Goal: Task Accomplishment & Management: Manage account settings

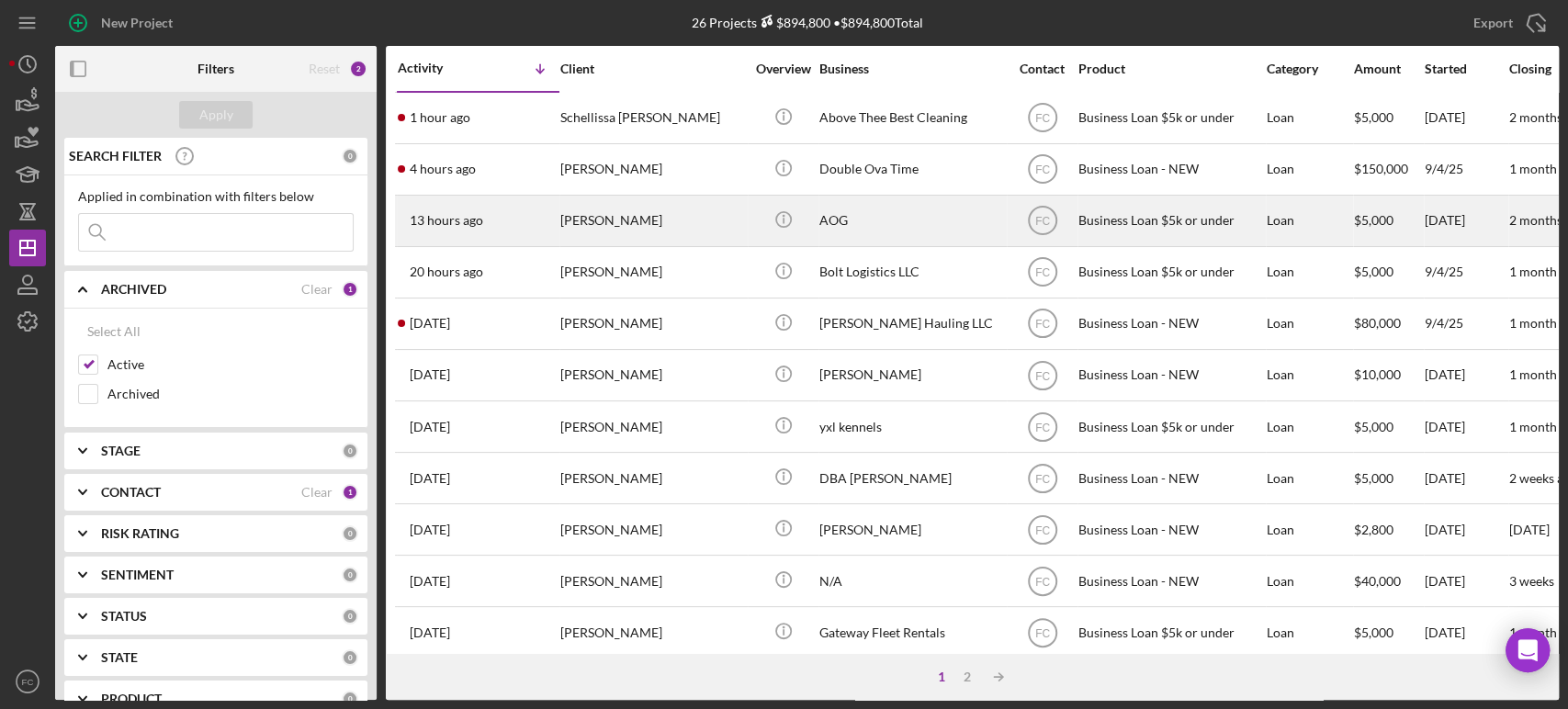
click at [689, 220] on div "[PERSON_NAME]" at bounding box center [651, 220] width 184 height 48
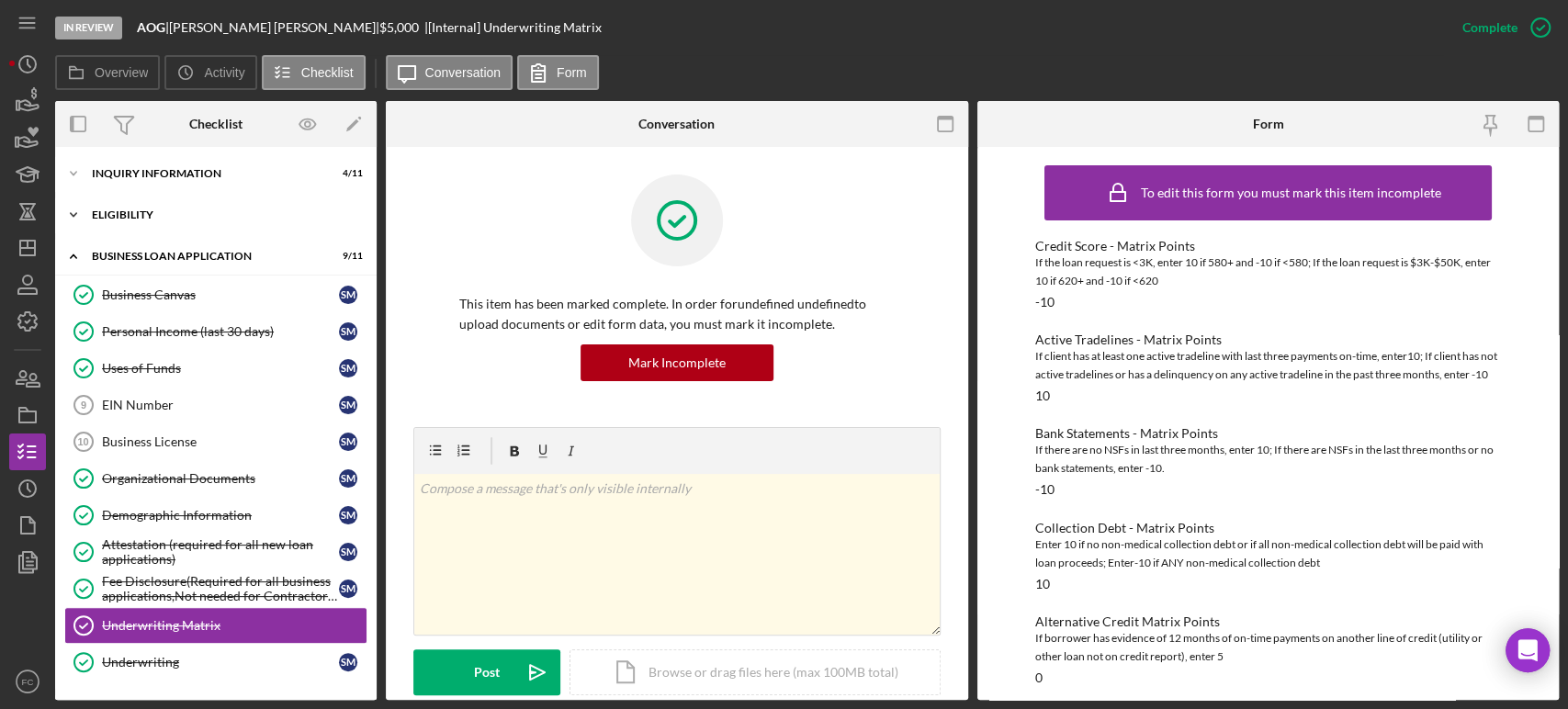
click at [184, 213] on div "Eligibility" at bounding box center [223, 215] width 261 height 11
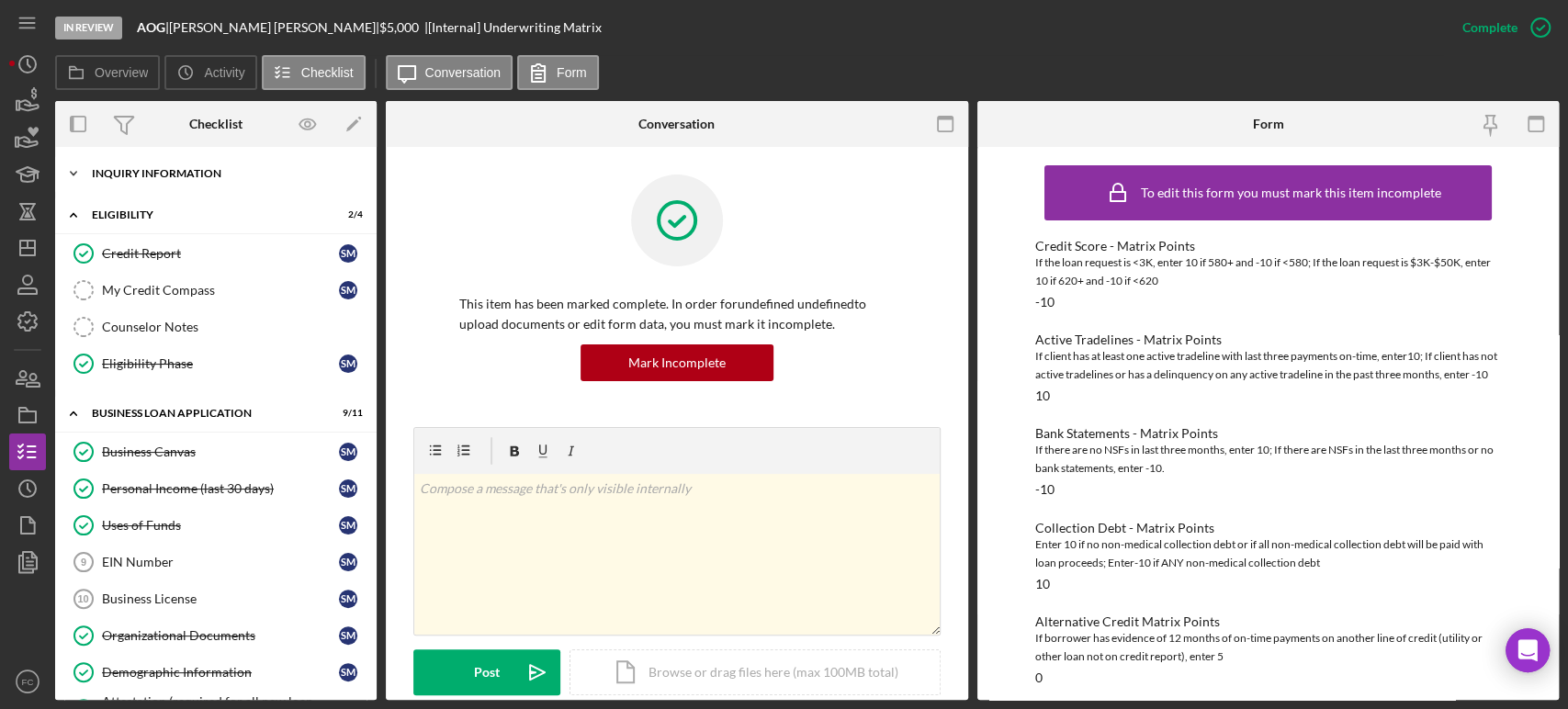
click at [189, 175] on div "INQUIRY INFORMATION" at bounding box center [223, 174] width 261 height 11
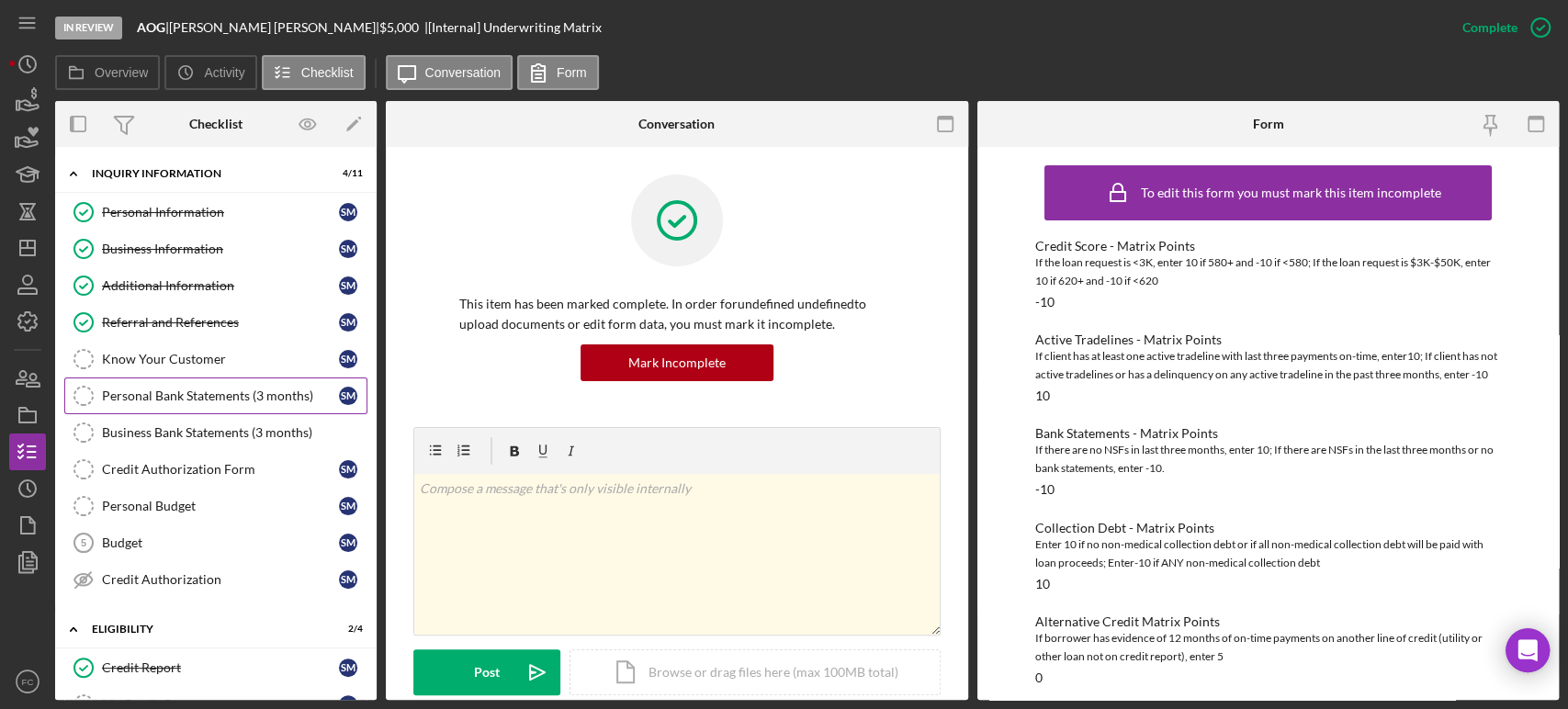
click at [170, 390] on div "Personal Bank Statements (3 months)" at bounding box center [220, 395] width 237 height 14
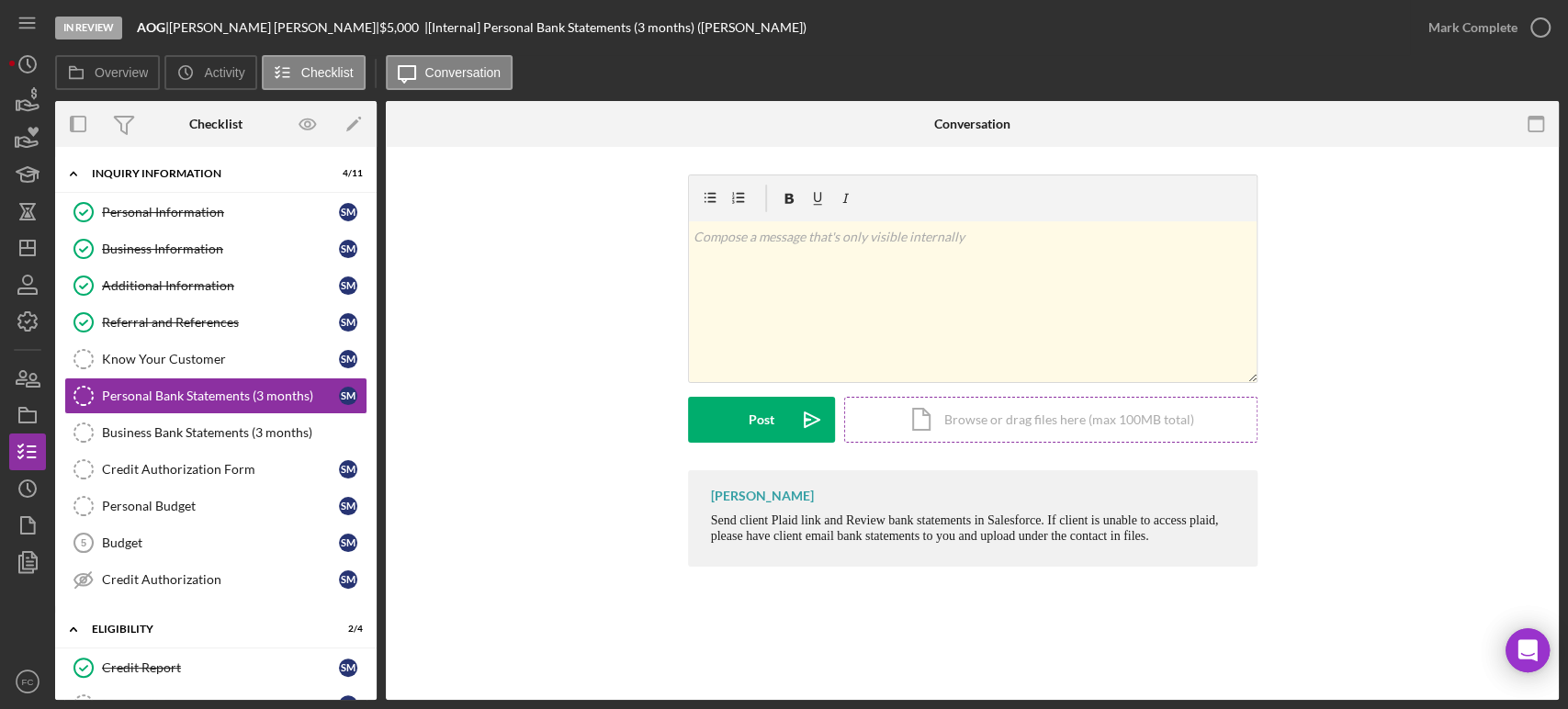
click at [978, 430] on div "Icon/Document Browse or drag files here (max 100MB total) Tap to choose files o…" at bounding box center [1051, 419] width 414 height 46
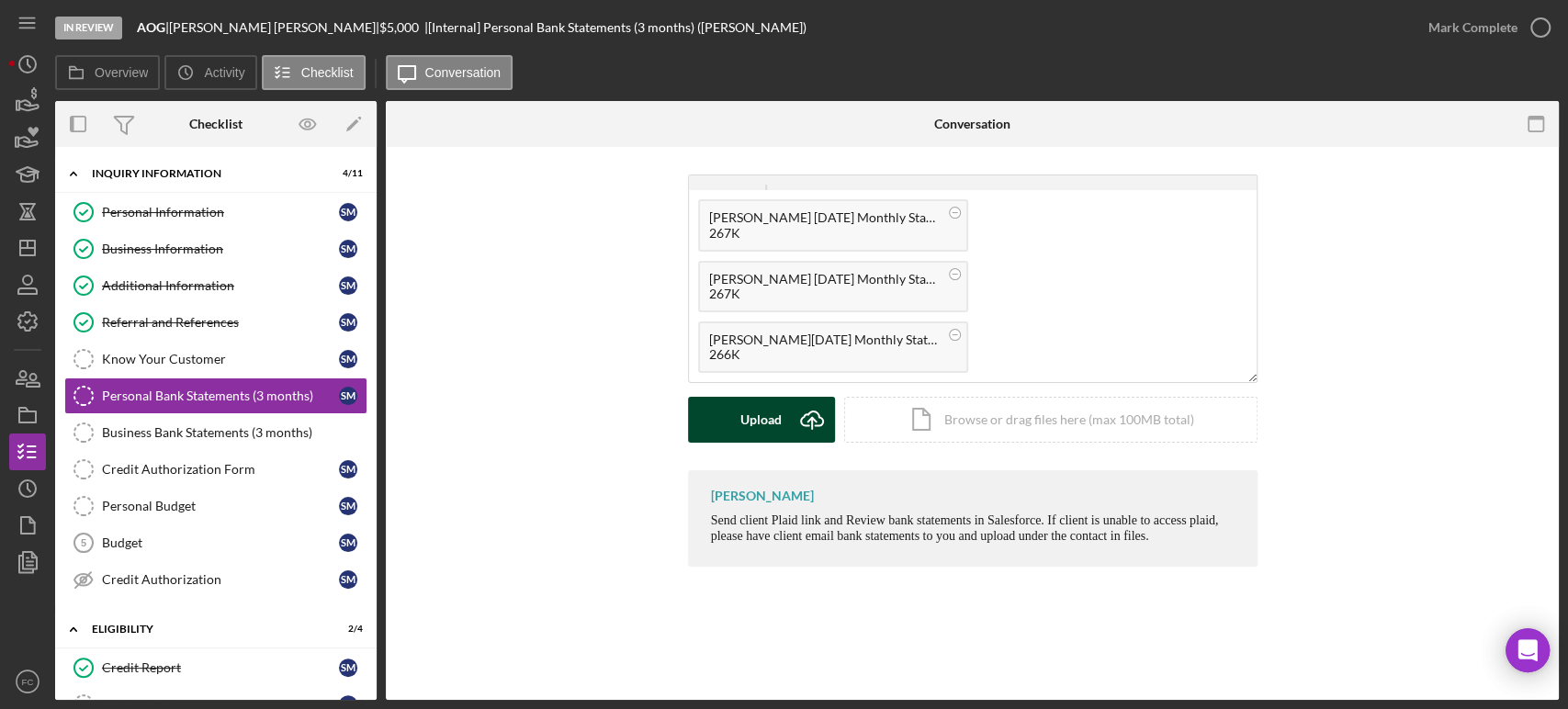
click at [720, 418] on button "Upload Icon/Upload" at bounding box center [761, 419] width 147 height 46
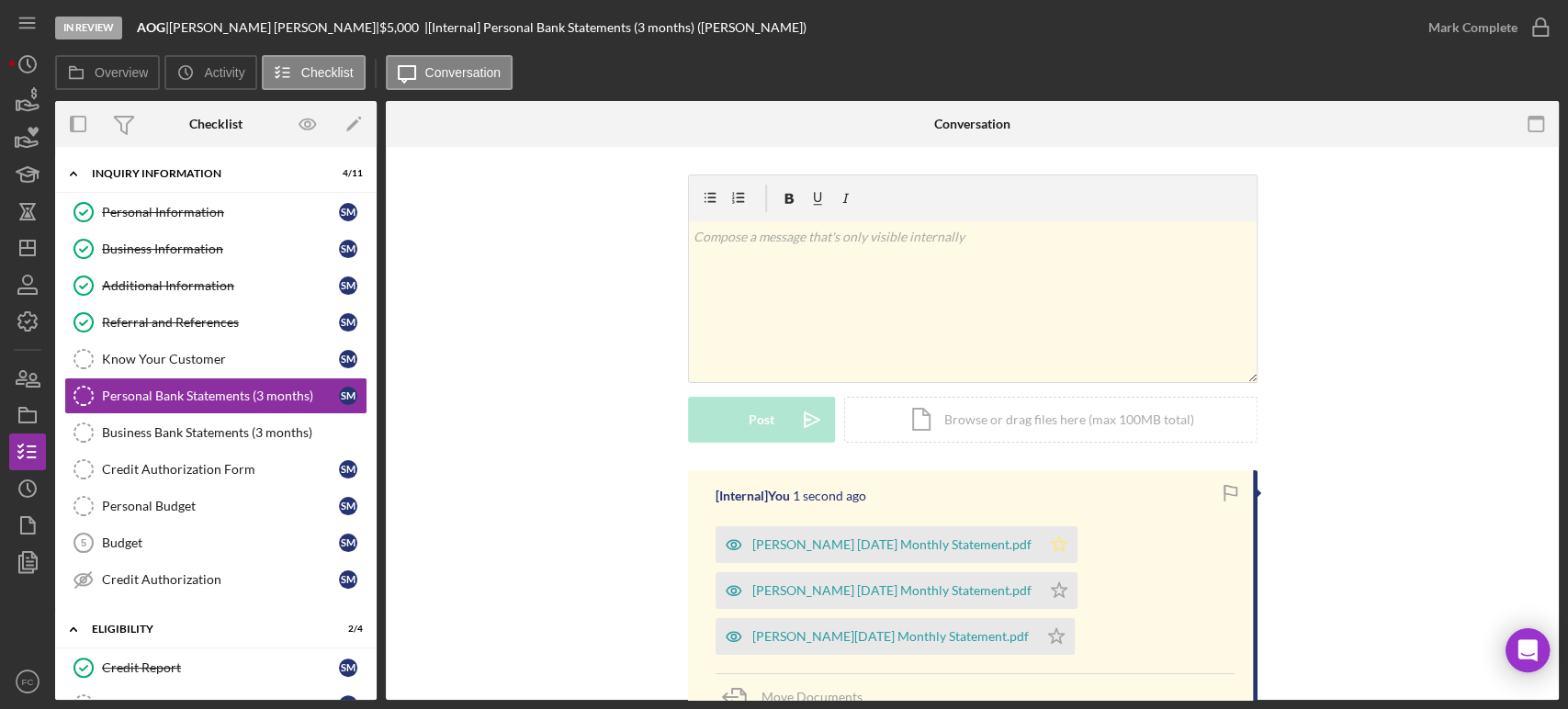
click at [1051, 542] on polygon "button" at bounding box center [1058, 543] width 15 height 14
click at [1040, 585] on icon "Icon/Star" at bounding box center [1058, 590] width 37 height 37
click at [1048, 639] on polygon "button" at bounding box center [1055, 635] width 15 height 14
click at [1538, 28] on icon "button" at bounding box center [1540, 28] width 46 height 46
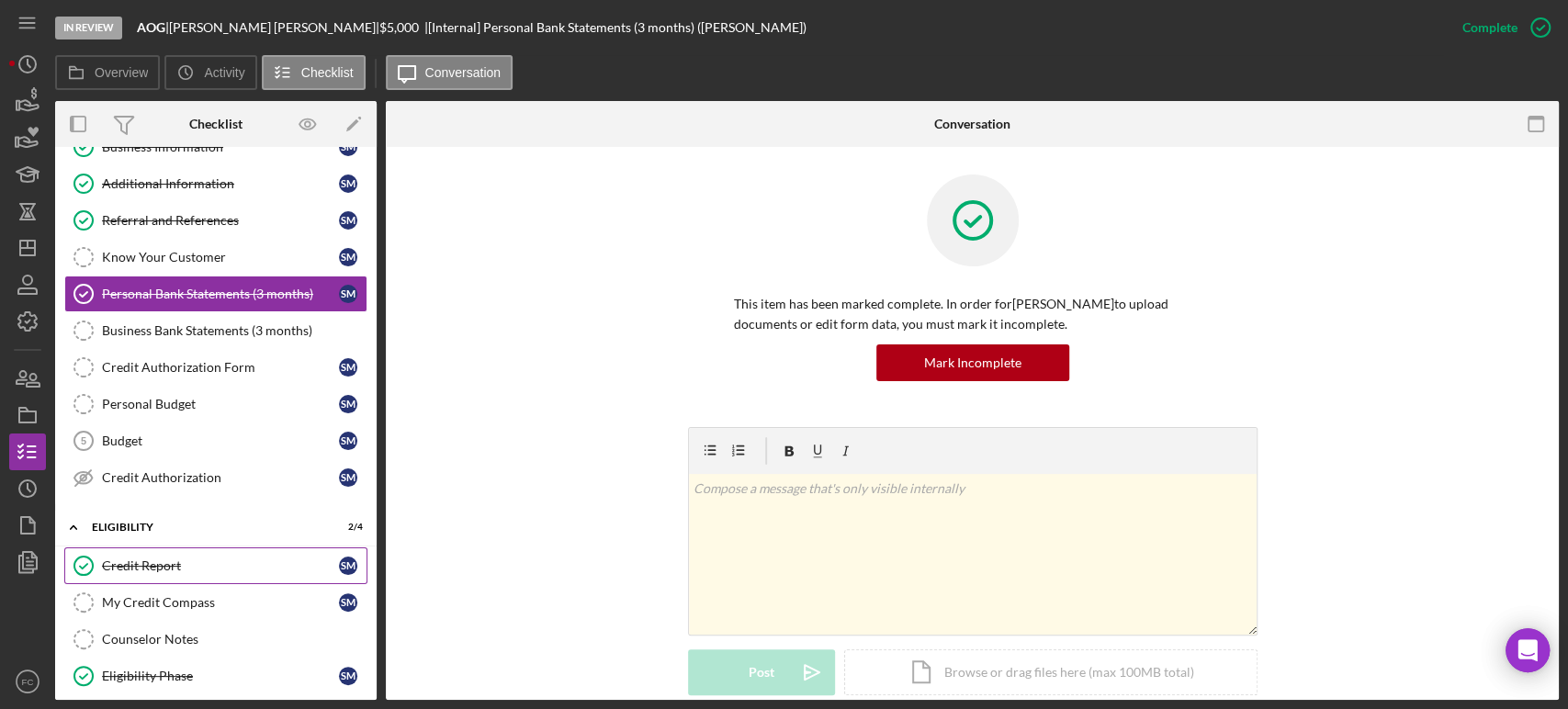
scroll to position [306, 0]
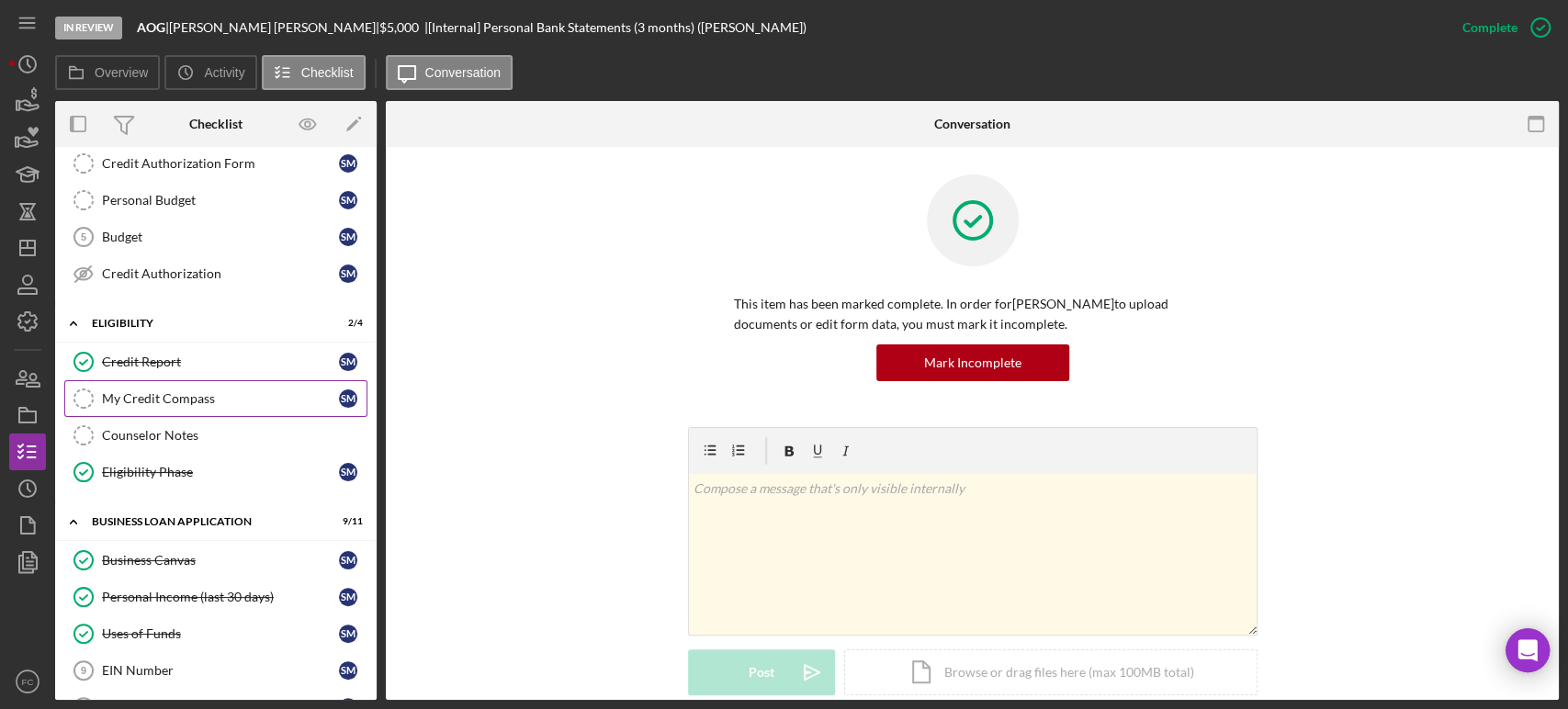
click at [183, 393] on div "My Credit Compass" at bounding box center [220, 397] width 237 height 14
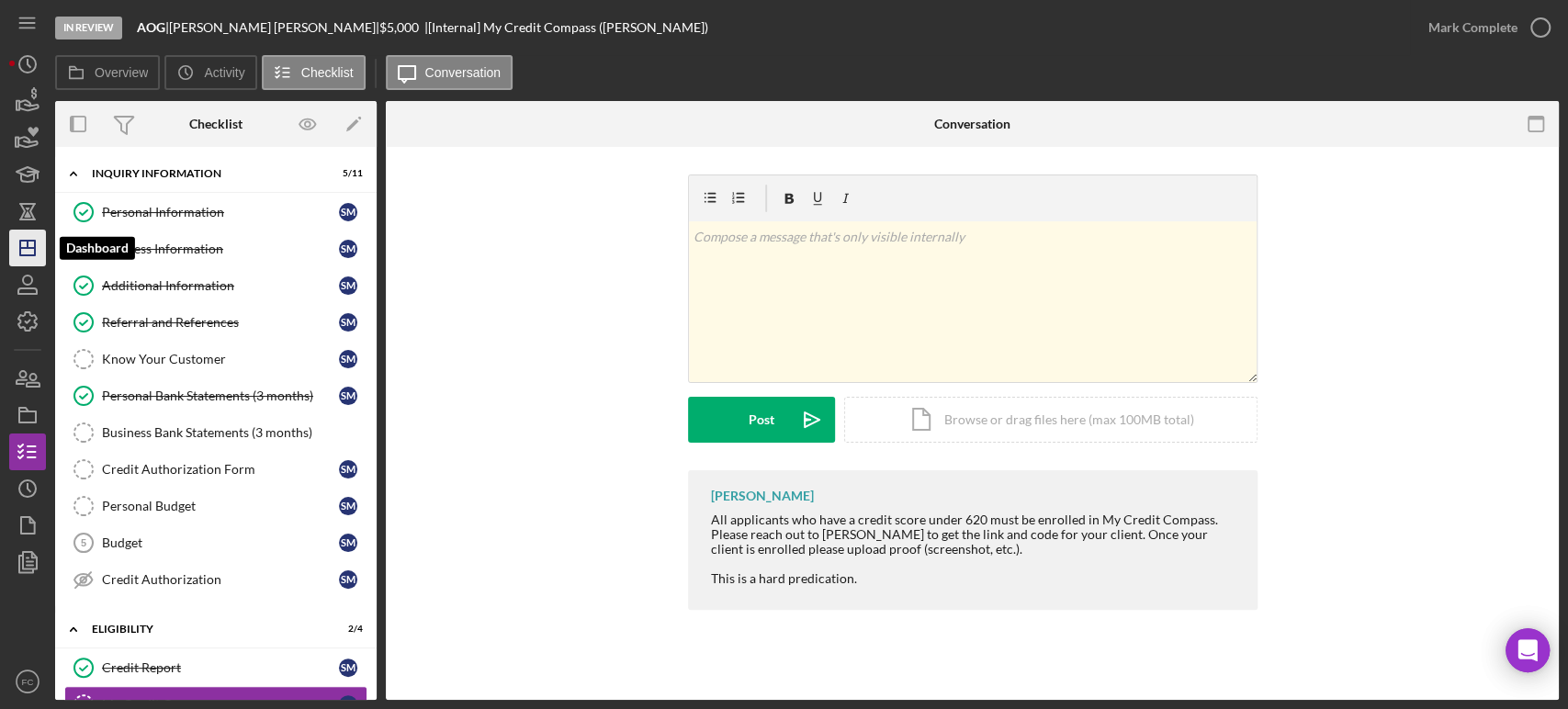
click at [29, 248] on line "button" at bounding box center [27, 248] width 14 height 0
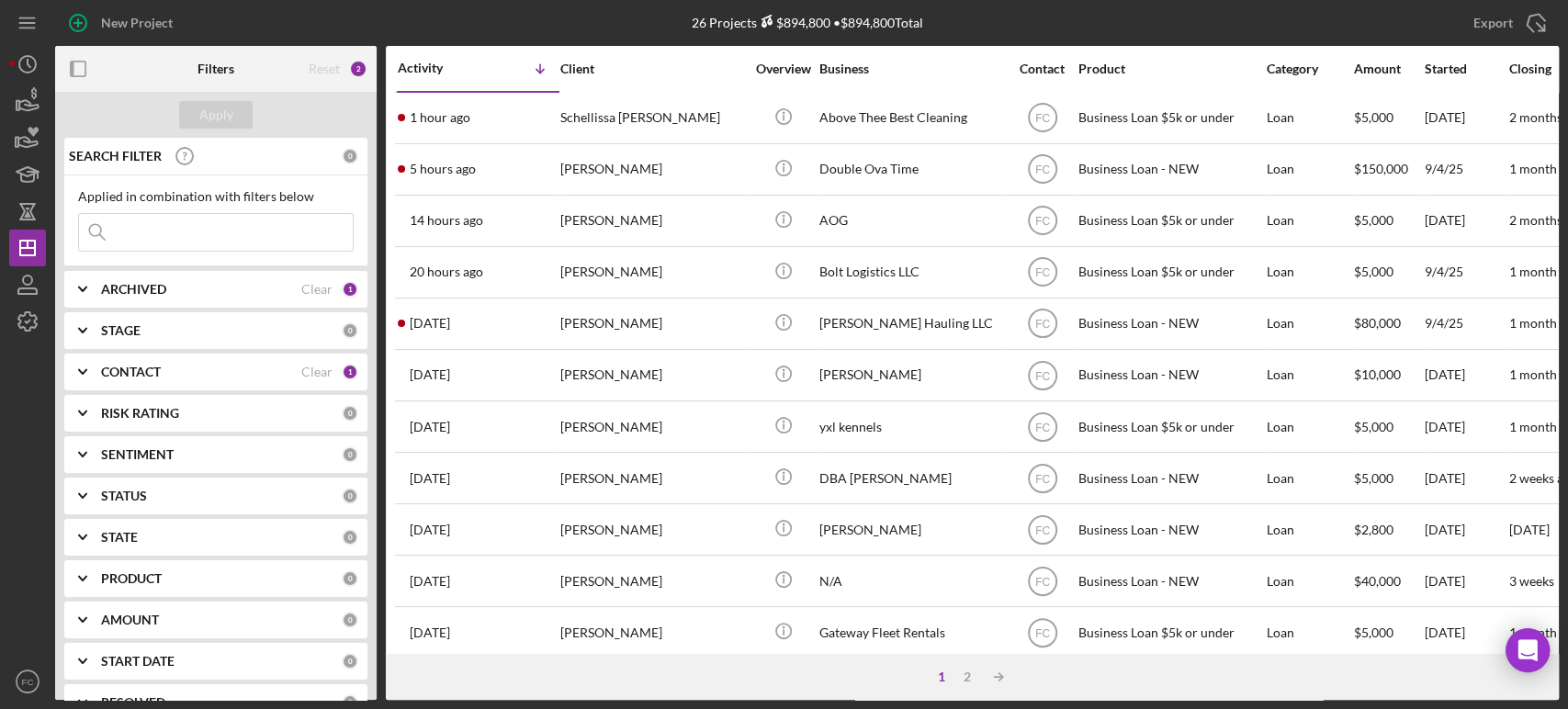
click at [135, 287] on b "ARCHIVED" at bounding box center [133, 289] width 66 height 14
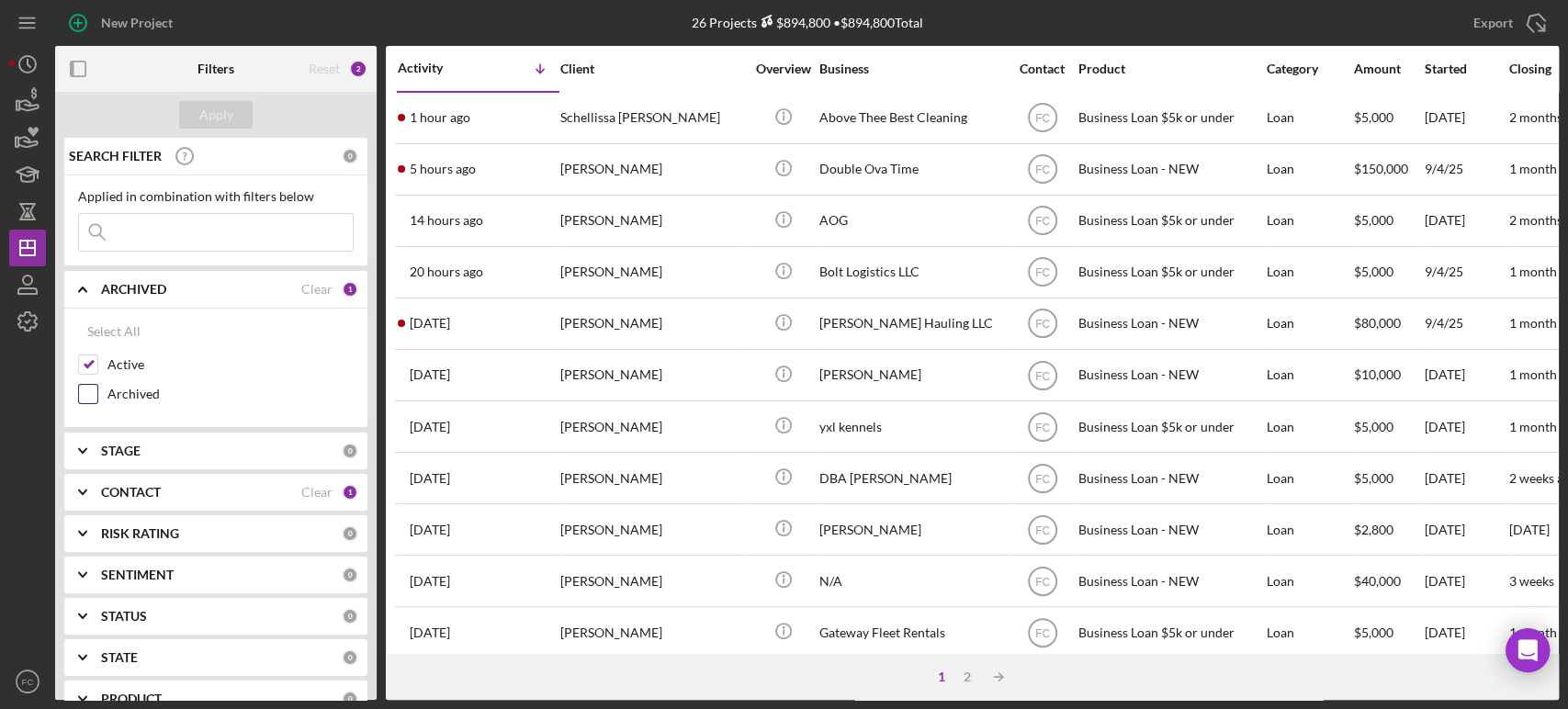
click at [87, 393] on input "Archived" at bounding box center [87, 393] width 18 height 18
checkbox input "true"
click at [135, 230] on input at bounding box center [216, 232] width 274 height 37
type input "[PERSON_NAME]"
click at [221, 110] on div "Apply" at bounding box center [217, 114] width 34 height 28
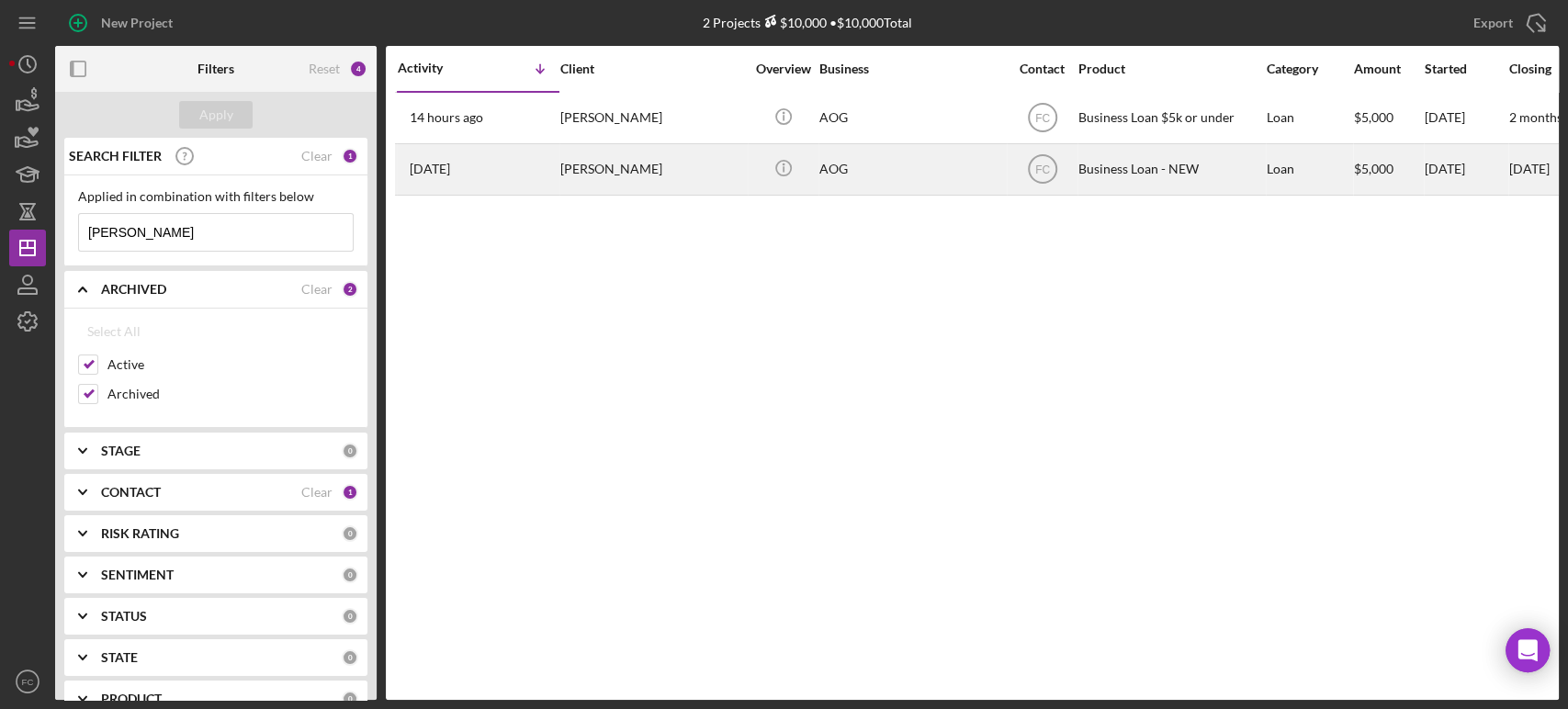
click at [693, 166] on div "[PERSON_NAME]" at bounding box center [651, 169] width 184 height 48
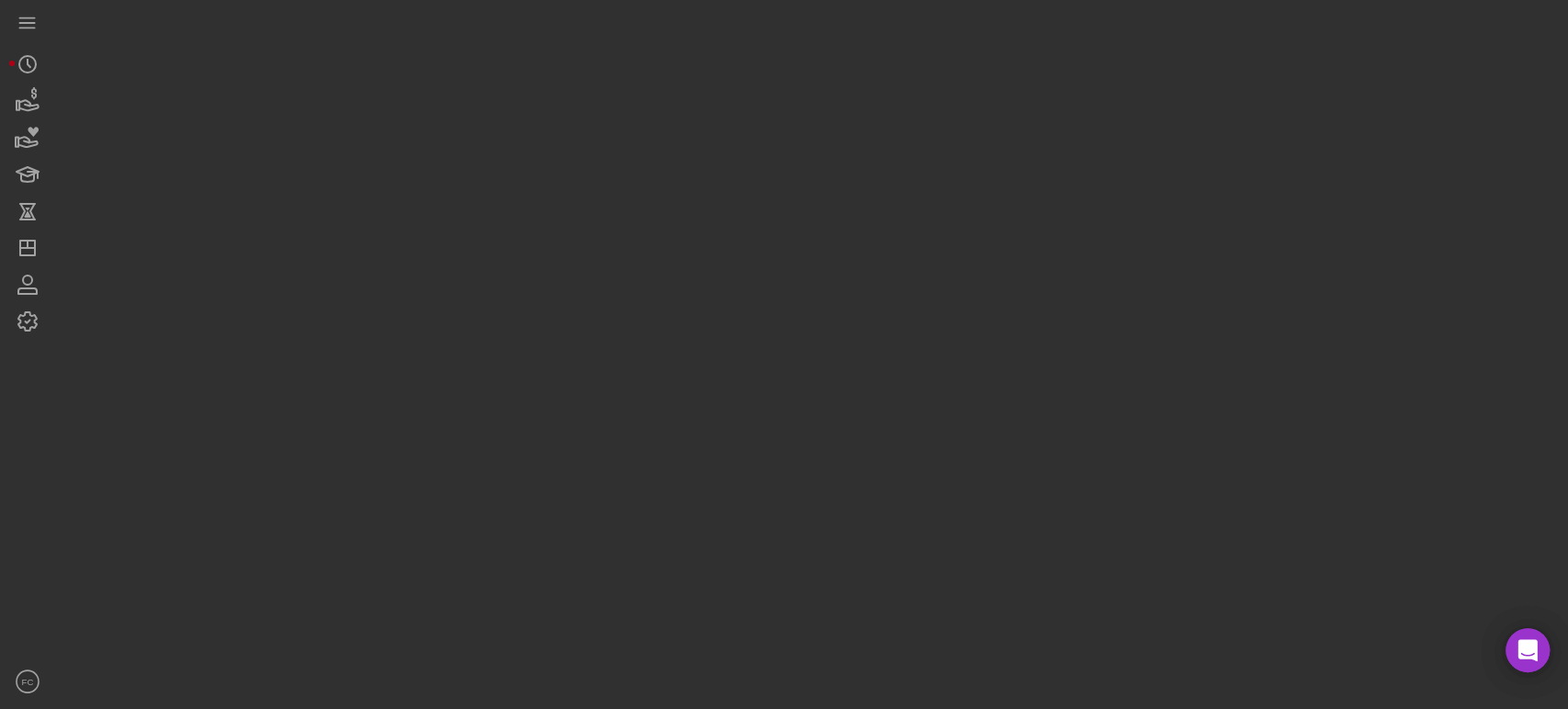
click at [693, 166] on div at bounding box center [806, 350] width 1503 height 699
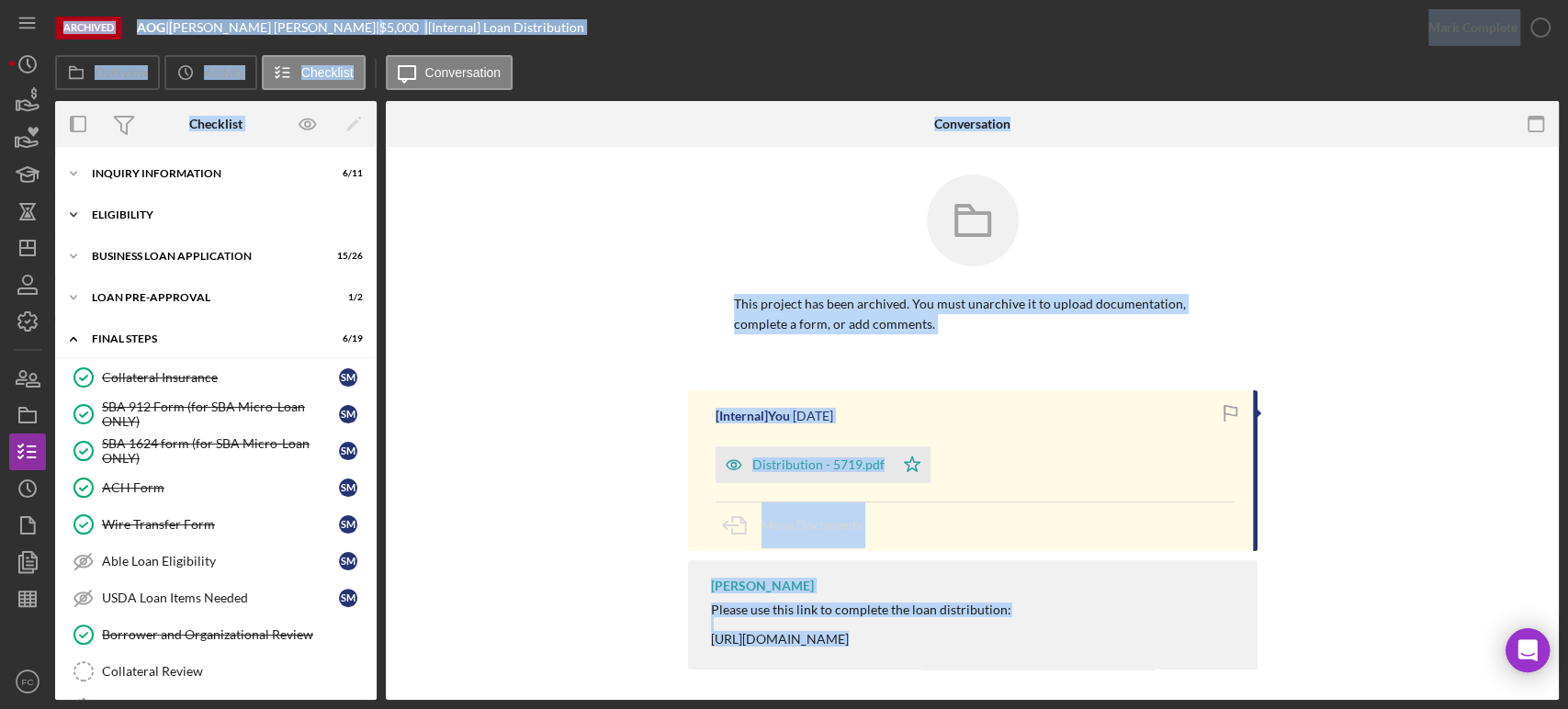
click at [142, 203] on div "Icon/Expander ELIGIBILITY 3 / 4" at bounding box center [216, 215] width 321 height 37
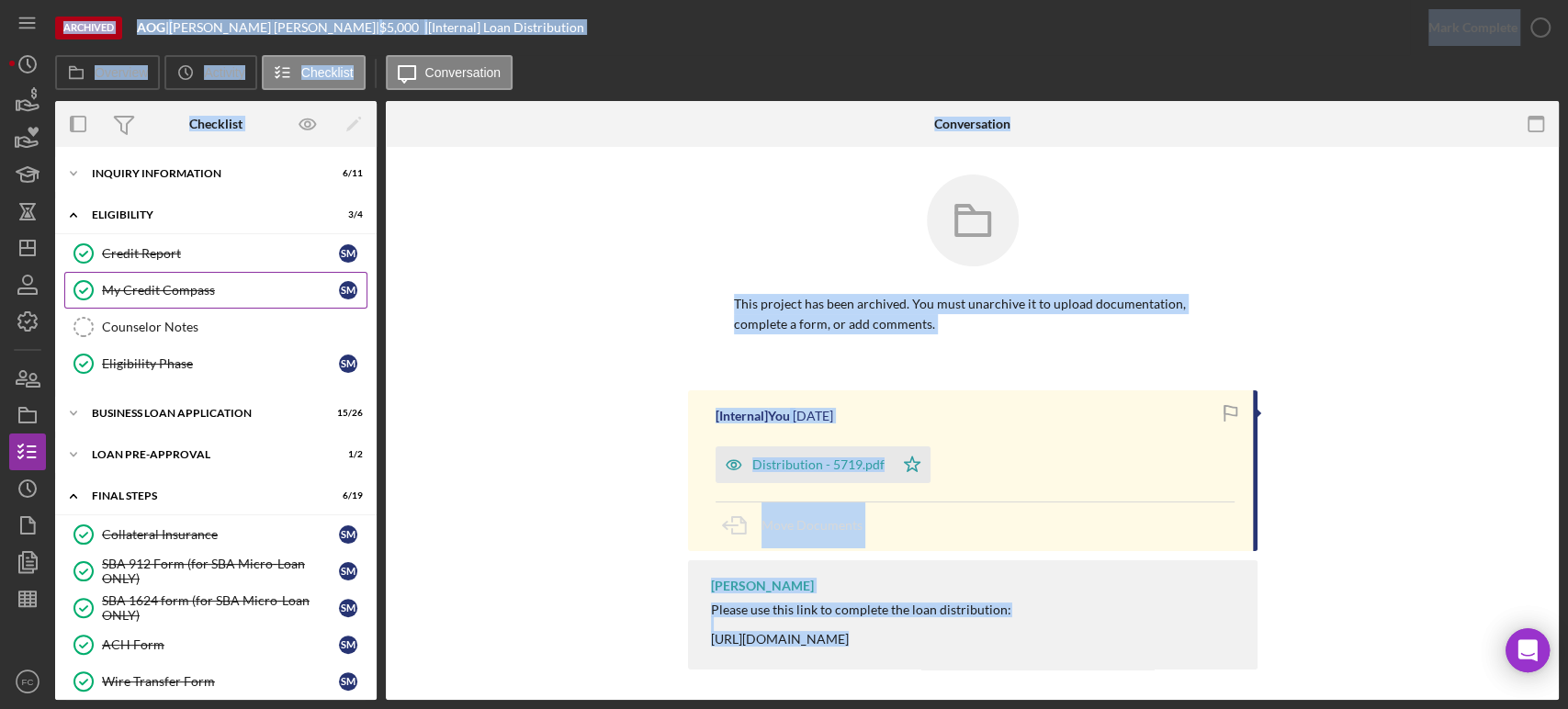
click at [159, 286] on div "My Credit Compass" at bounding box center [220, 289] width 237 height 14
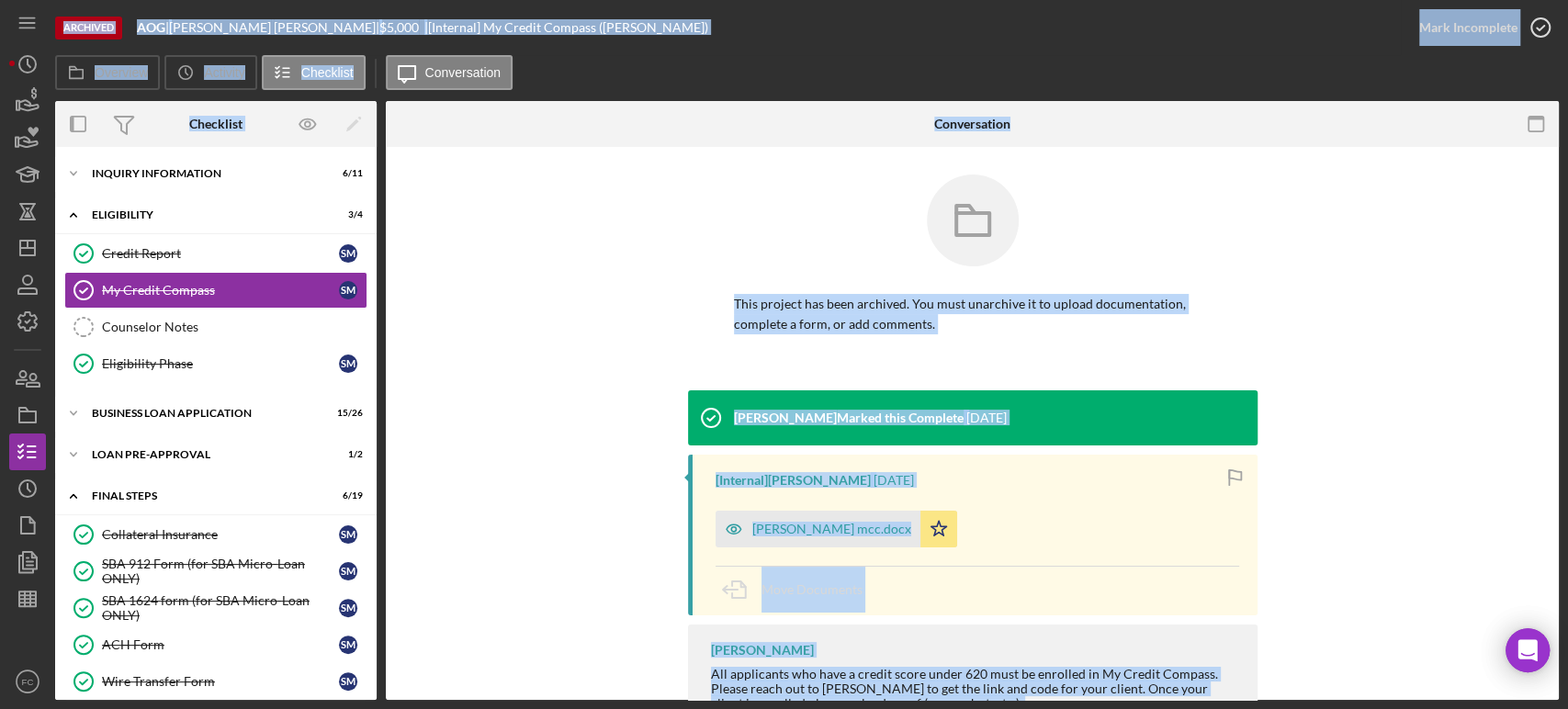
scroll to position [99, 0]
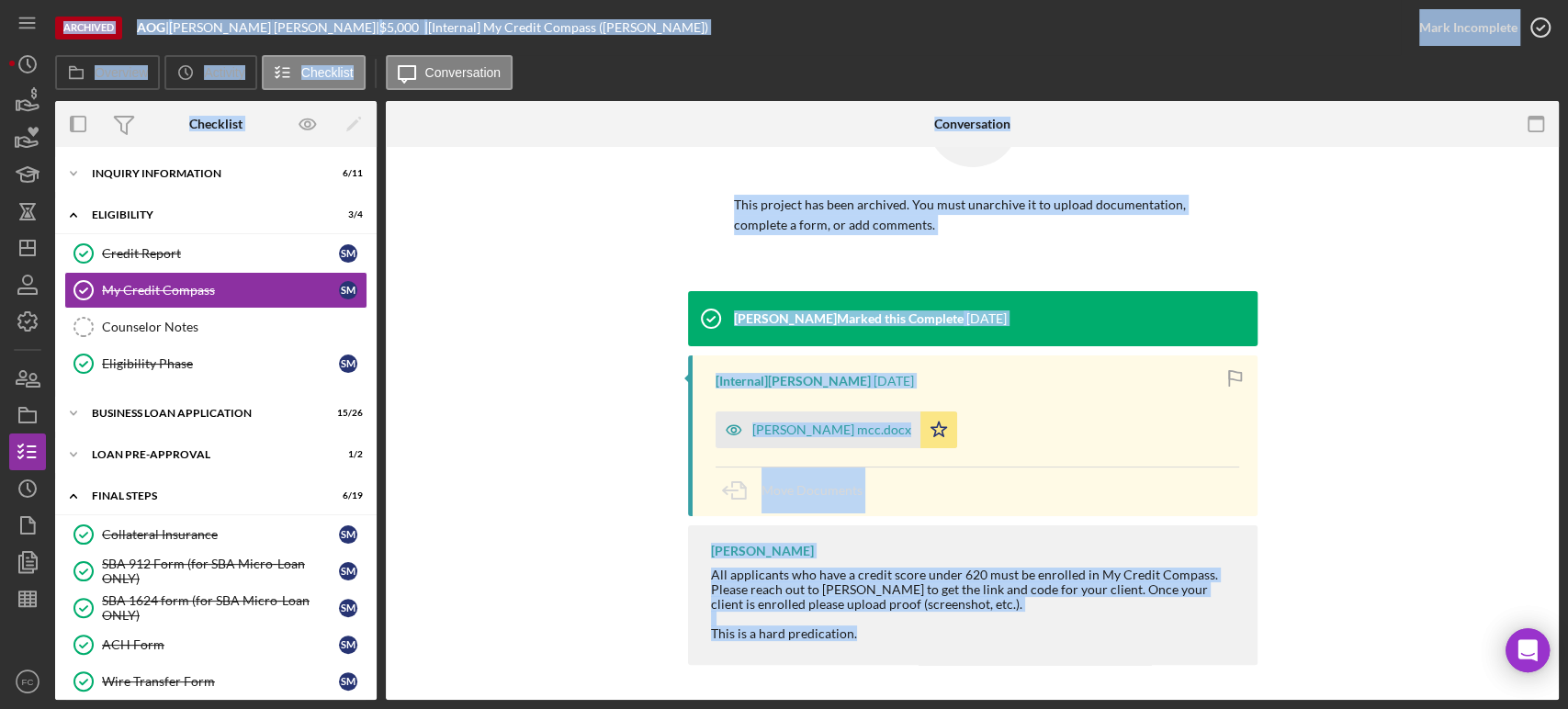
click at [463, 336] on div "[PERSON_NAME] Marked this Complete [DATE] [Internal] [PERSON_NAME] [DATE] [PERS…" at bounding box center [972, 482] width 1117 height 383
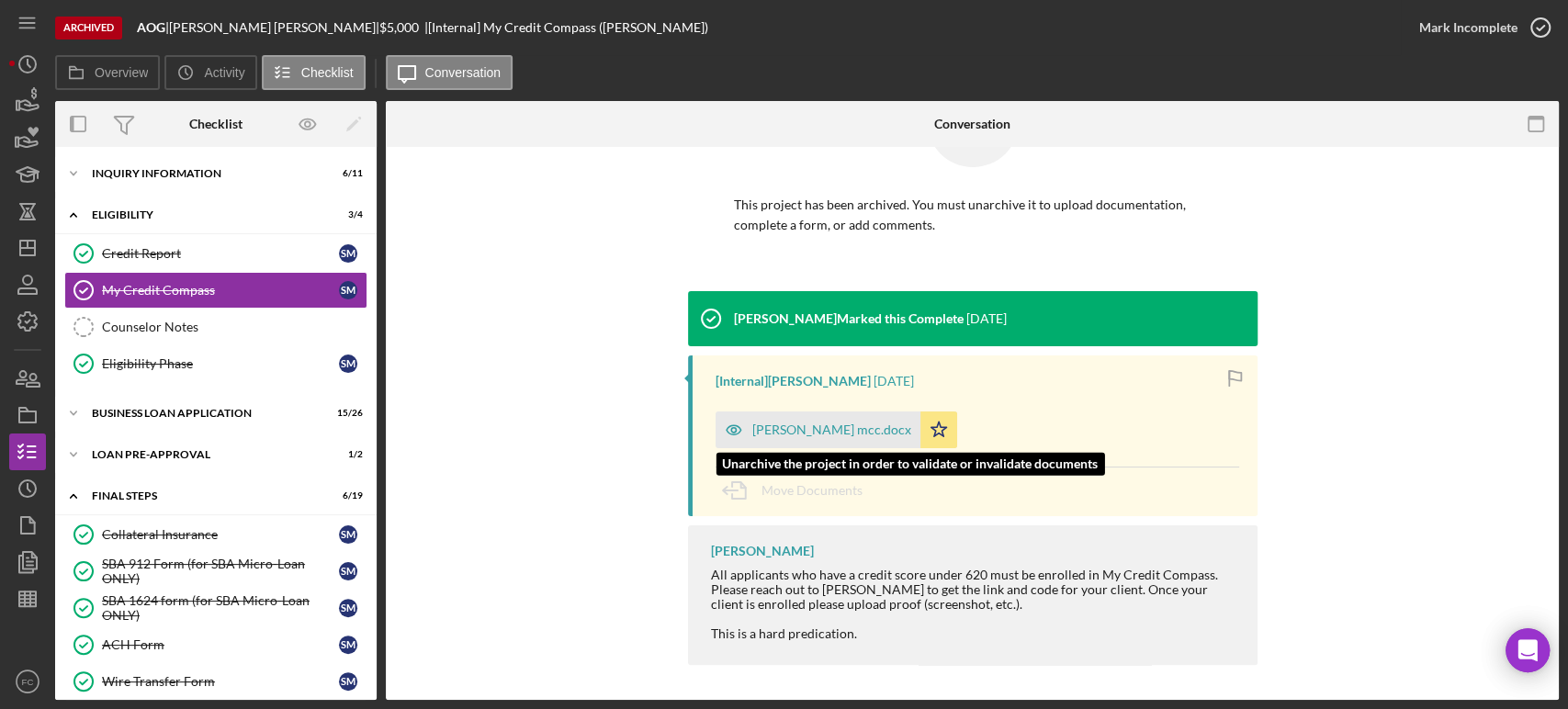
click at [768, 426] on div "[PERSON_NAME] mcc.docx" at bounding box center [831, 429] width 159 height 14
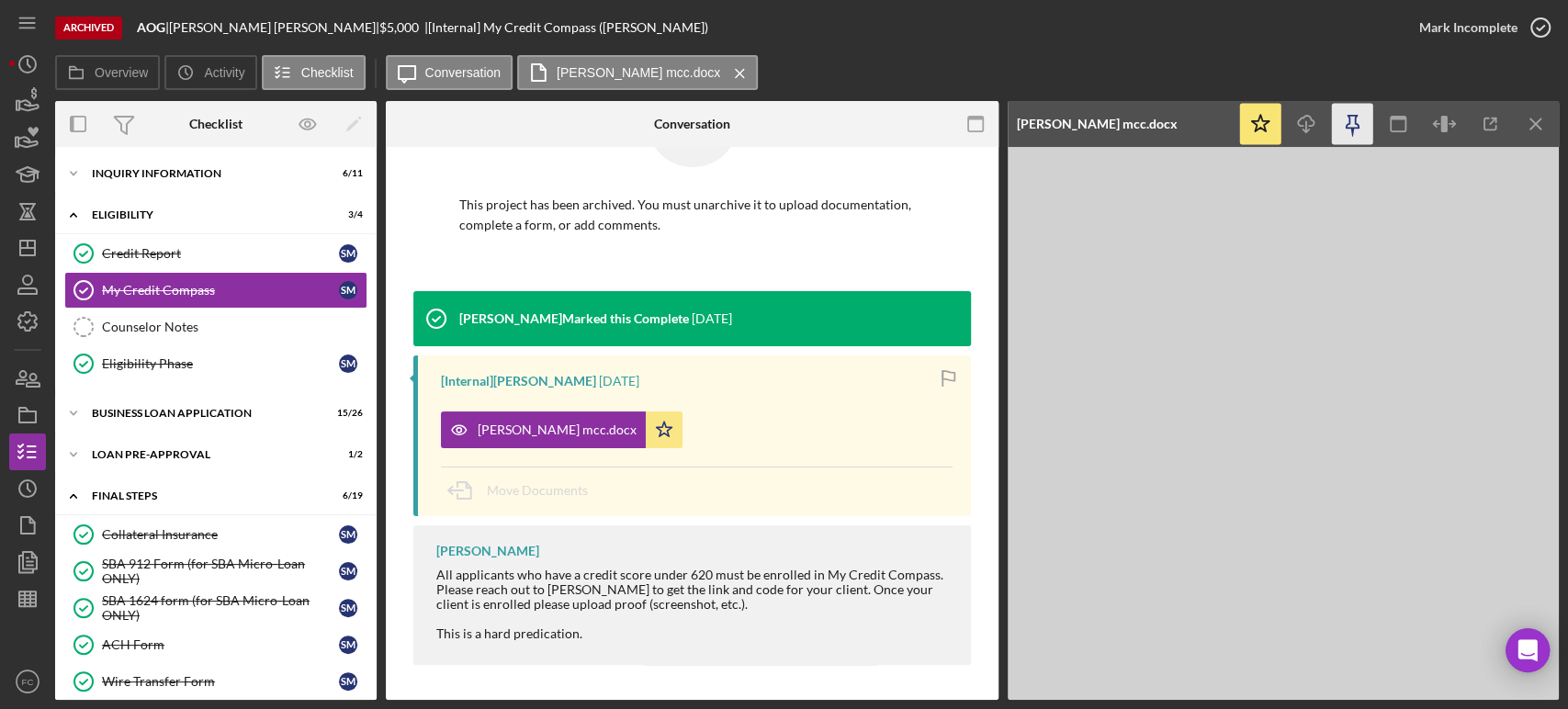
click at [1345, 121] on icon "button" at bounding box center [1351, 124] width 41 height 41
click at [1352, 117] on icon "button" at bounding box center [1351, 124] width 41 height 41
click at [1315, 126] on icon "Icon/Download" at bounding box center [1306, 124] width 41 height 41
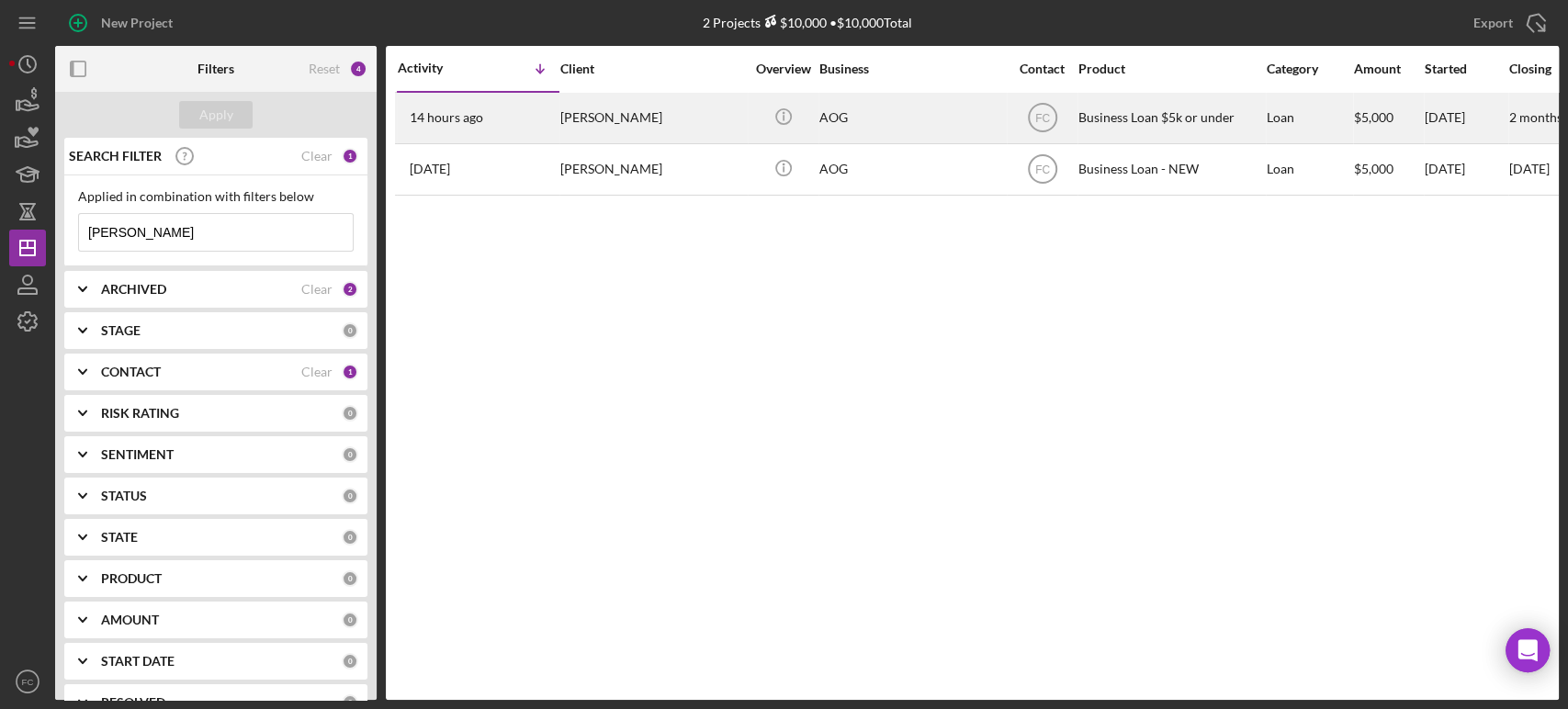
click at [726, 114] on div "[PERSON_NAME]" at bounding box center [651, 118] width 184 height 48
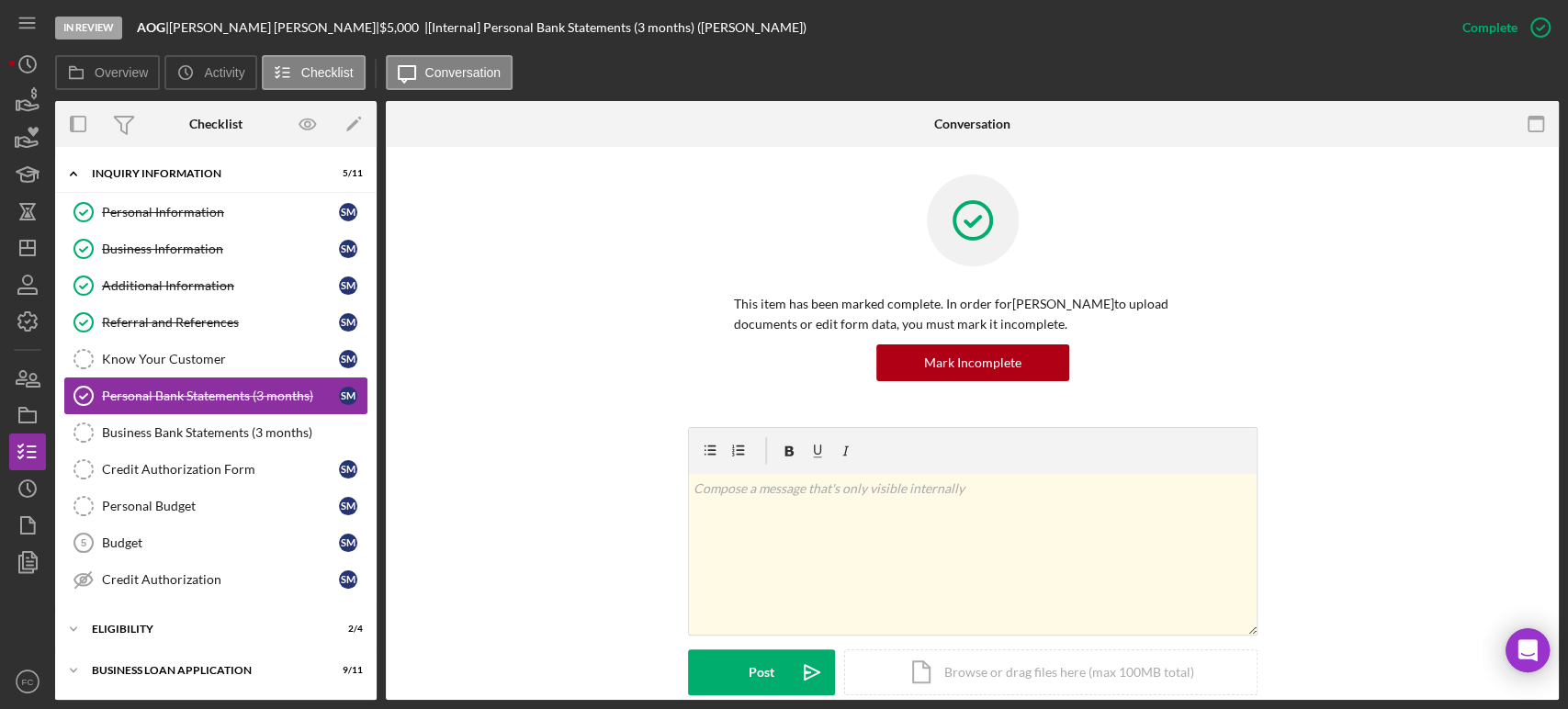
scroll to position [102, 0]
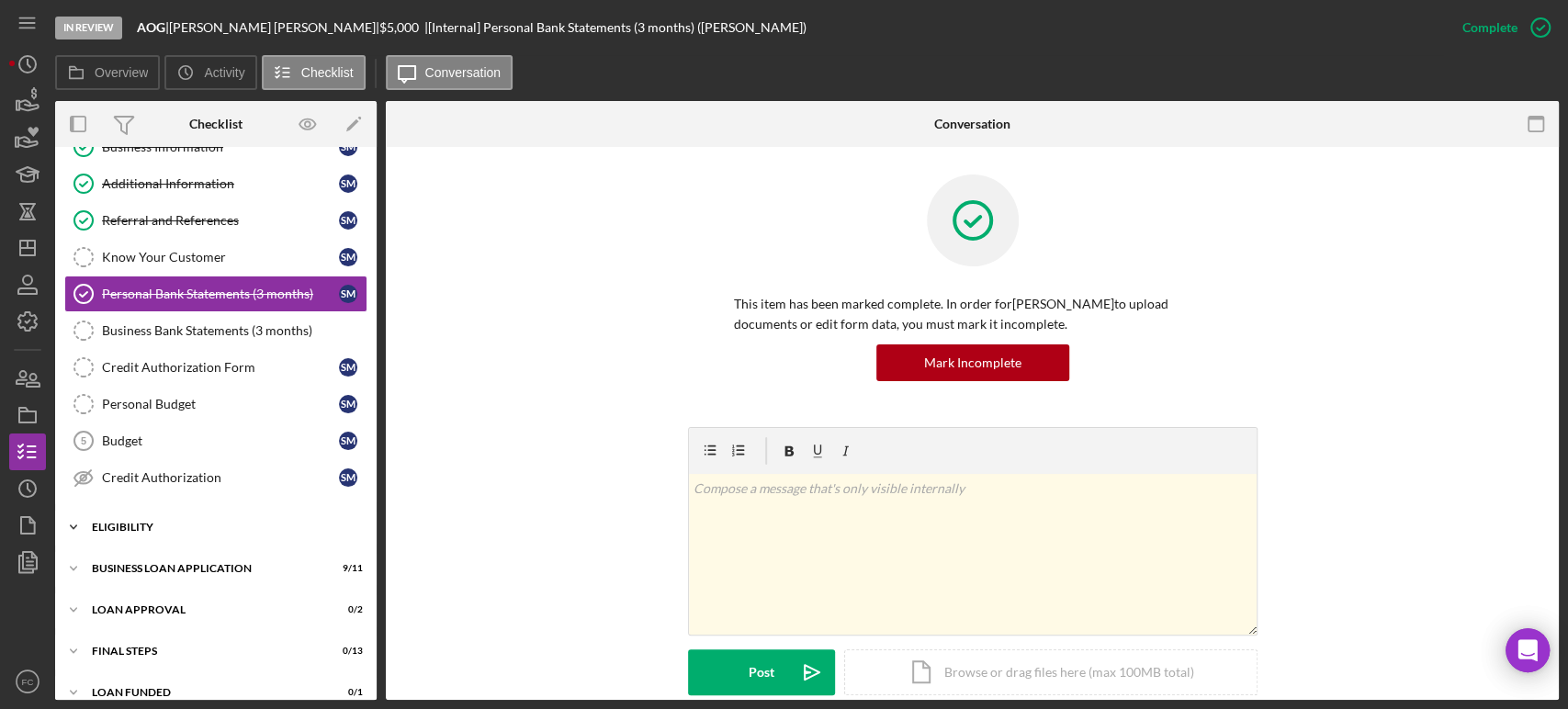
click at [161, 522] on div "Eligibility" at bounding box center [223, 527] width 261 height 11
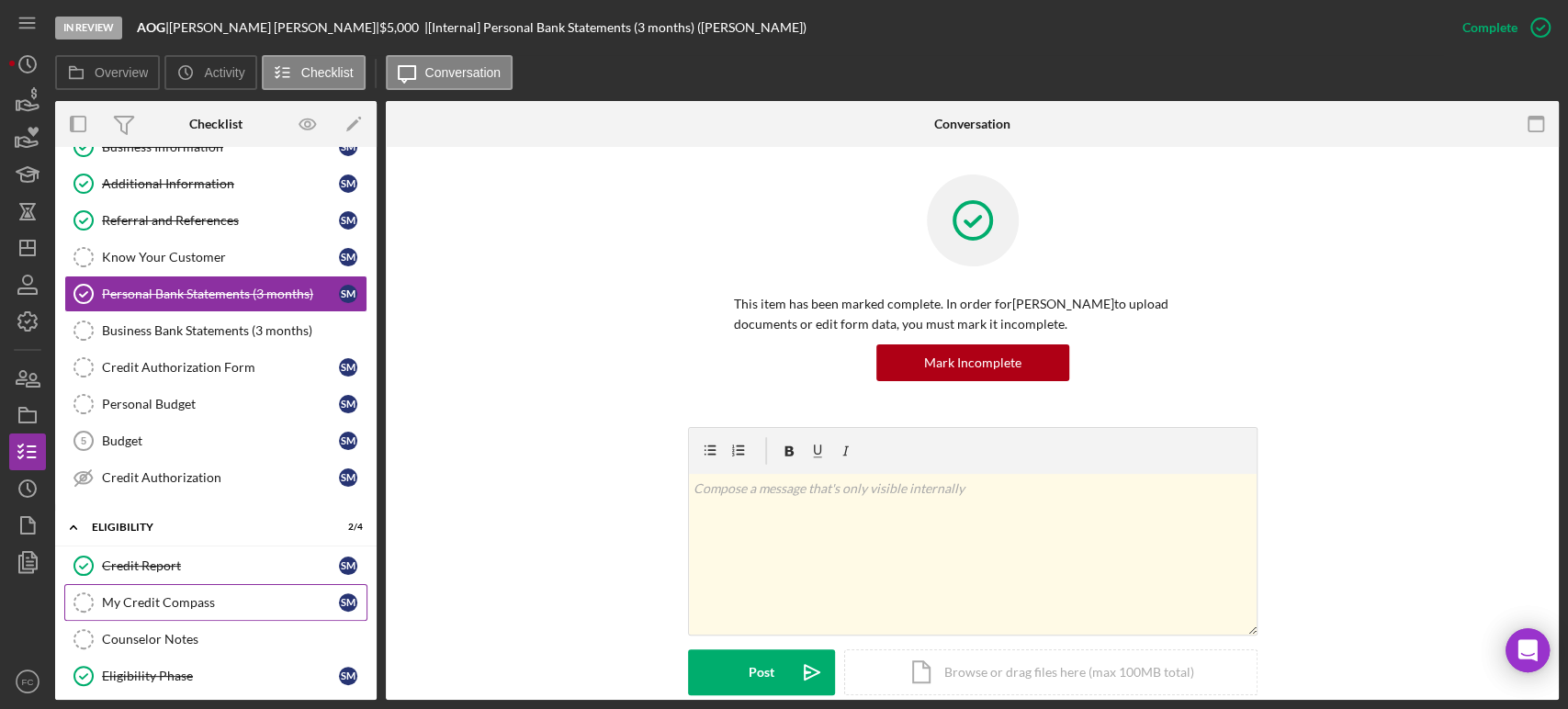
drag, startPoint x: 155, startPoint y: 606, endPoint x: 156, endPoint y: 591, distance: 15.0
click at [154, 606] on link "My Credit Compass My Credit Compass S M" at bounding box center [216, 602] width 303 height 37
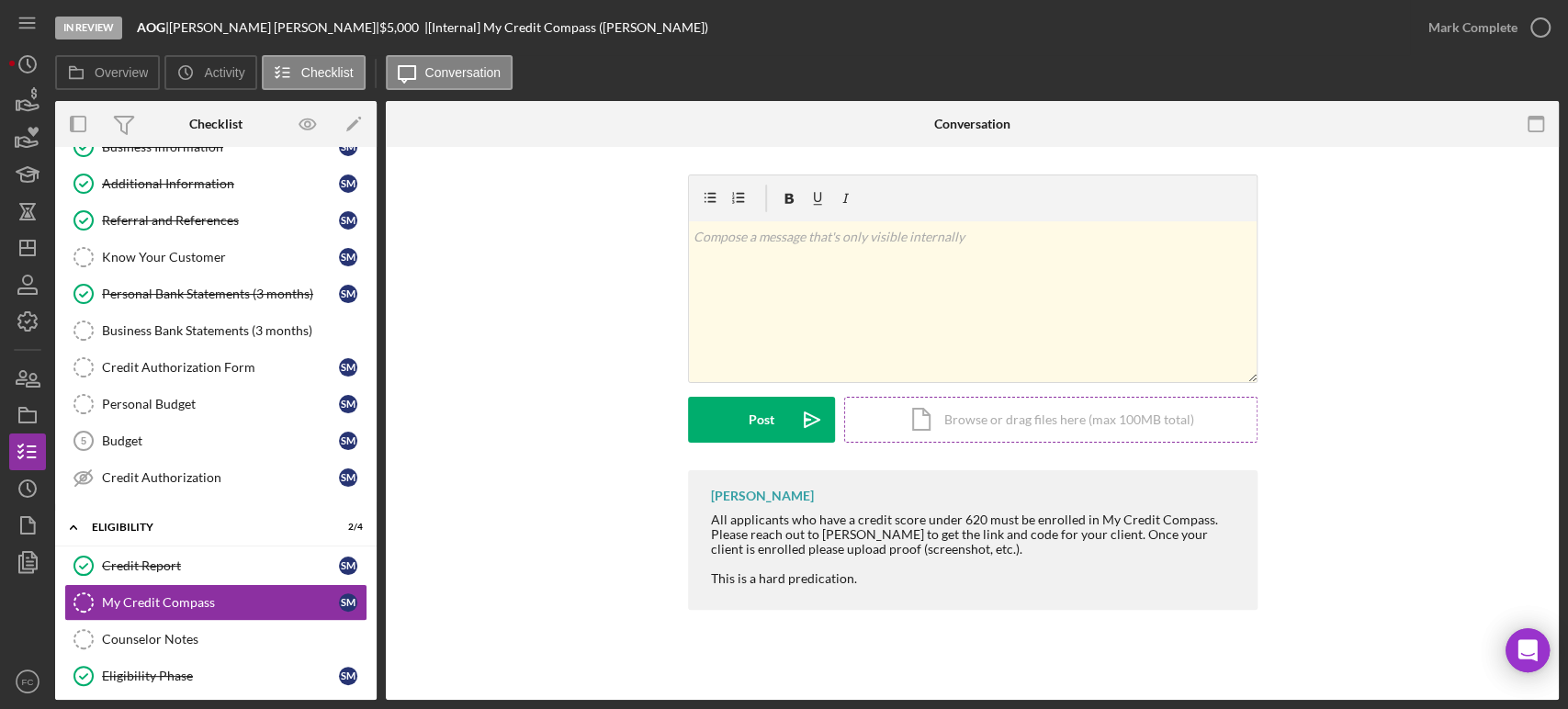
click at [928, 415] on div "Icon/Document Browse or drag files here (max 100MB total) Tap to choose files o…" at bounding box center [1051, 419] width 414 height 46
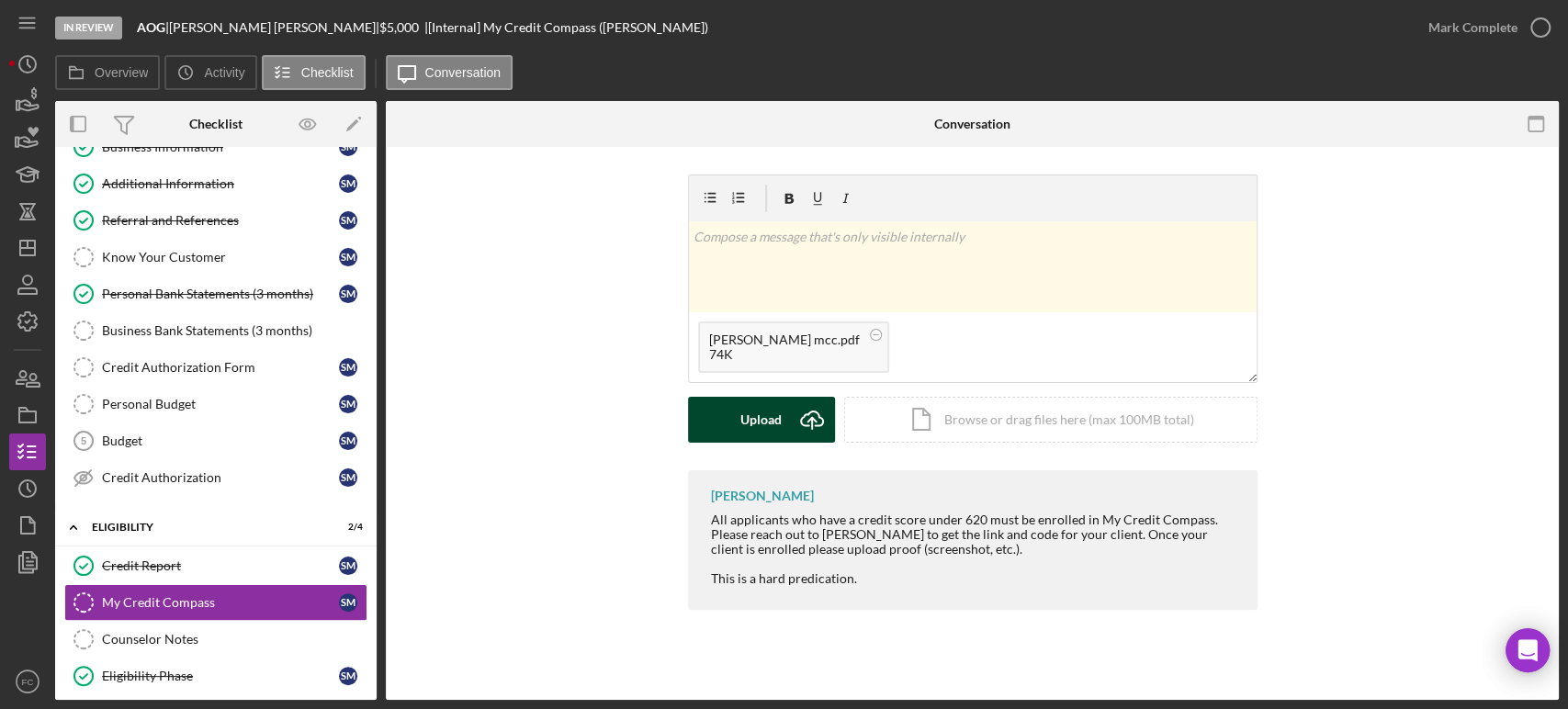
click at [742, 416] on div "Upload" at bounding box center [760, 419] width 41 height 46
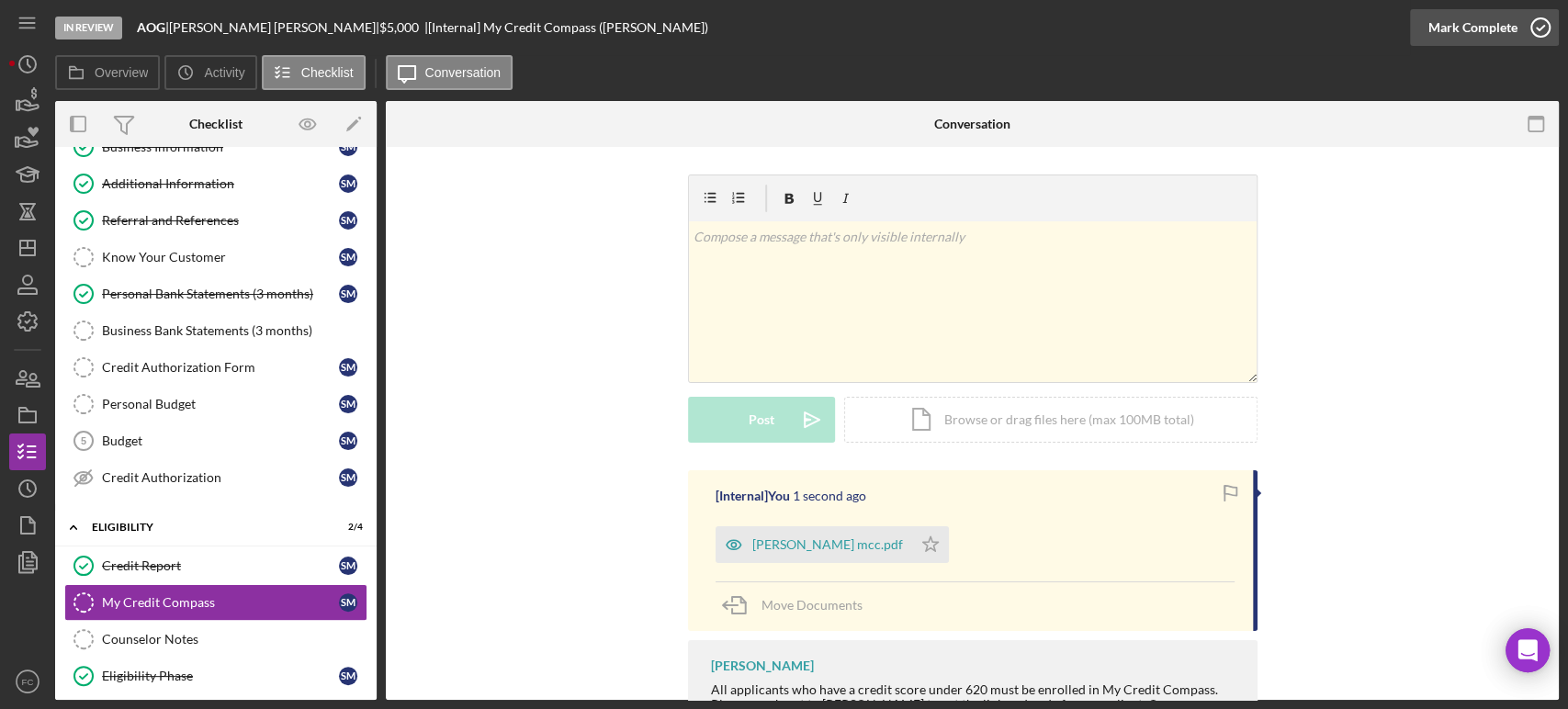
click at [1539, 22] on icon "button" at bounding box center [1540, 28] width 46 height 46
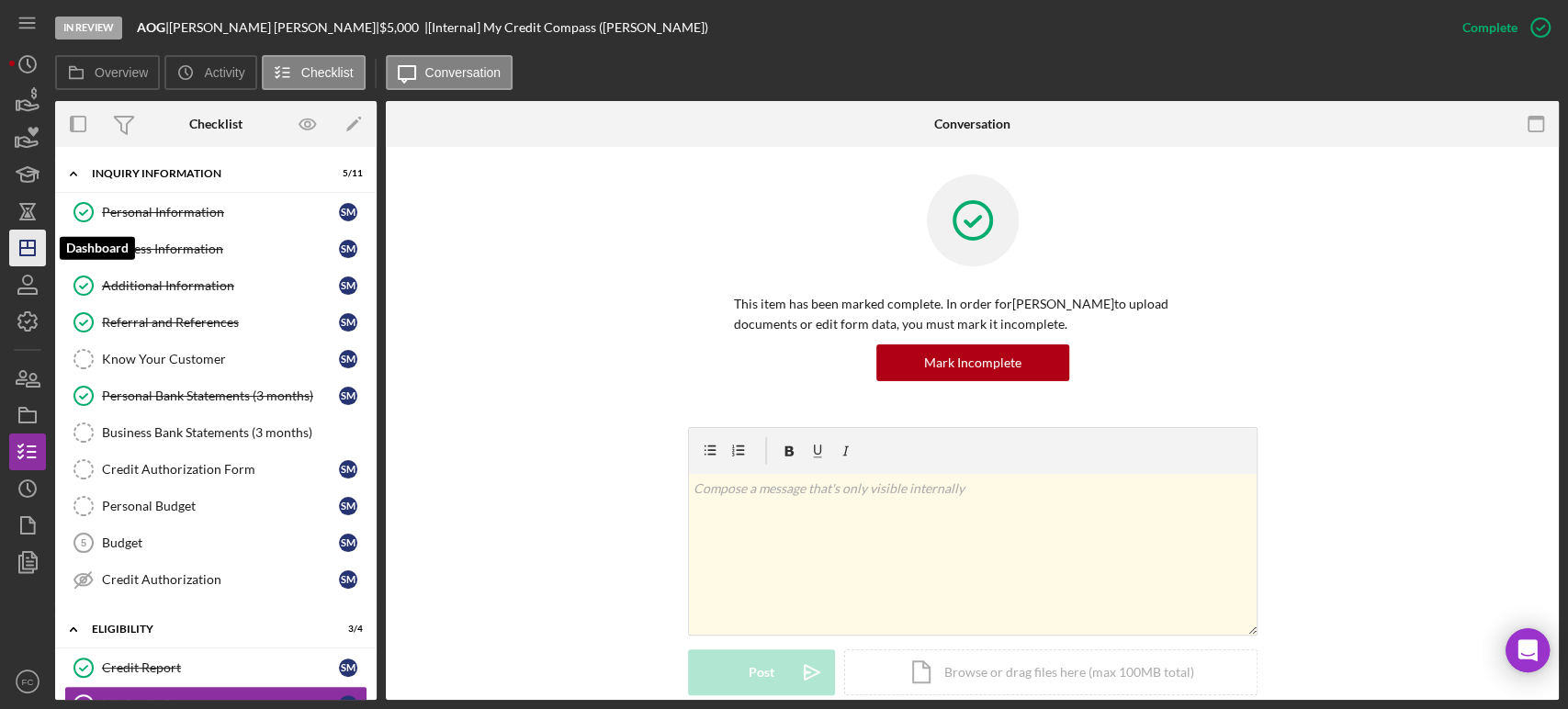
click at [25, 248] on line "button" at bounding box center [27, 248] width 14 height 0
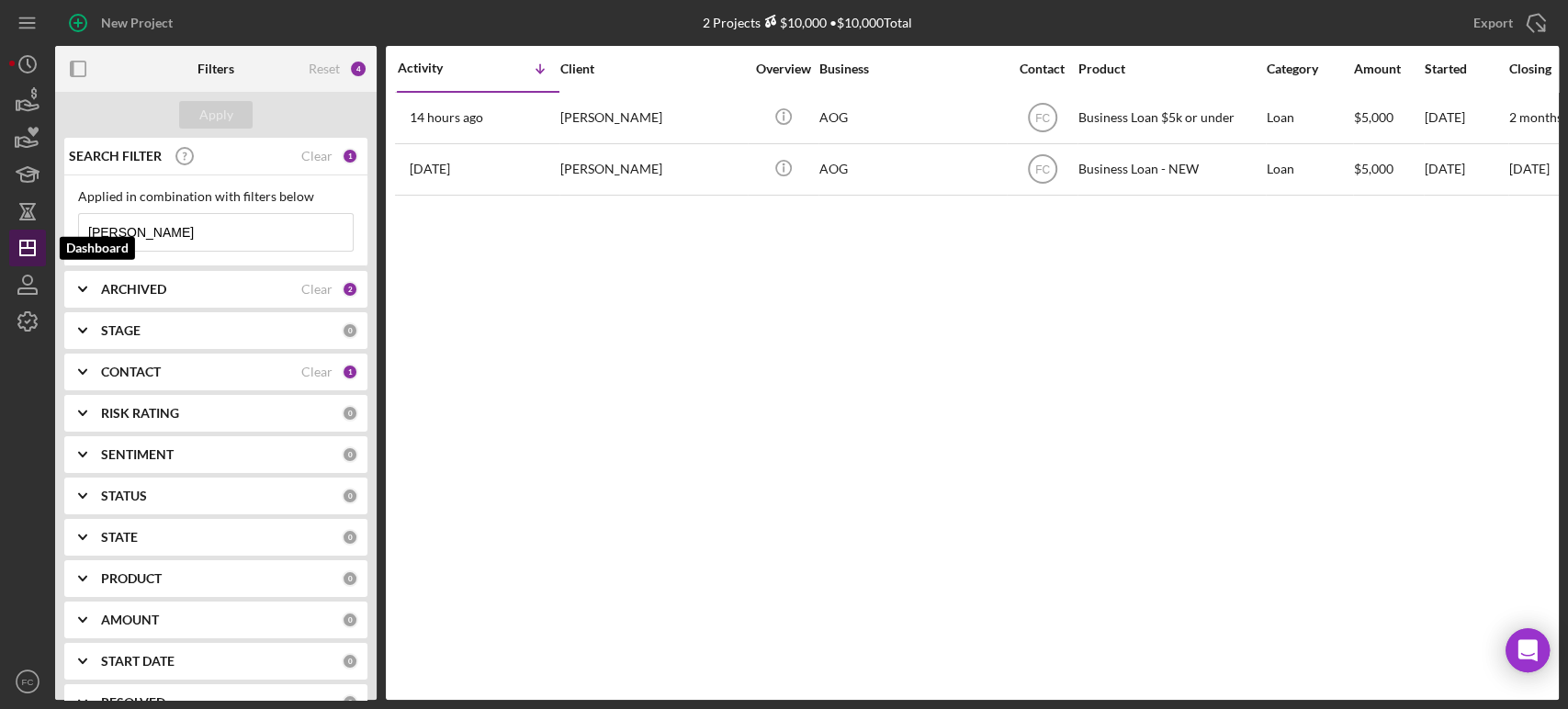
click at [36, 242] on icon "Icon/Dashboard" at bounding box center [28, 248] width 46 height 46
click at [193, 282] on div "ARCHIVED" at bounding box center [201, 289] width 201 height 14
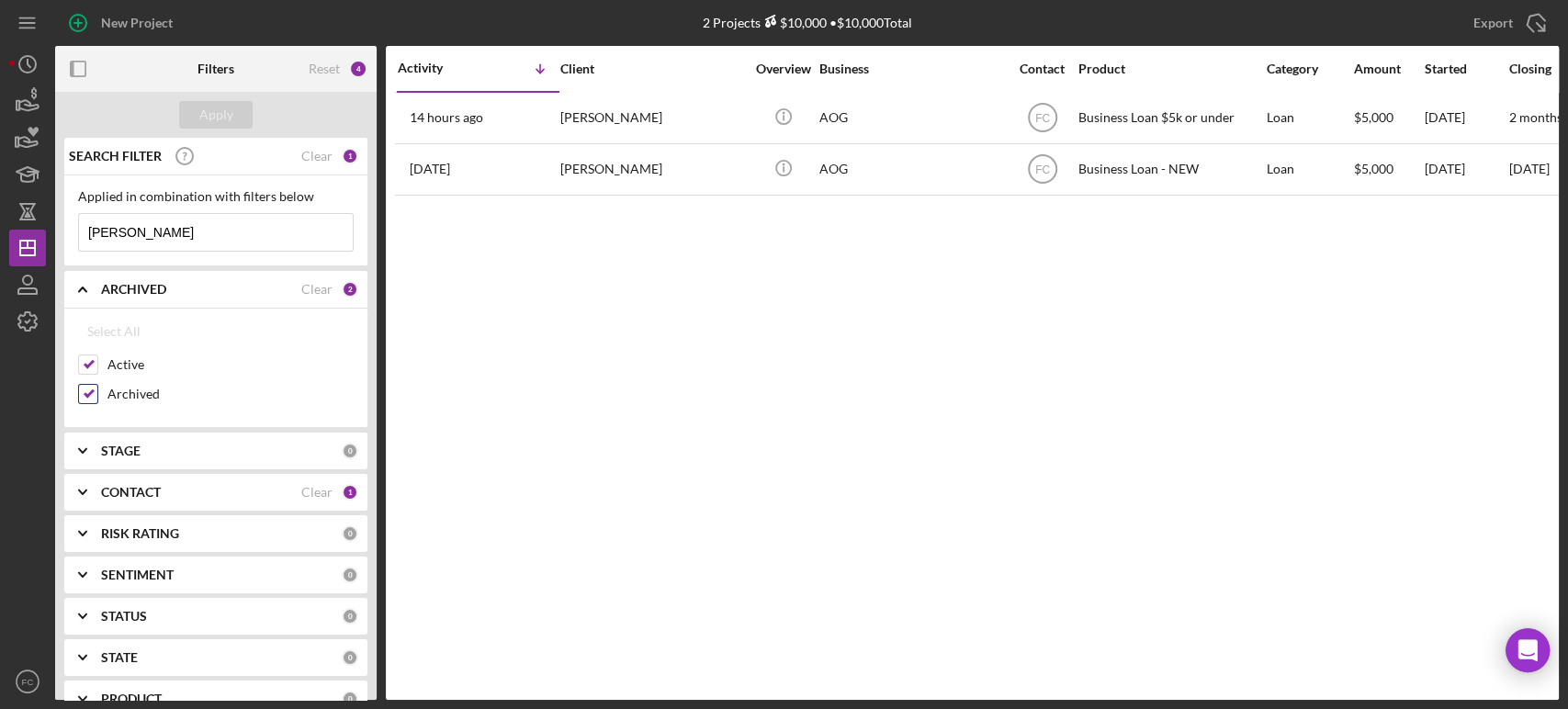
click at [87, 394] on input "Archived" at bounding box center [87, 393] width 18 height 18
checkbox input "false"
click at [173, 228] on input "[PERSON_NAME]" at bounding box center [216, 232] width 274 height 37
type input "m"
click at [223, 120] on div "Apply" at bounding box center [217, 114] width 34 height 28
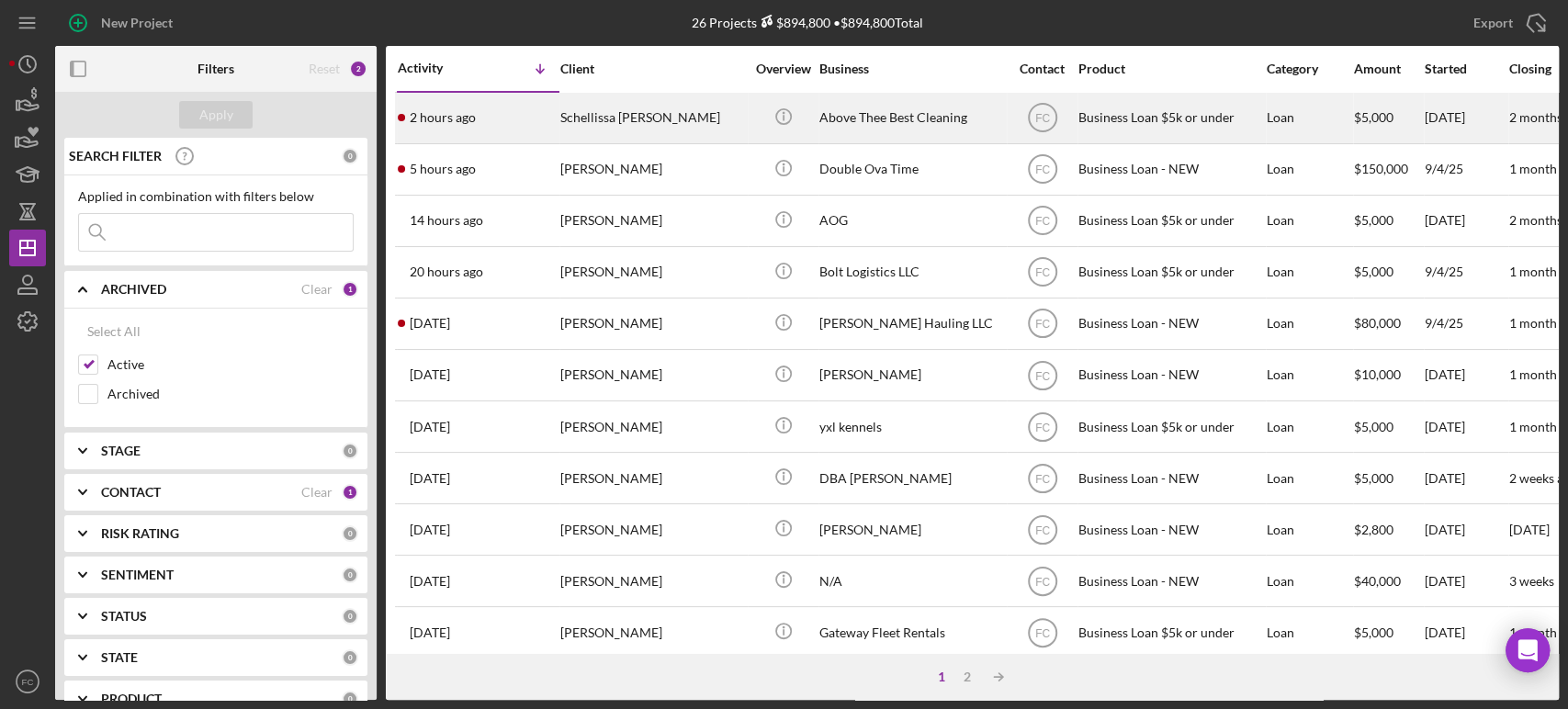
click at [486, 113] on div "2 hours ago Schellissa [PERSON_NAME]" at bounding box center [477, 118] width 161 height 48
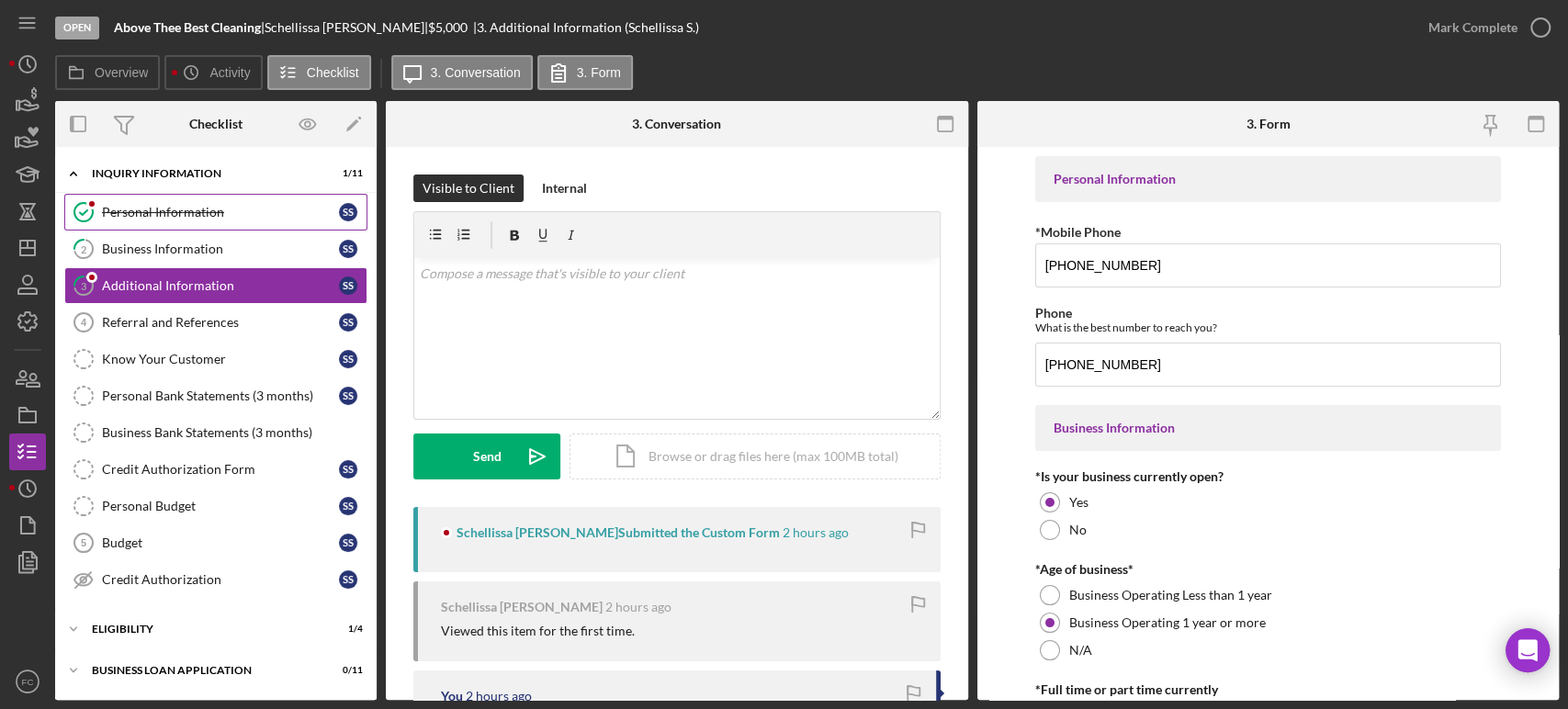
click at [137, 220] on link "Personal Information Personal Information S S" at bounding box center [216, 212] width 303 height 37
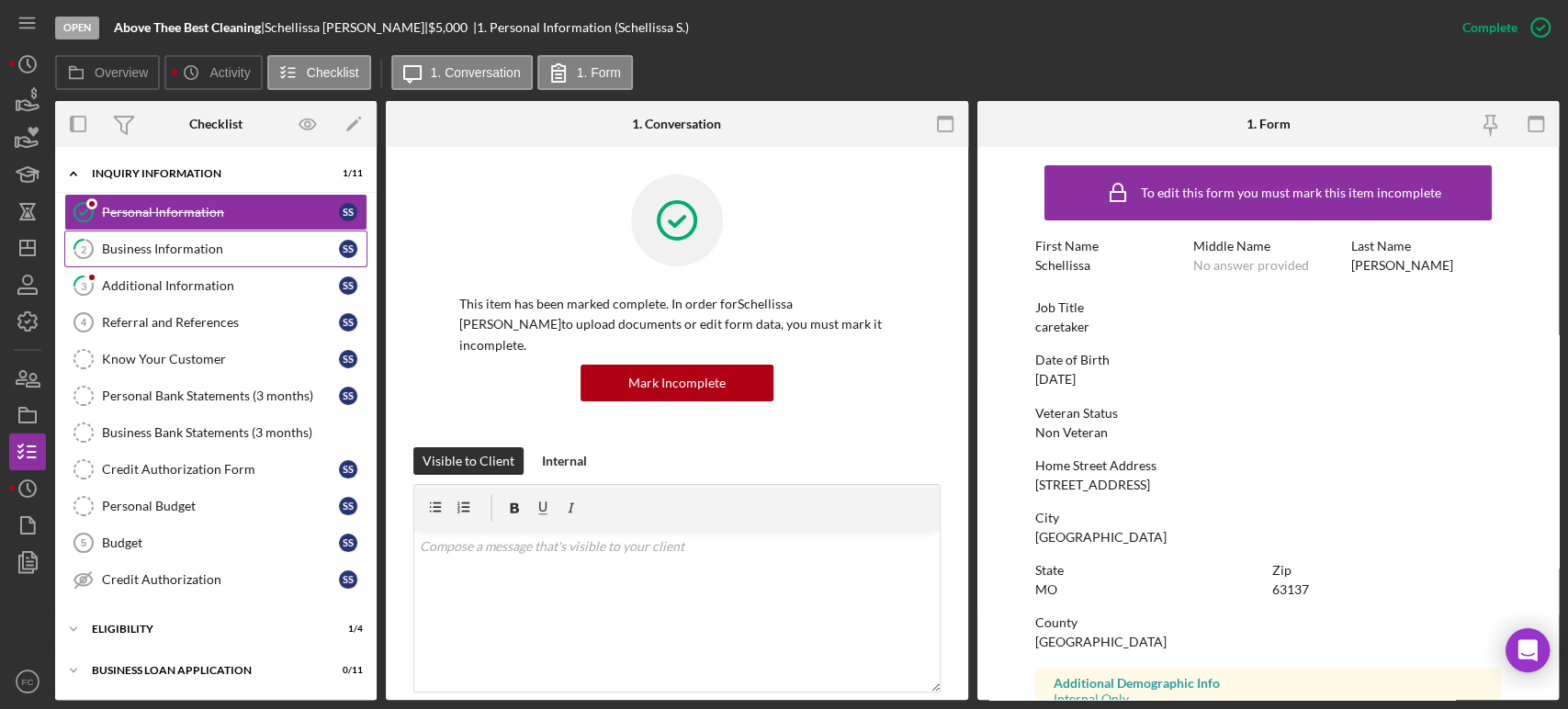
click at [126, 246] on div "Business Information" at bounding box center [220, 248] width 237 height 14
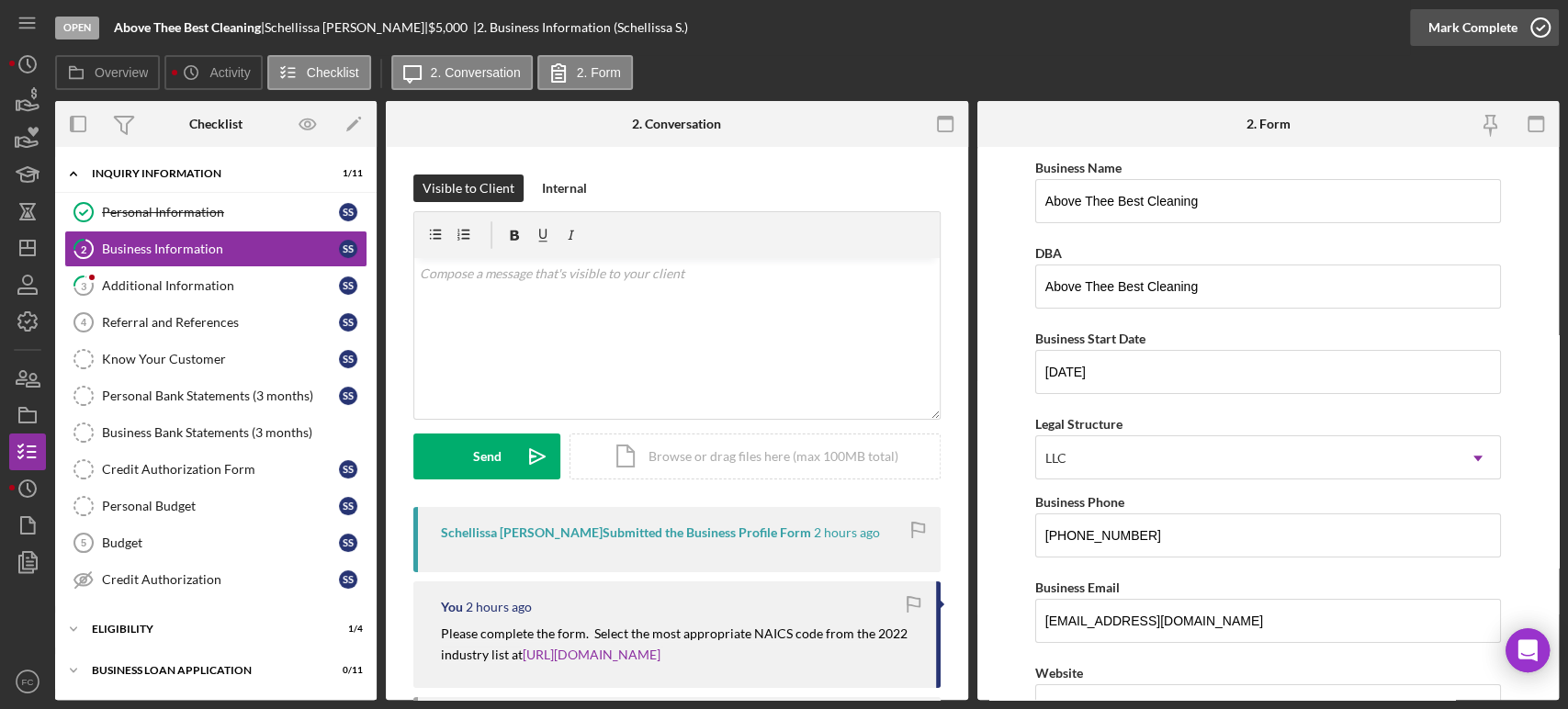
click at [1537, 26] on icon "button" at bounding box center [1540, 28] width 46 height 46
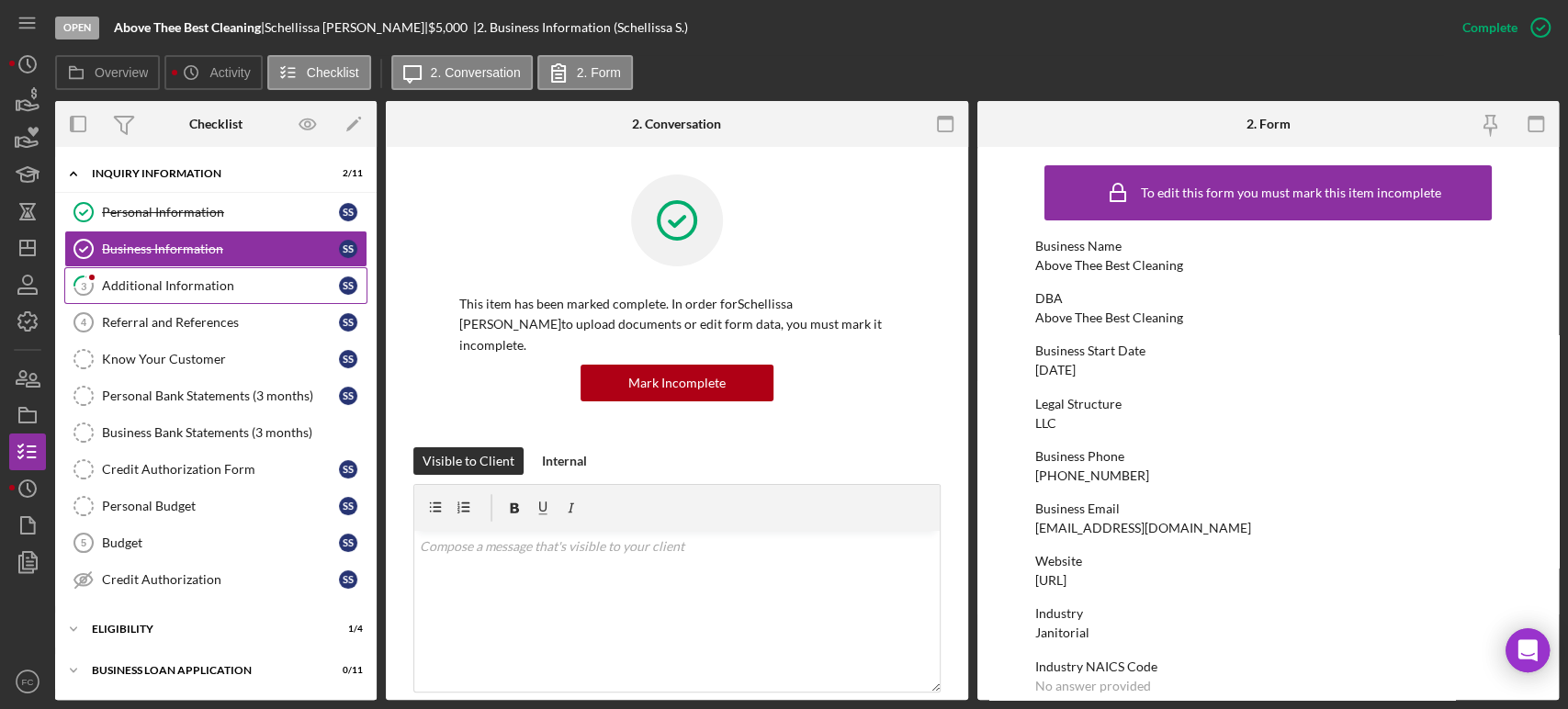
click at [122, 284] on div "Additional Information" at bounding box center [220, 285] width 237 height 14
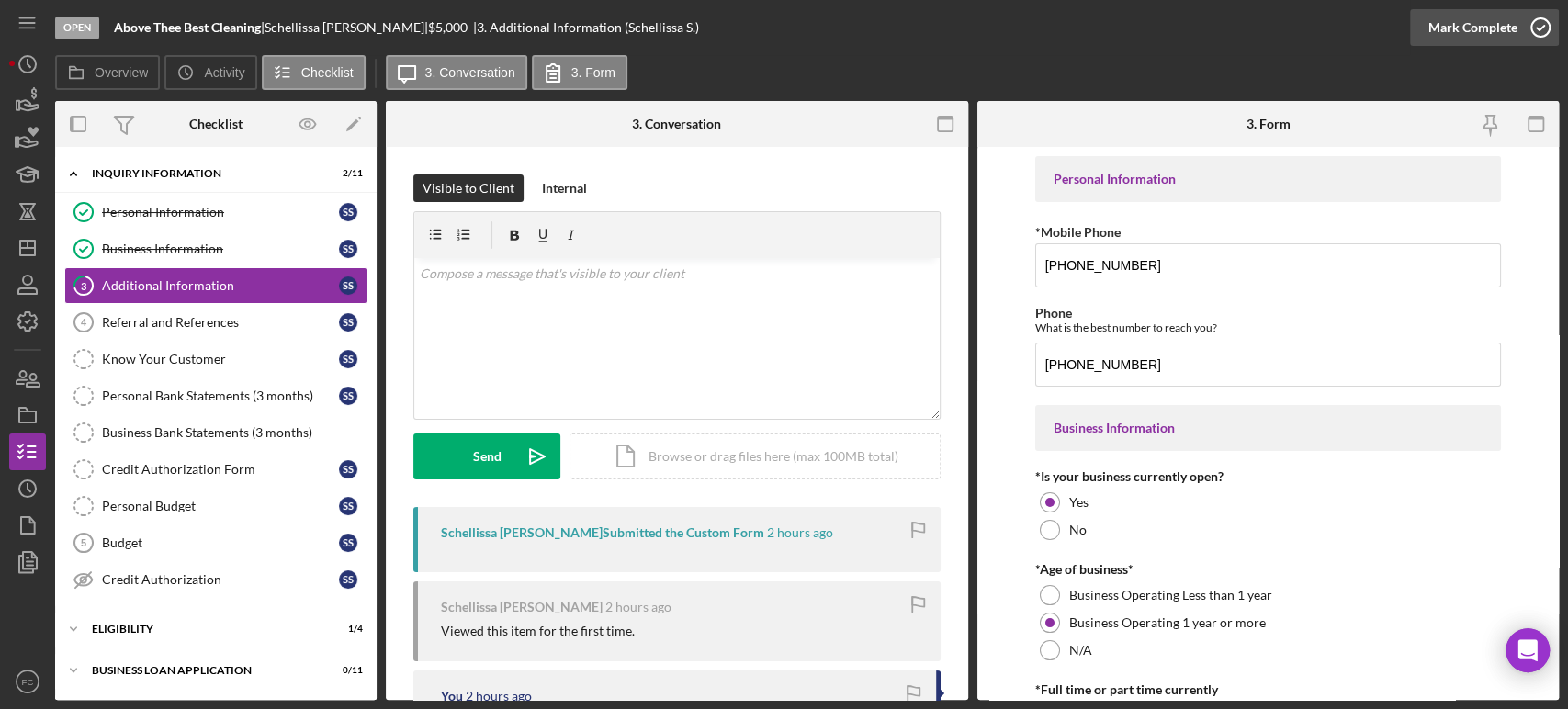
click at [1538, 26] on icon "button" at bounding box center [1540, 28] width 46 height 46
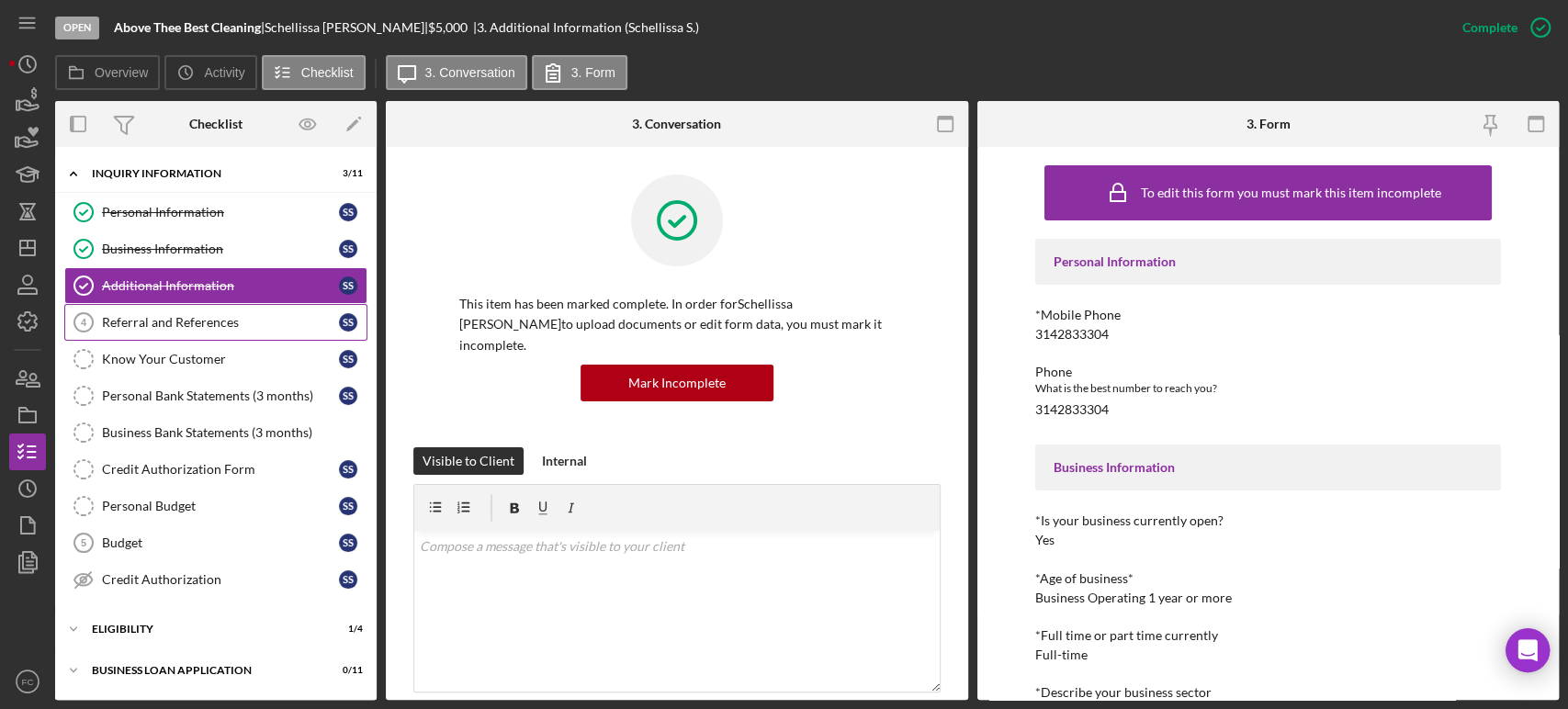
click at [162, 316] on div "Referral and References" at bounding box center [220, 321] width 237 height 14
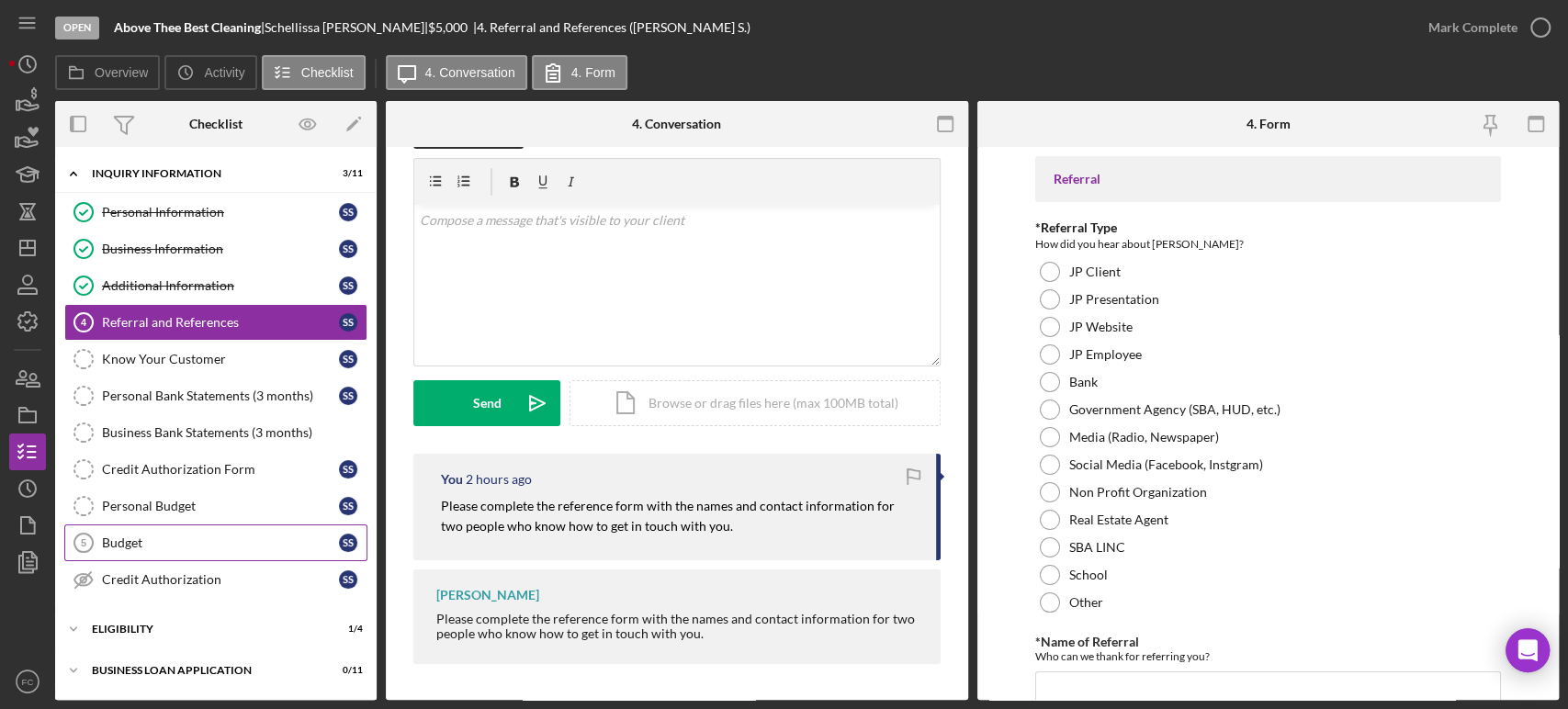
scroll to position [102, 0]
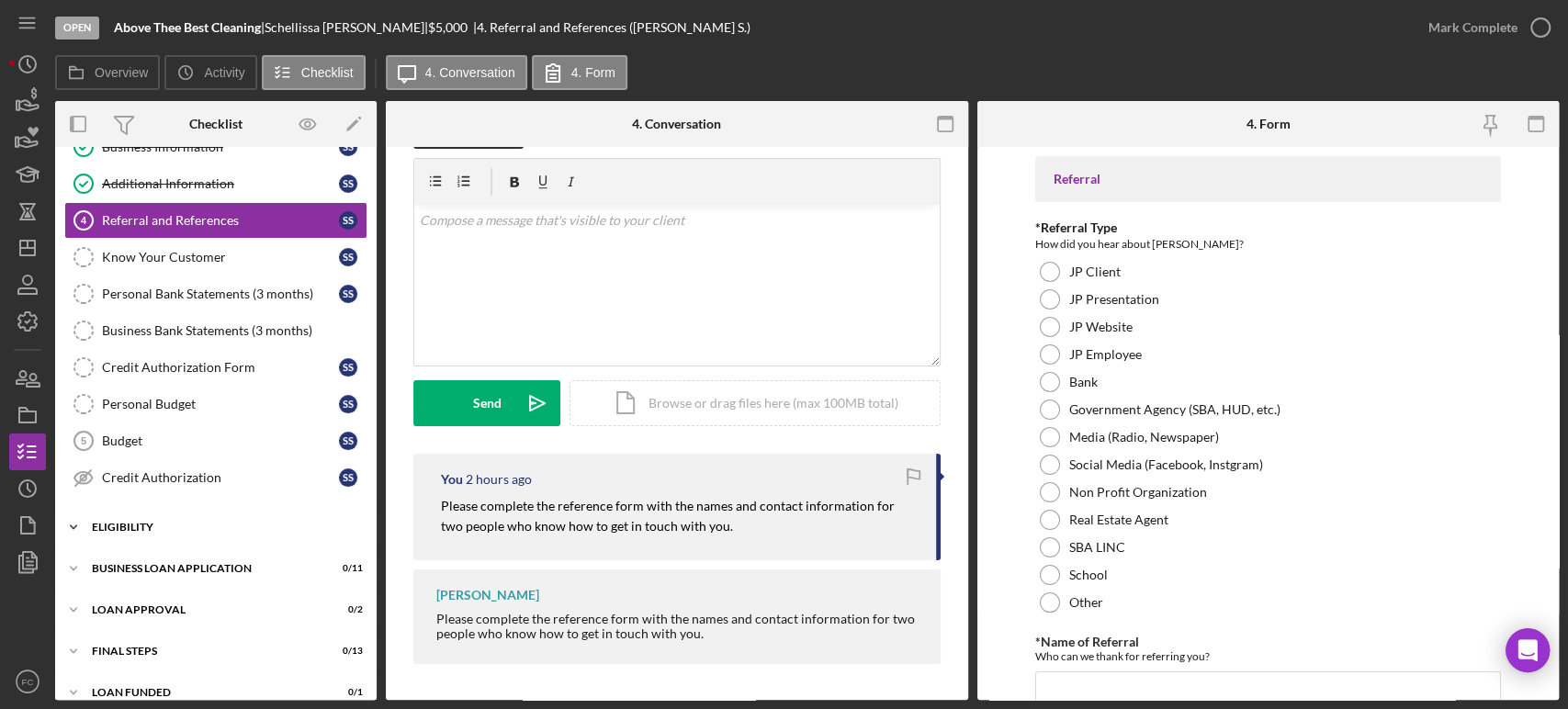
click at [154, 513] on div "Icon/Expander Eligibility 1 / 4" at bounding box center [216, 527] width 321 height 37
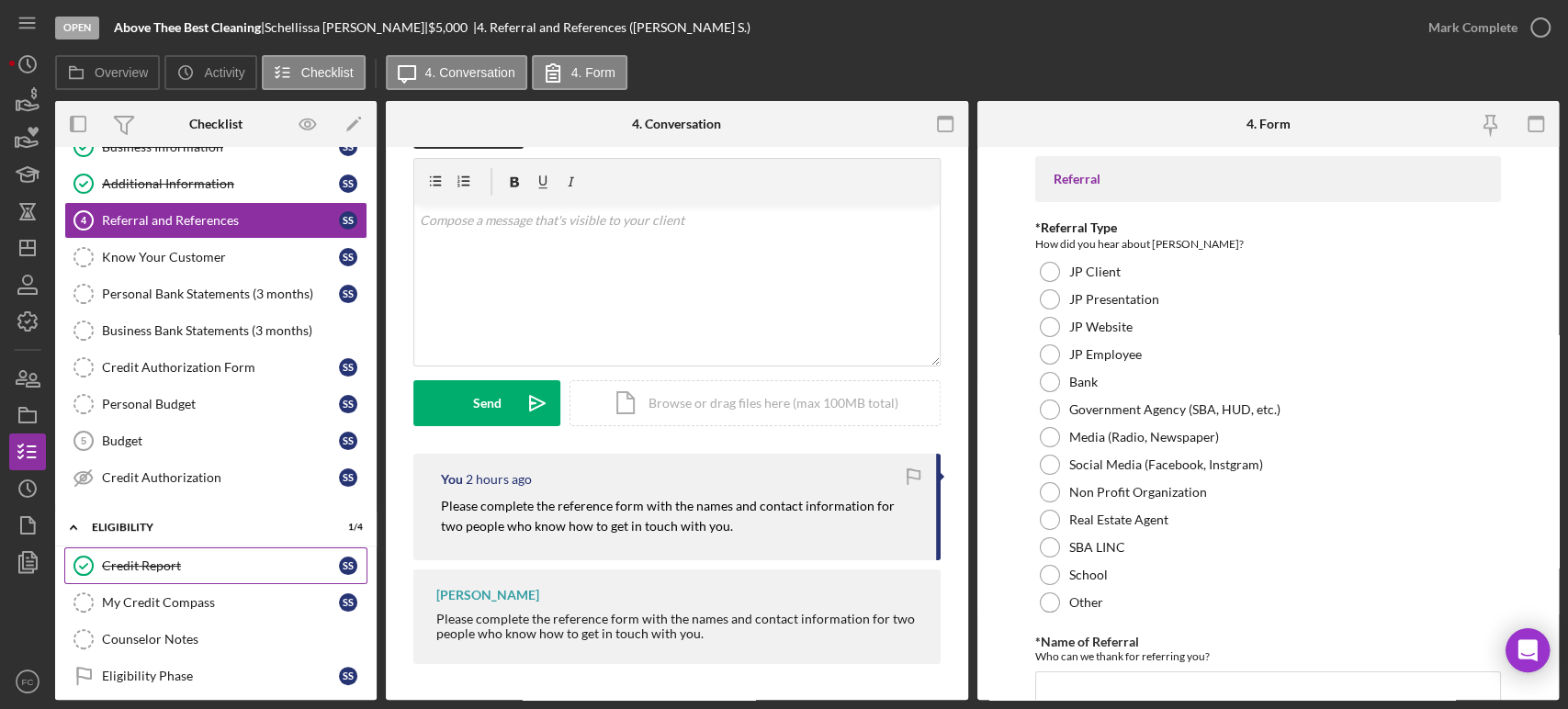
click at [159, 575] on link "Credit Report Credit Report S S" at bounding box center [216, 565] width 303 height 37
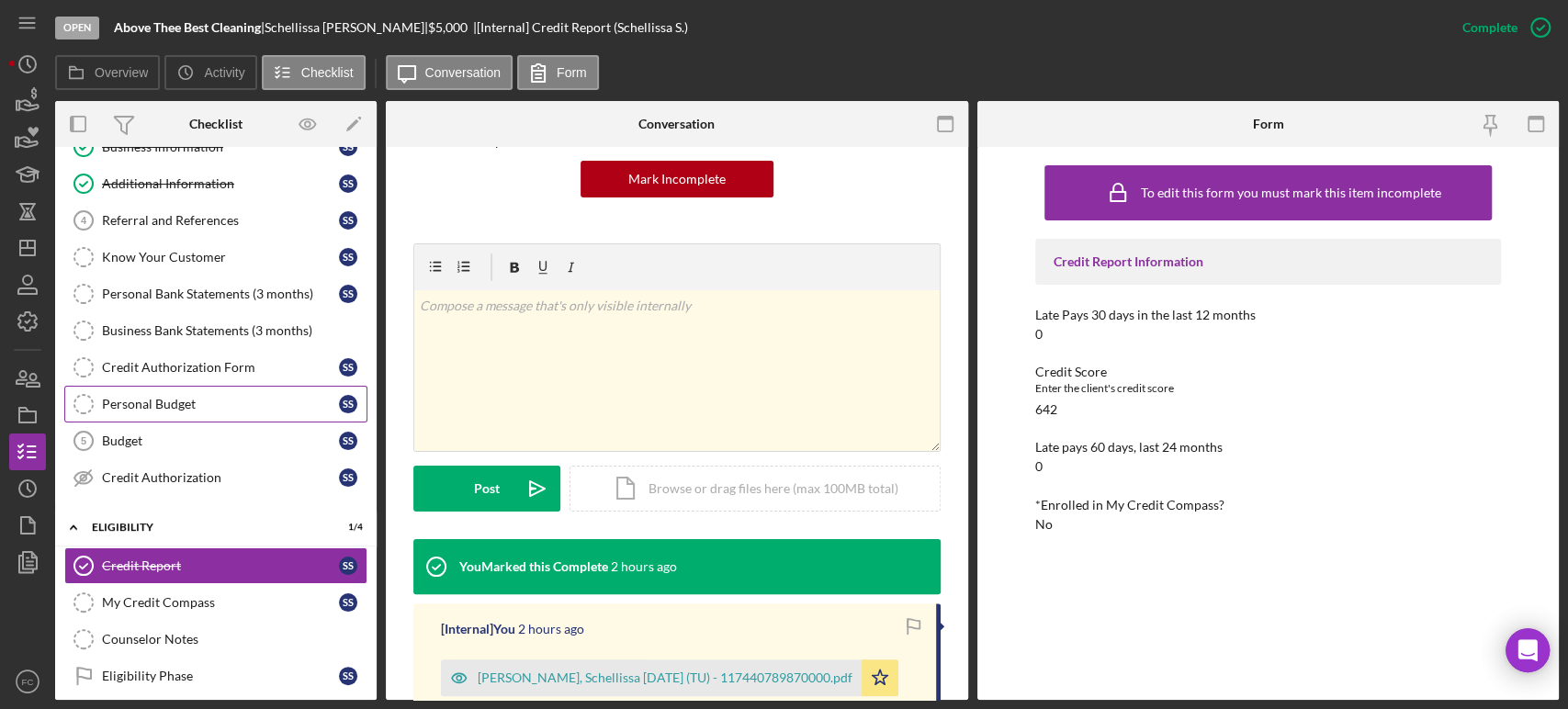
scroll to position [276, 0]
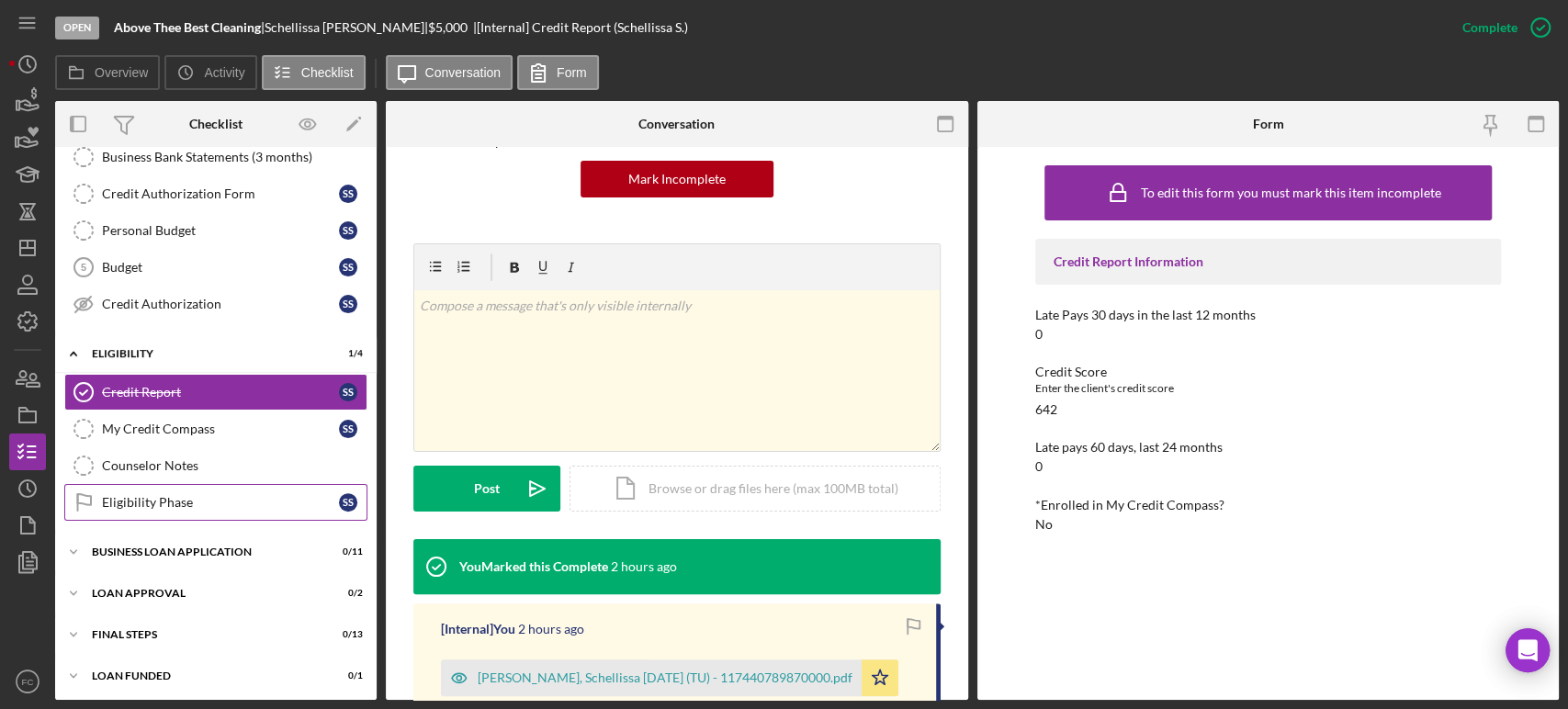
click at [126, 504] on div "Eligibility Phase" at bounding box center [220, 502] width 237 height 14
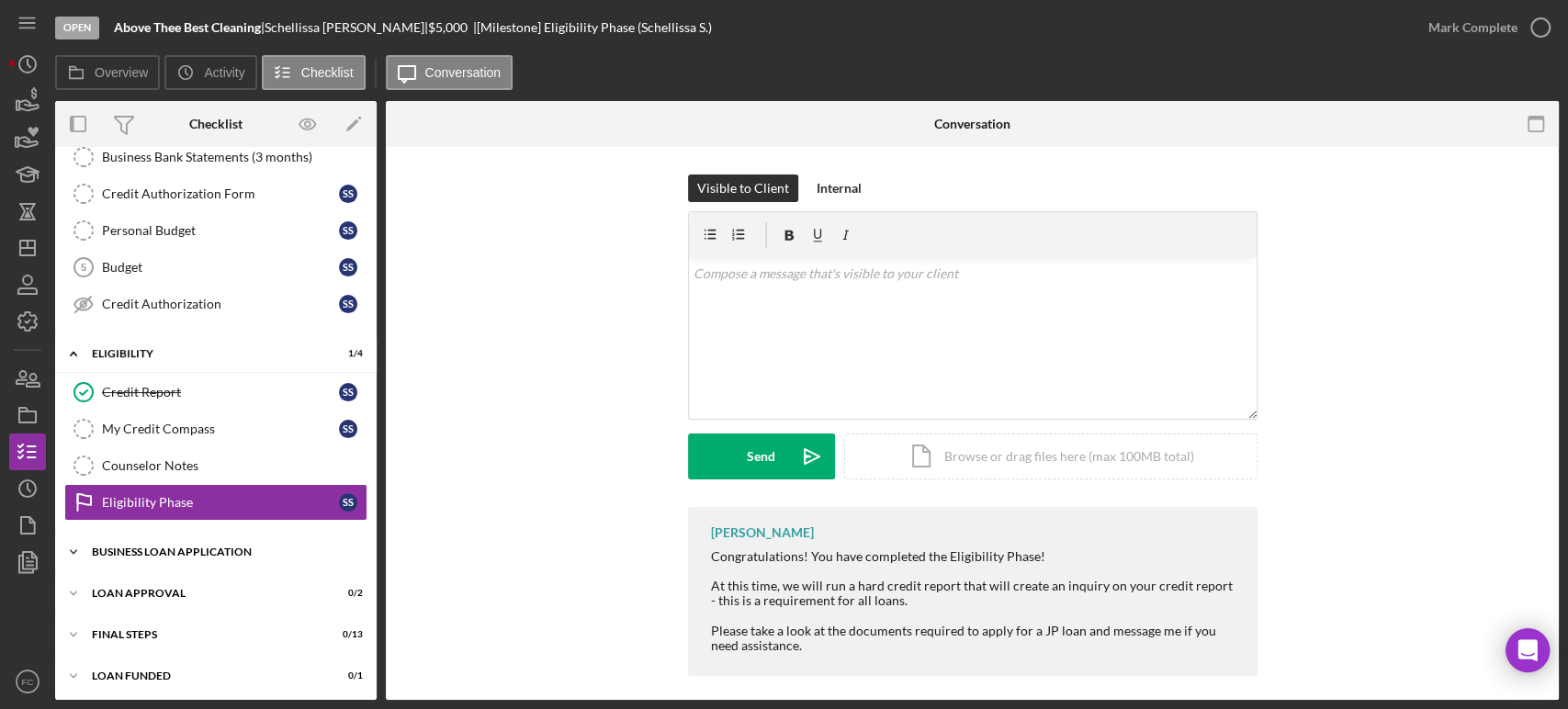
click at [115, 546] on div "BUSINESS LOAN APPLICATION" at bounding box center [223, 552] width 261 height 11
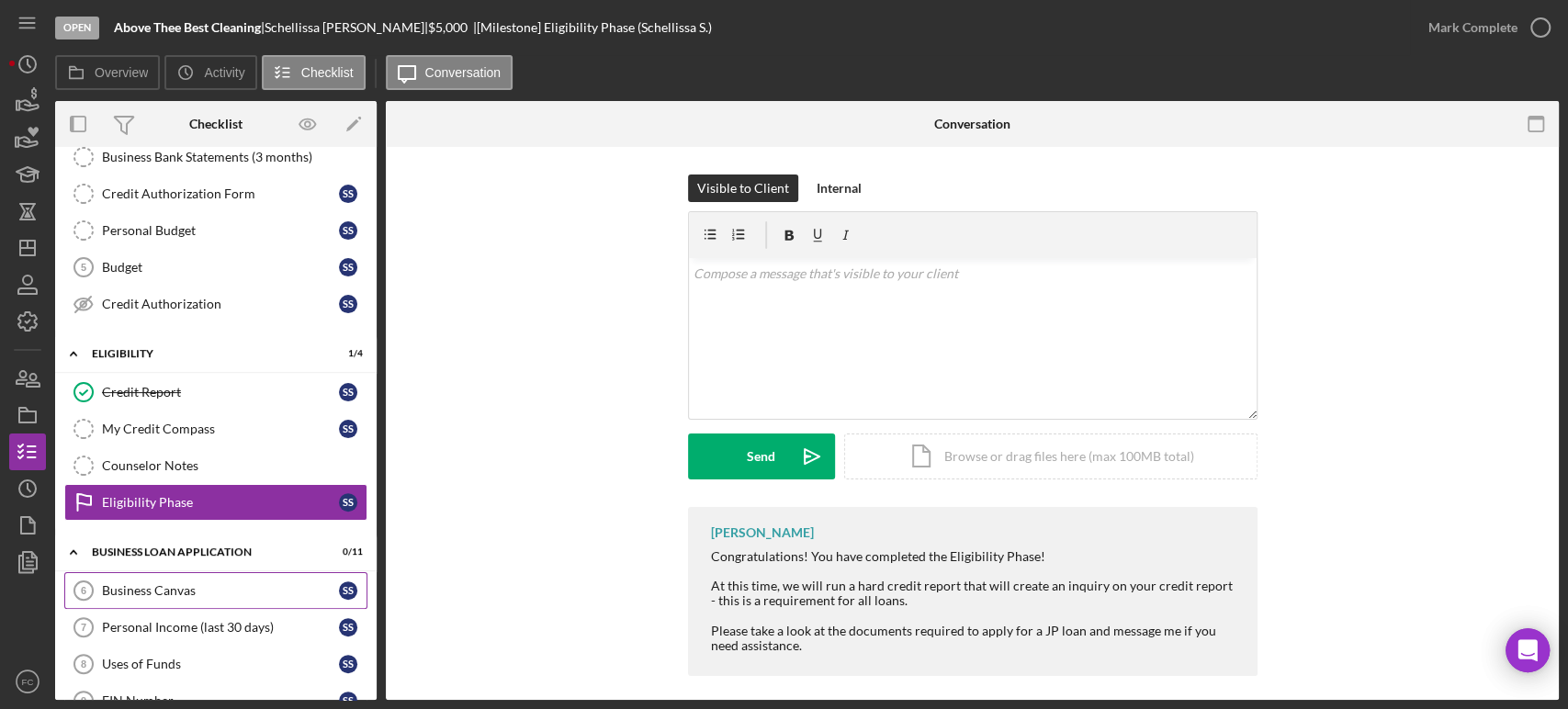
click at [123, 583] on div "Business Canvas" at bounding box center [220, 589] width 237 height 14
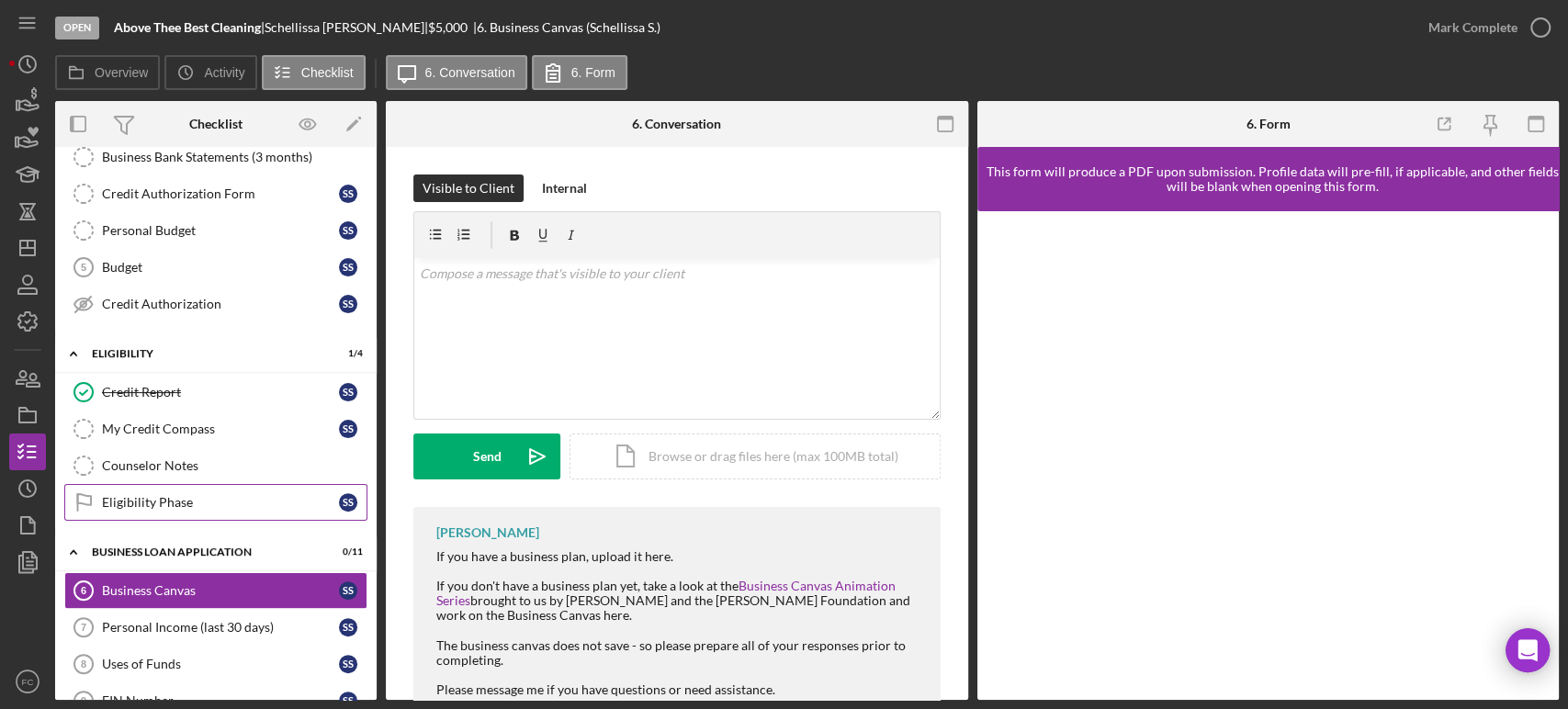
click at [165, 497] on div "Eligibility Phase" at bounding box center [220, 502] width 237 height 14
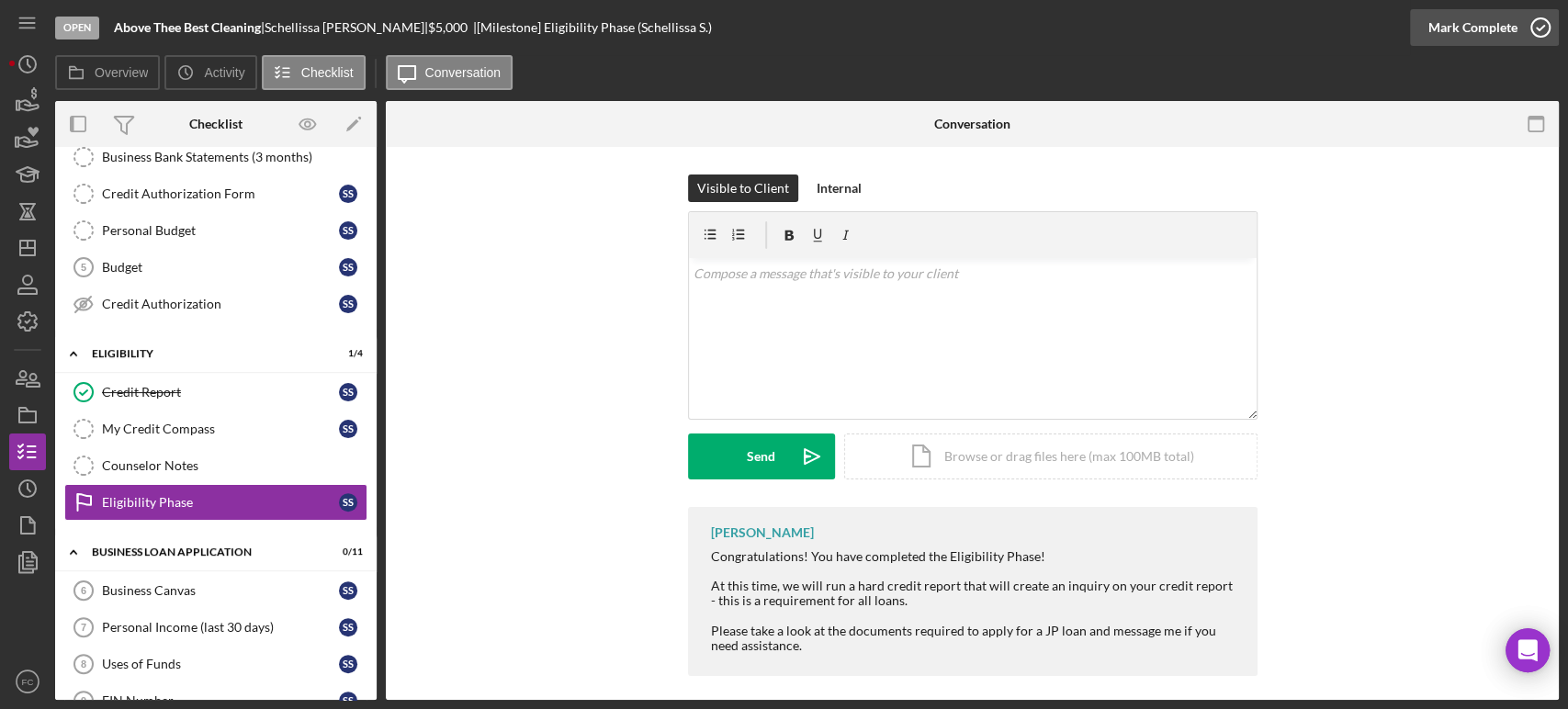
click at [1540, 29] on icon "button" at bounding box center [1540, 28] width 46 height 46
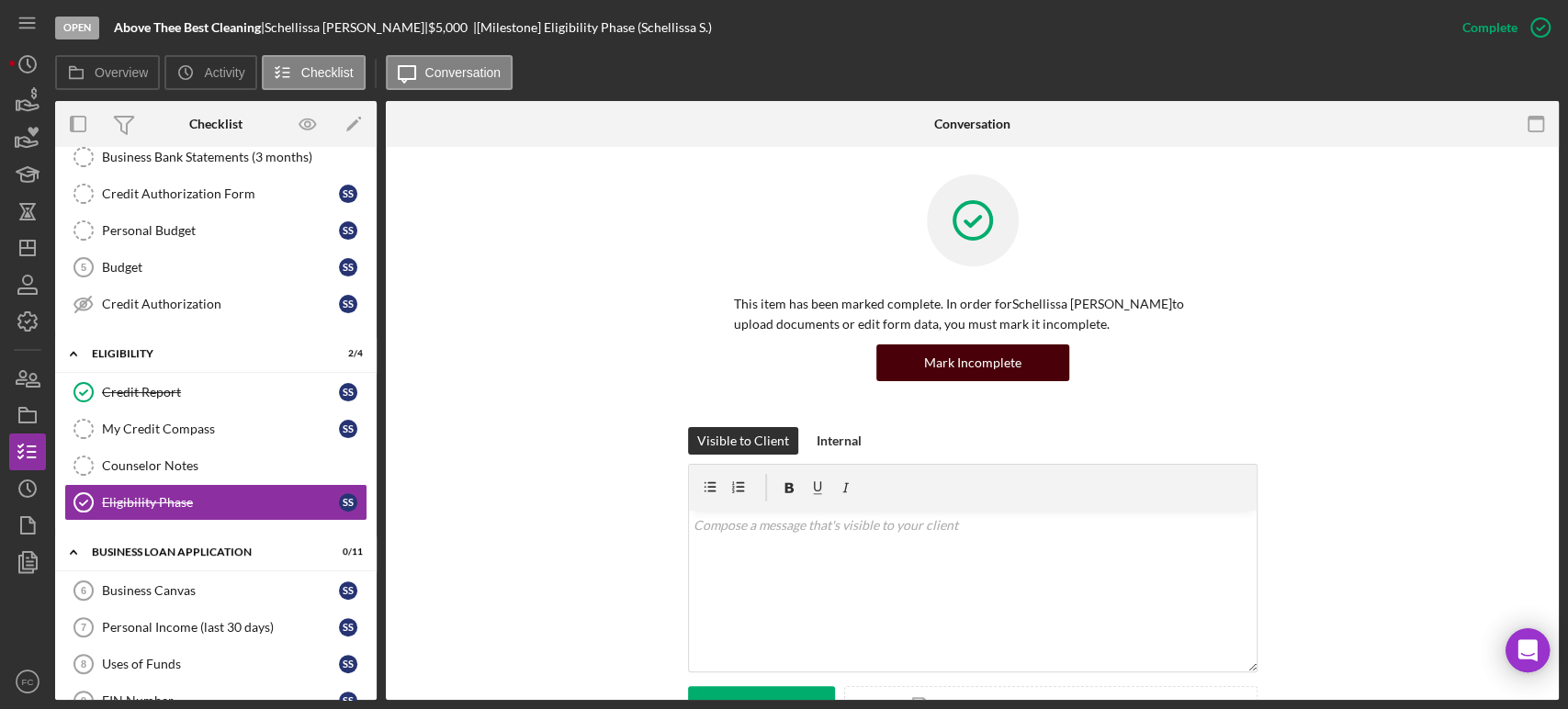
click at [985, 365] on div "Mark Incomplete" at bounding box center [973, 362] width 97 height 37
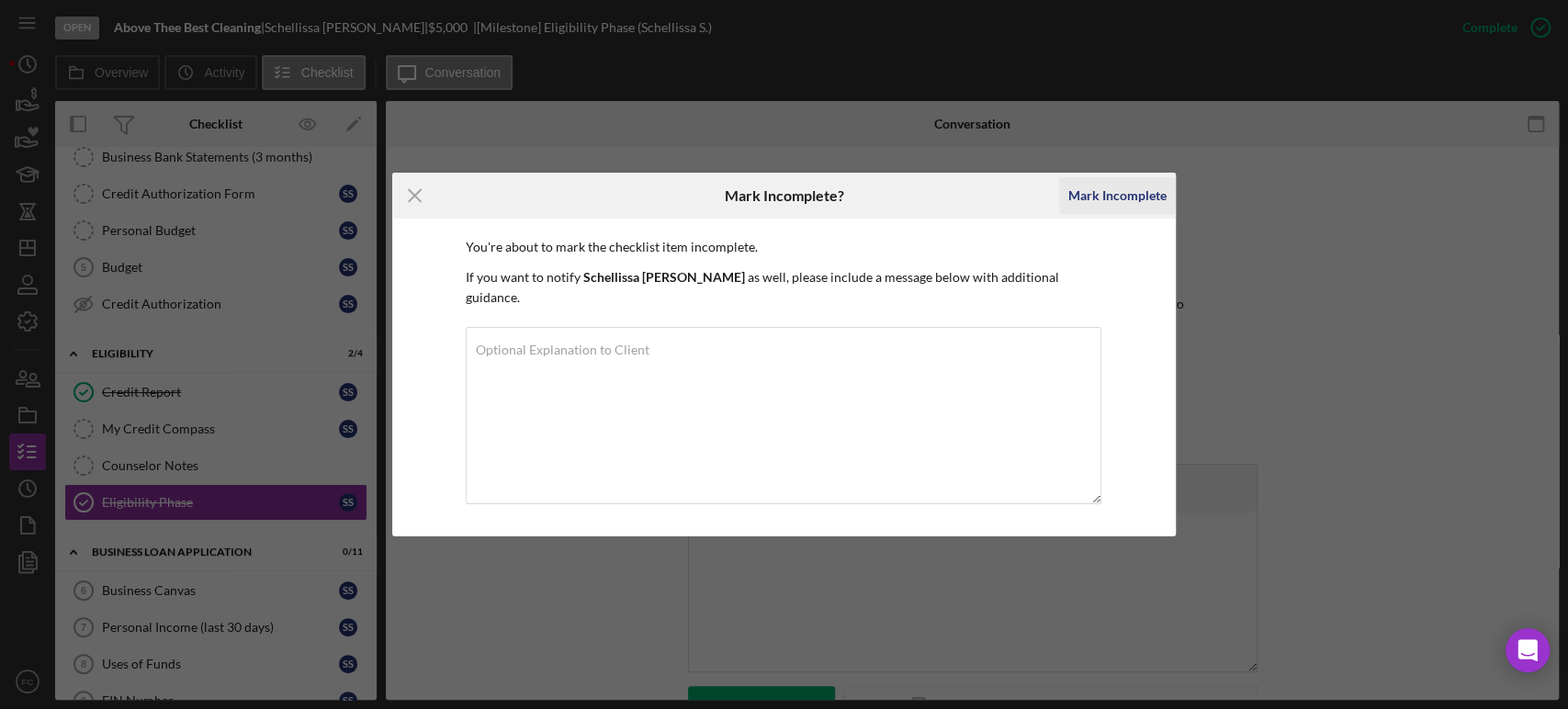
click at [1099, 201] on div "Mark Incomplete" at bounding box center [1116, 195] width 98 height 37
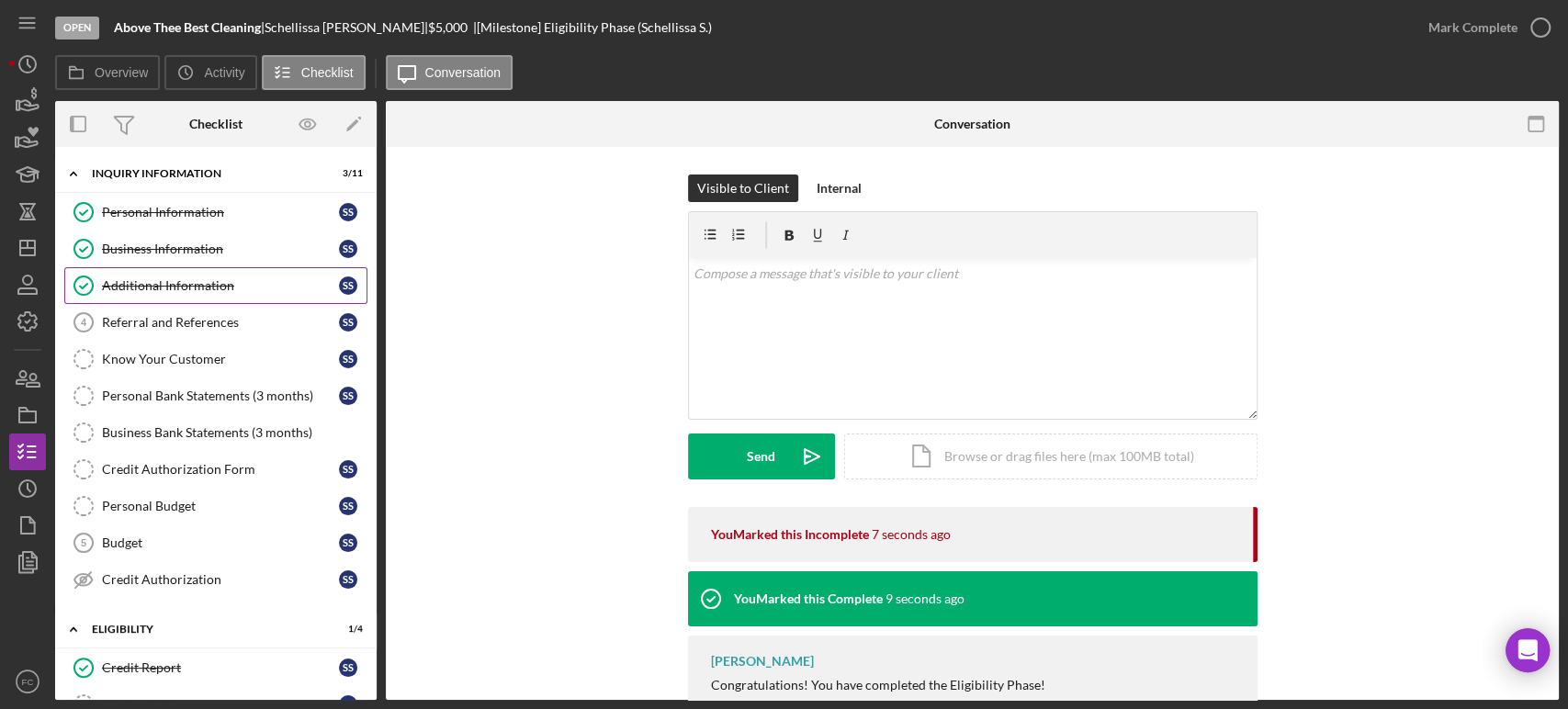
click at [147, 282] on div "Additional Information" at bounding box center [220, 285] width 237 height 14
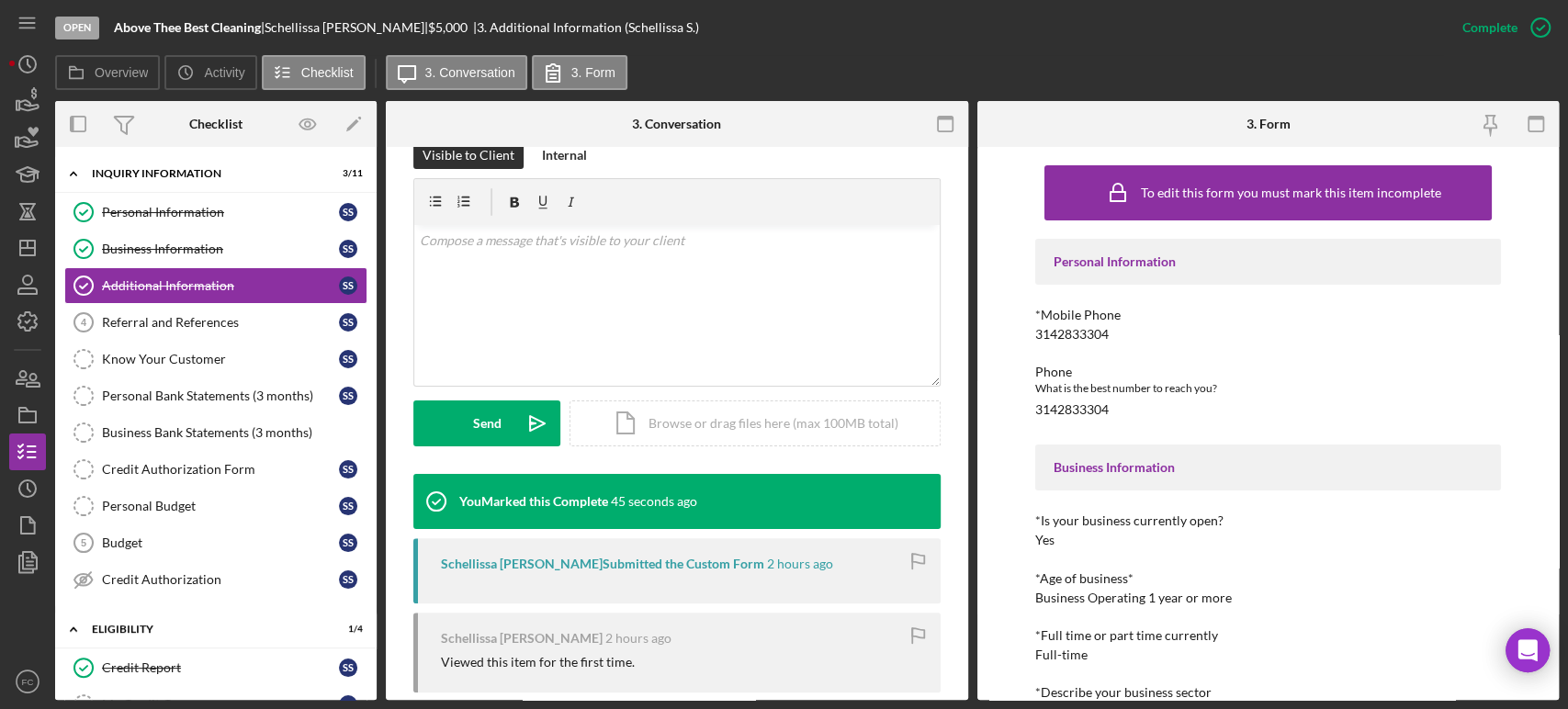
scroll to position [509, 0]
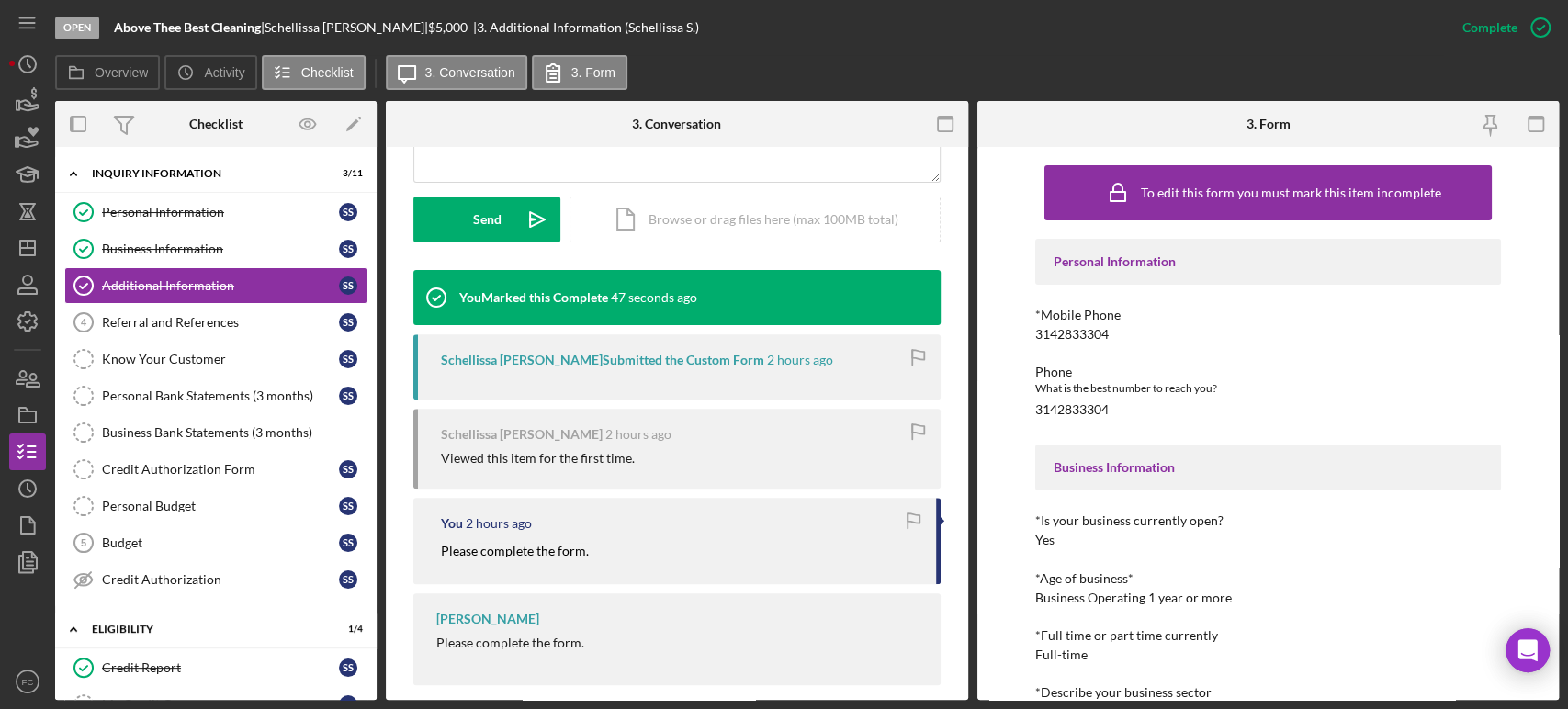
drag, startPoint x: 436, startPoint y: 534, endPoint x: 588, endPoint y: 527, distance: 152.2
click at [588, 527] on div "You 2 hours ago Please complete the form." at bounding box center [677, 540] width 527 height 86
copy mark "Please complete the form."
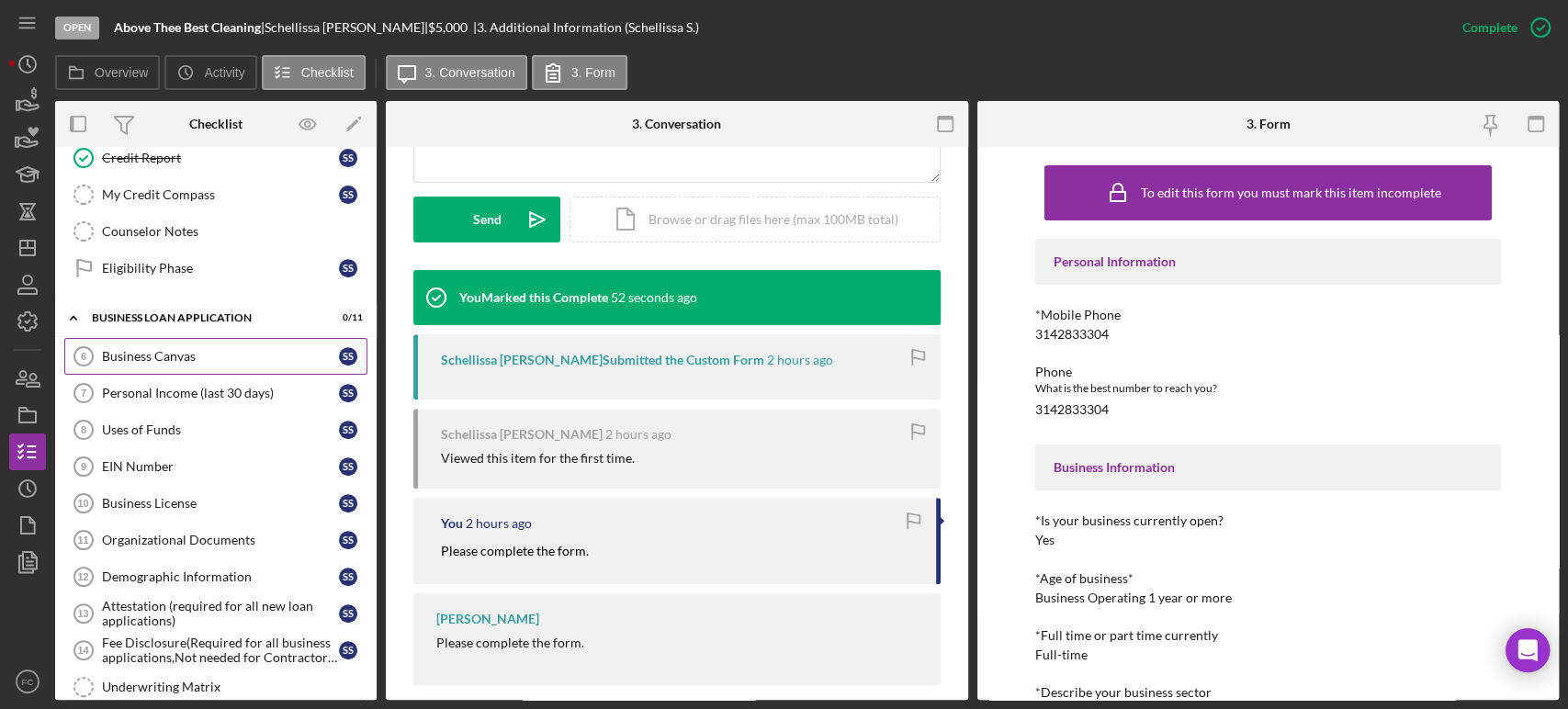
click at [167, 359] on link "Business Canvas 6 Business Canvas S S" at bounding box center [216, 355] width 303 height 37
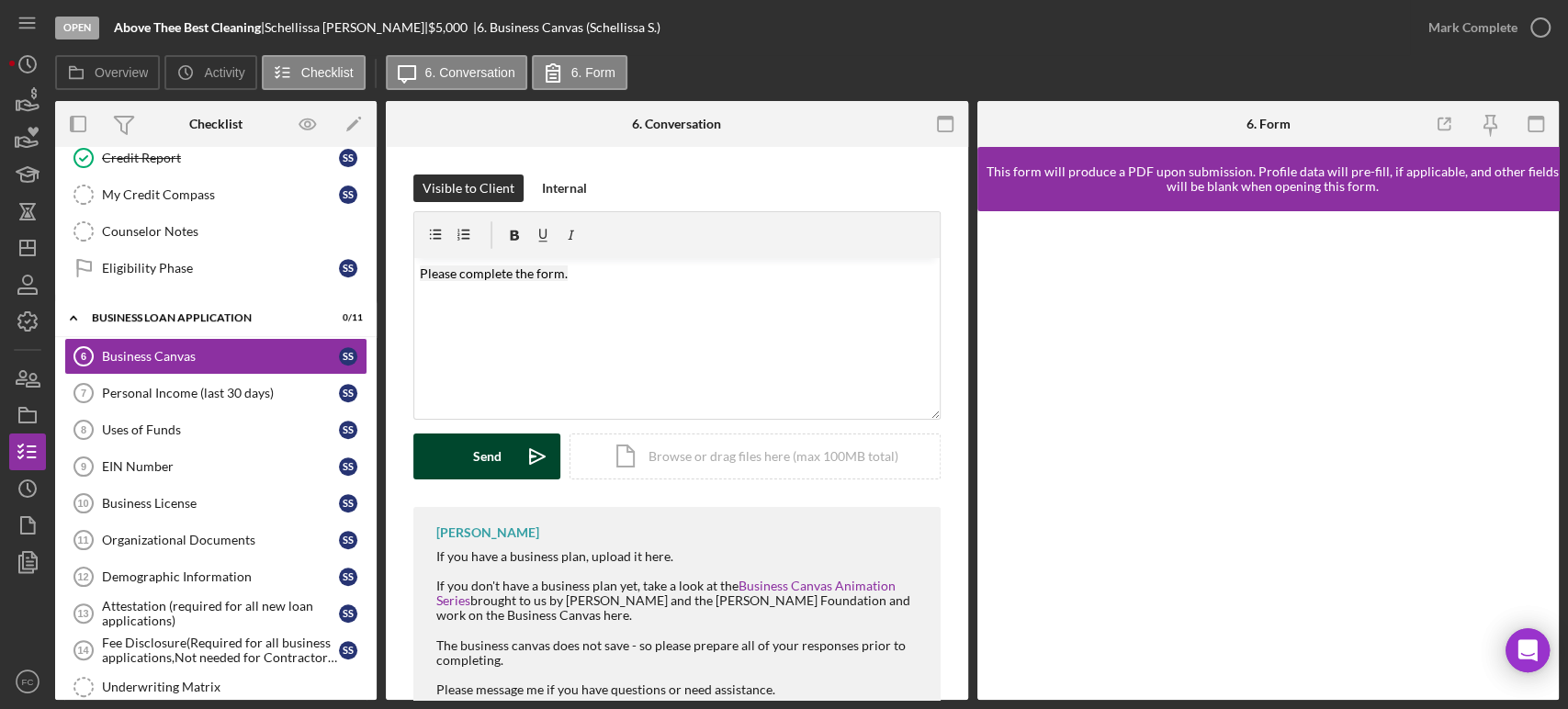
click at [493, 468] on div "Send" at bounding box center [487, 456] width 29 height 46
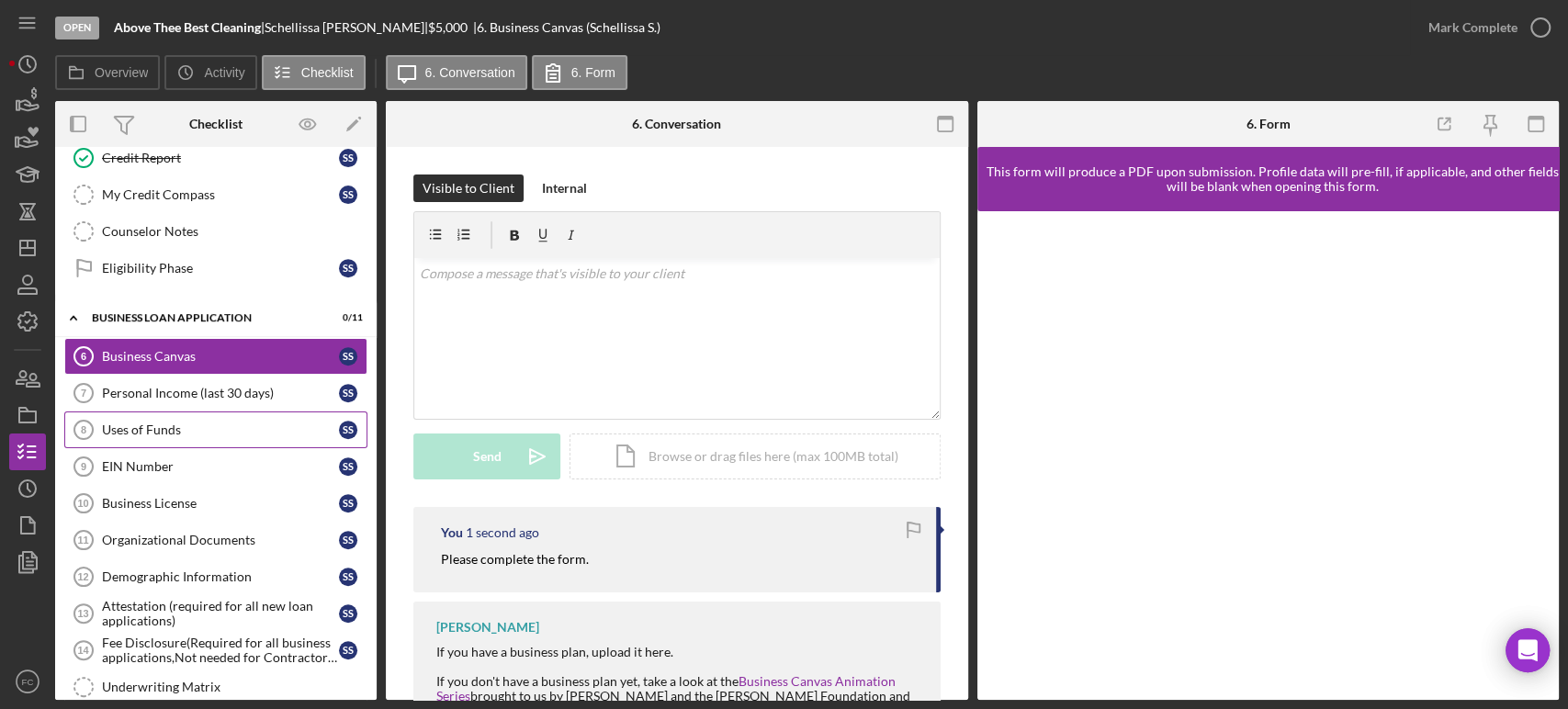
scroll to position [611, 0]
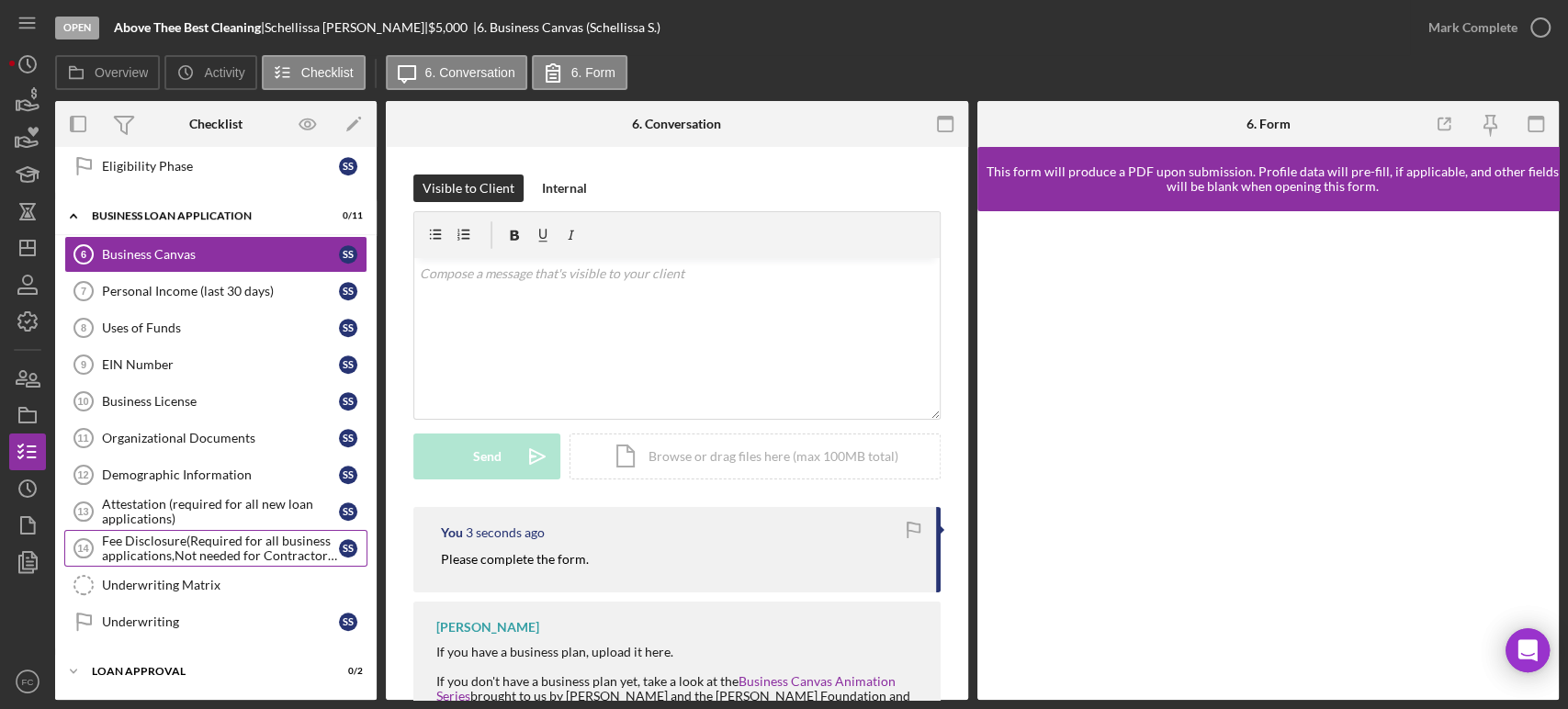
click at [168, 536] on div "Fee Disclosure(Required for all business applications,Not needed for Contractor…" at bounding box center [220, 547] width 237 height 29
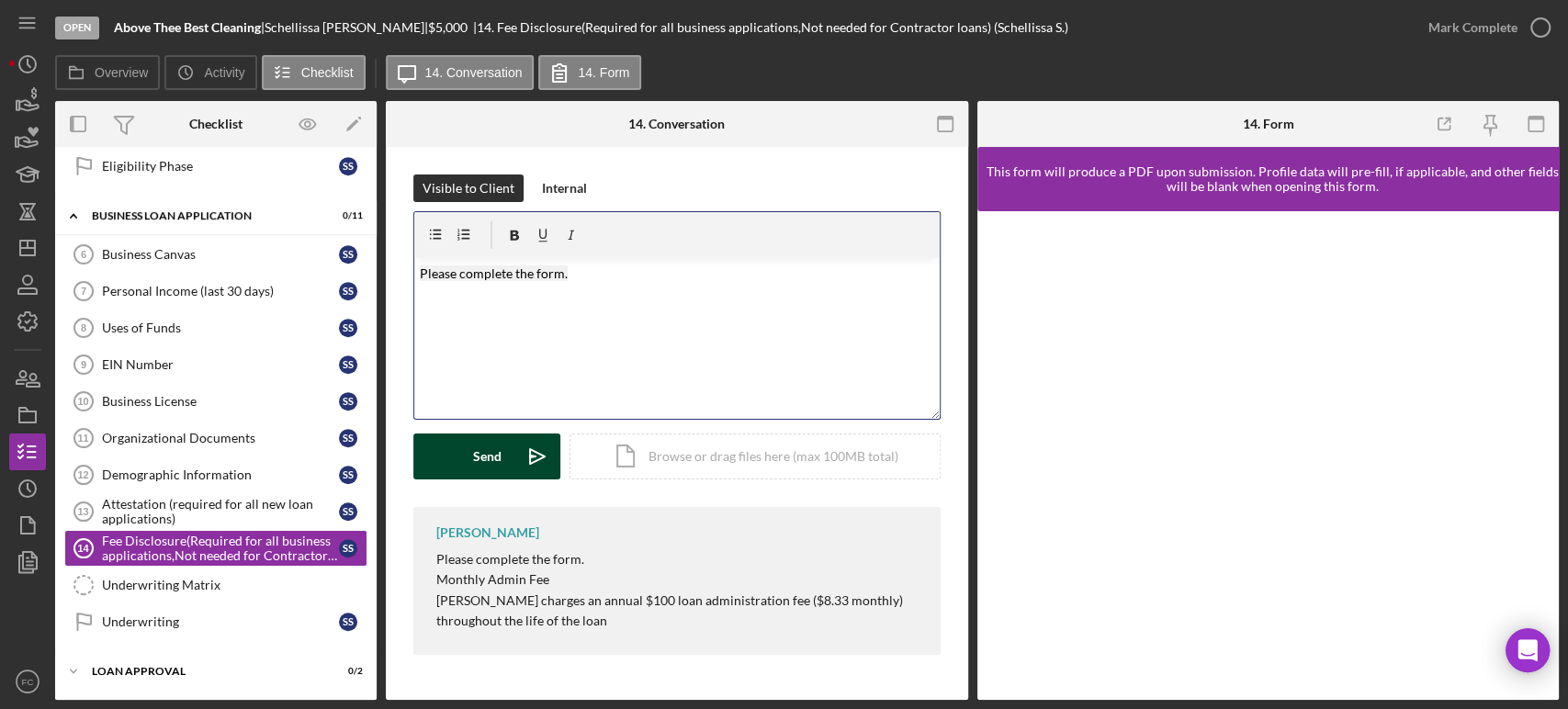
click at [471, 459] on button "Send Icon/icon-invite-send" at bounding box center [487, 456] width 147 height 46
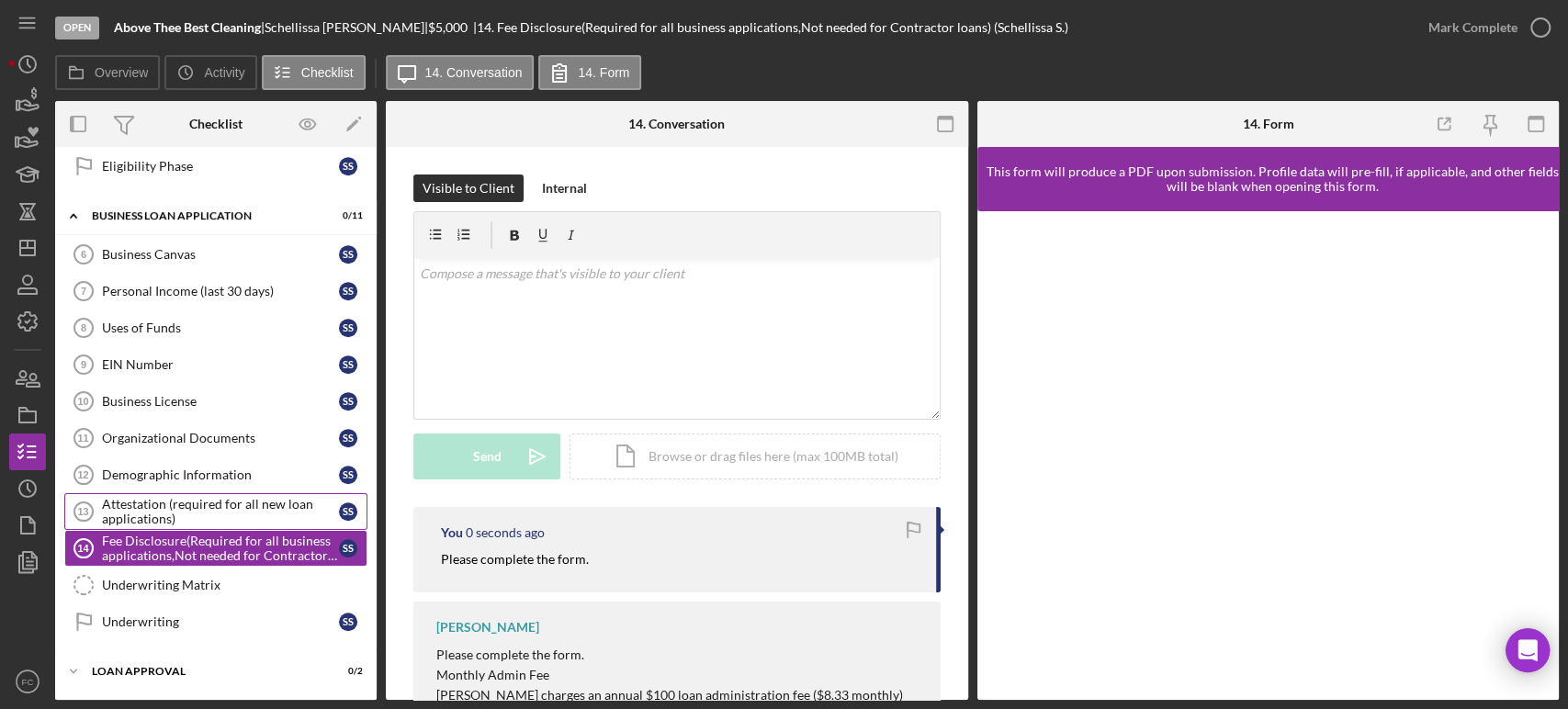
click at [181, 506] on div "Attestation (required for all new loan applications)" at bounding box center [220, 511] width 237 height 29
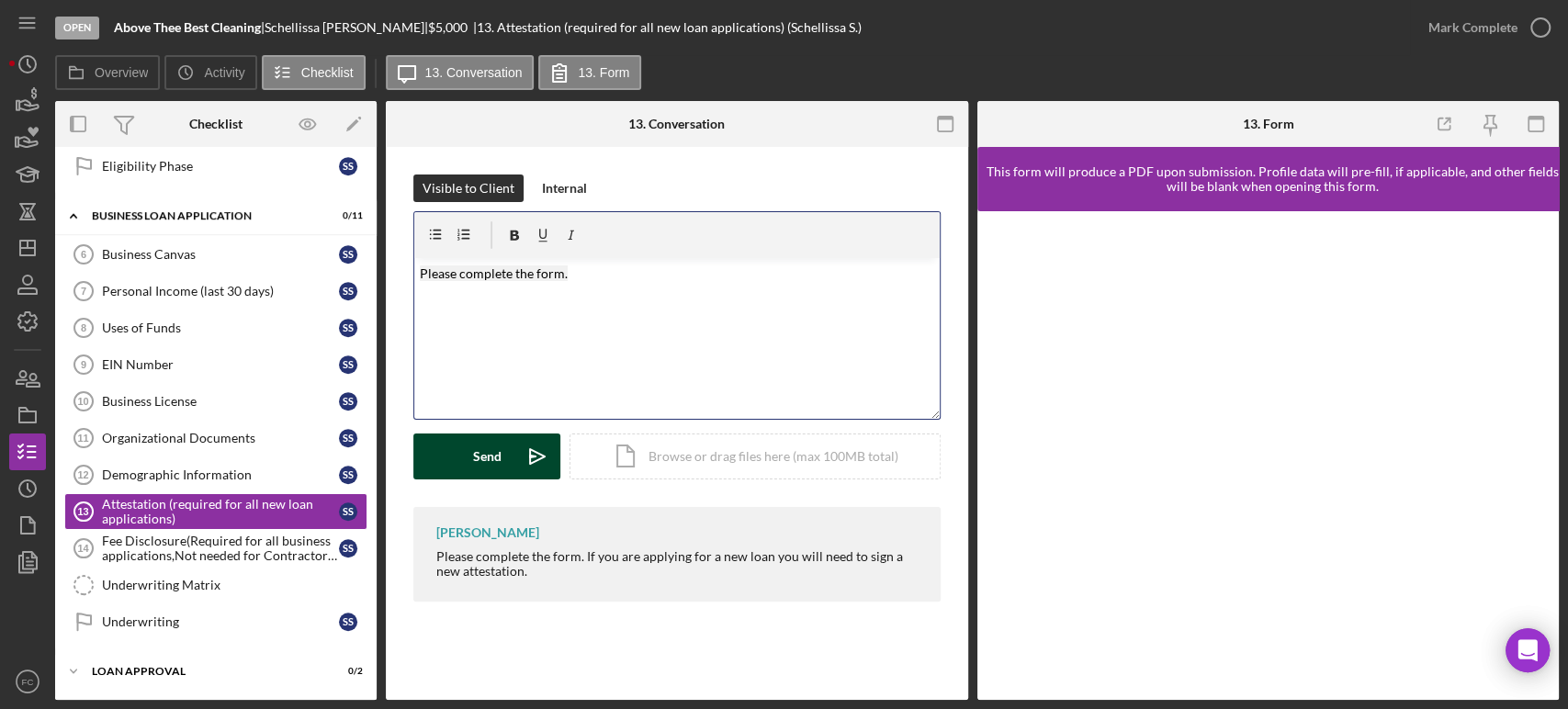
click at [459, 462] on button "Send Icon/icon-invite-send" at bounding box center [487, 456] width 147 height 46
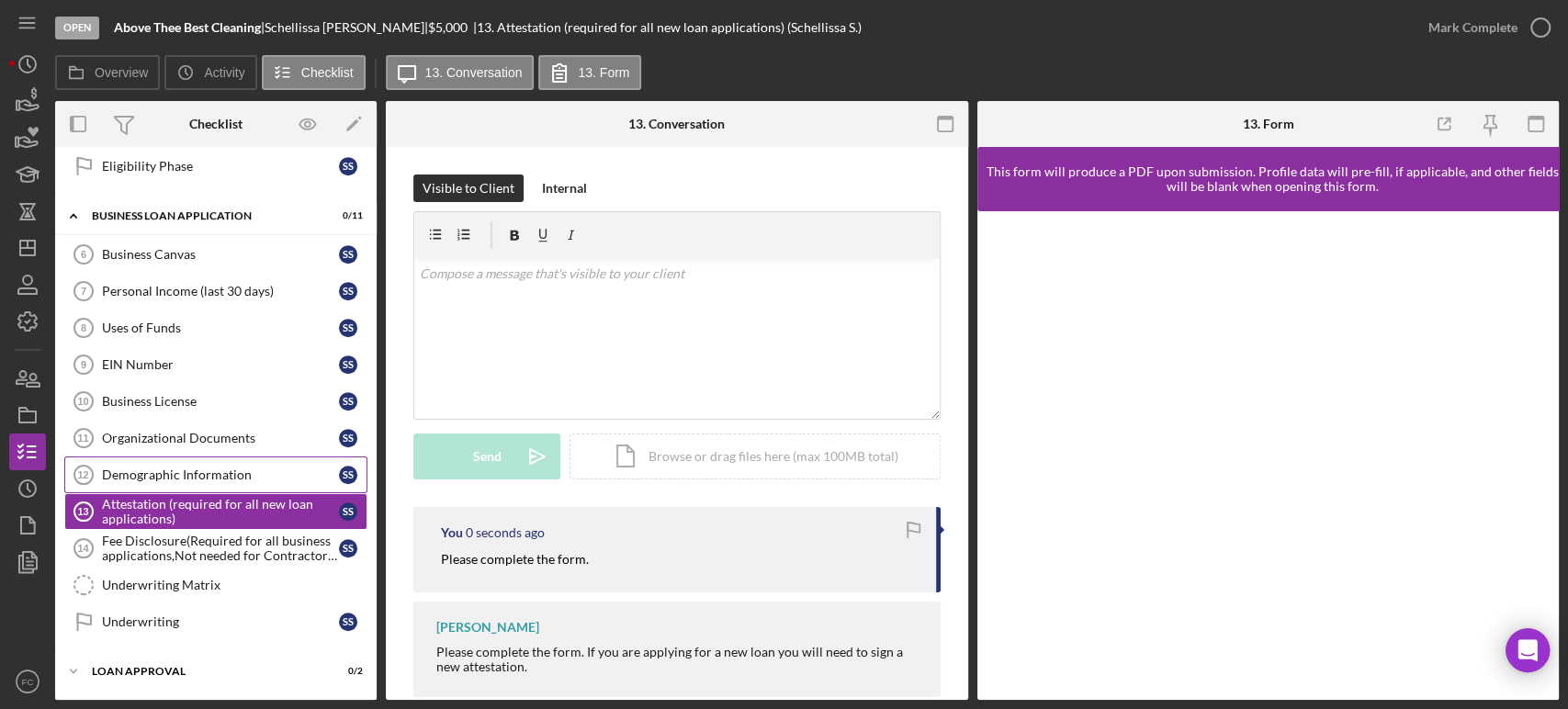
click at [199, 470] on div "Demographic Information" at bounding box center [220, 474] width 237 height 14
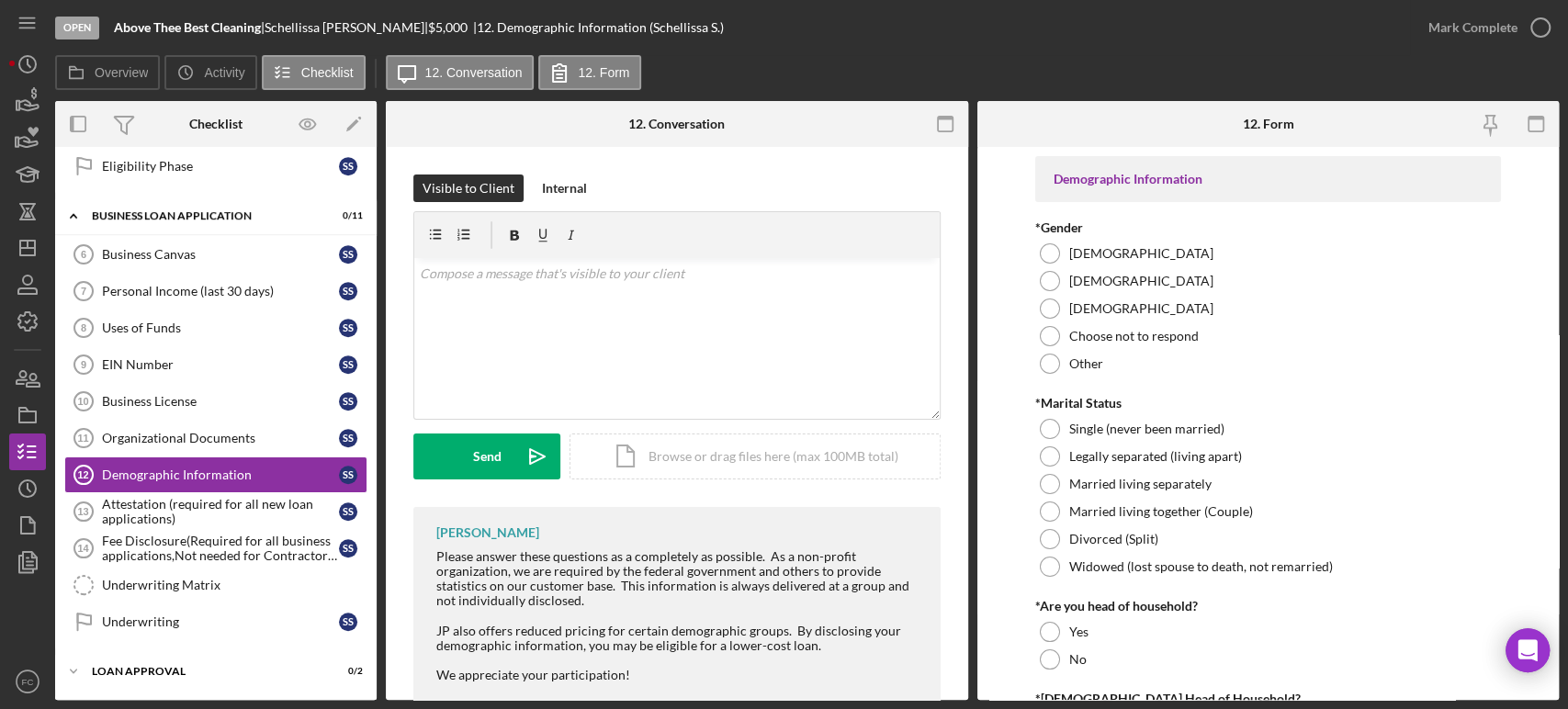
drag, startPoint x: 427, startPoint y: 551, endPoint x: 532, endPoint y: 566, distance: 106.1
click at [622, 599] on div "[PERSON_NAME] Please answer these questions as a completely as possible. As a n…" at bounding box center [677, 605] width 527 height 199
copy div "Please answer these questions as a completely as possible. As a non-profit orga…"
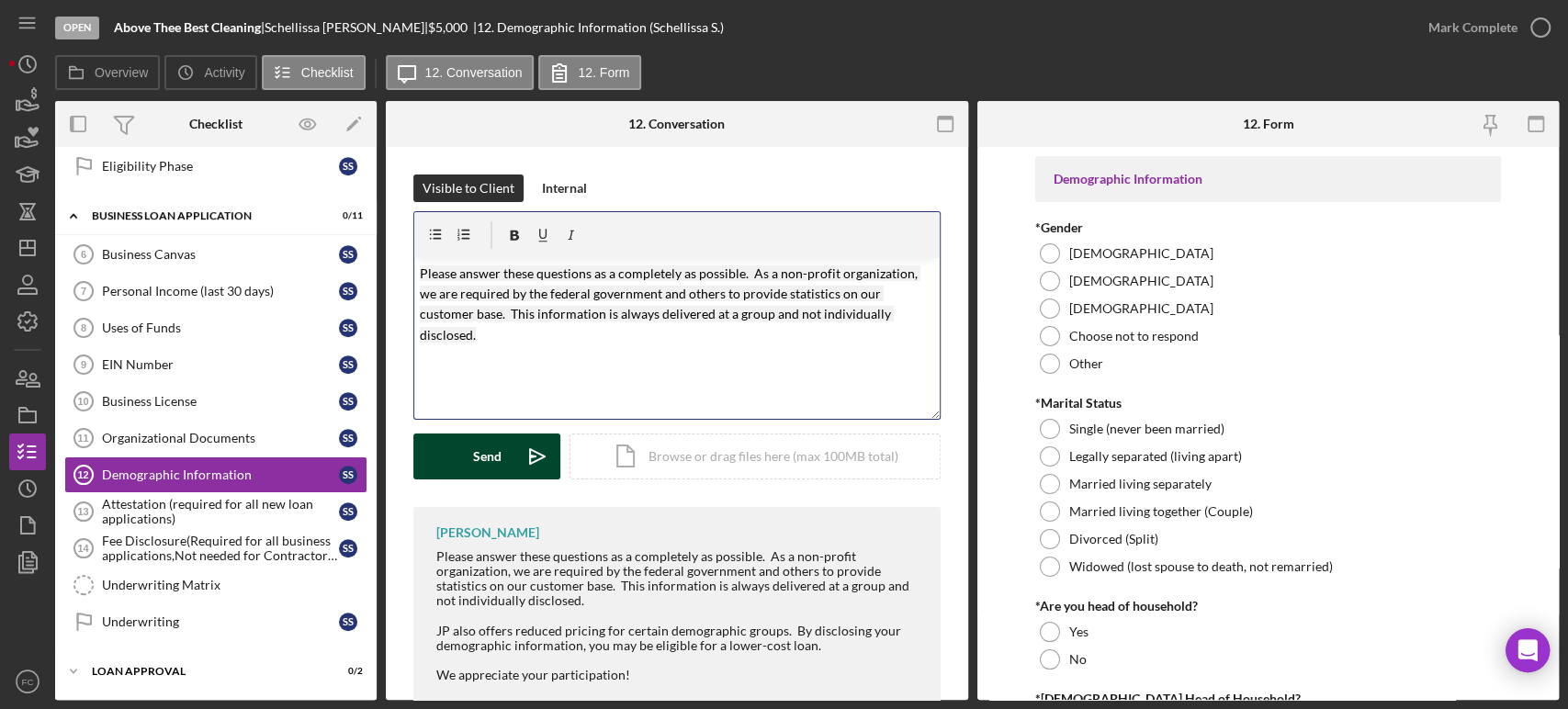
click at [462, 465] on button "Send Icon/icon-invite-send" at bounding box center [487, 456] width 147 height 46
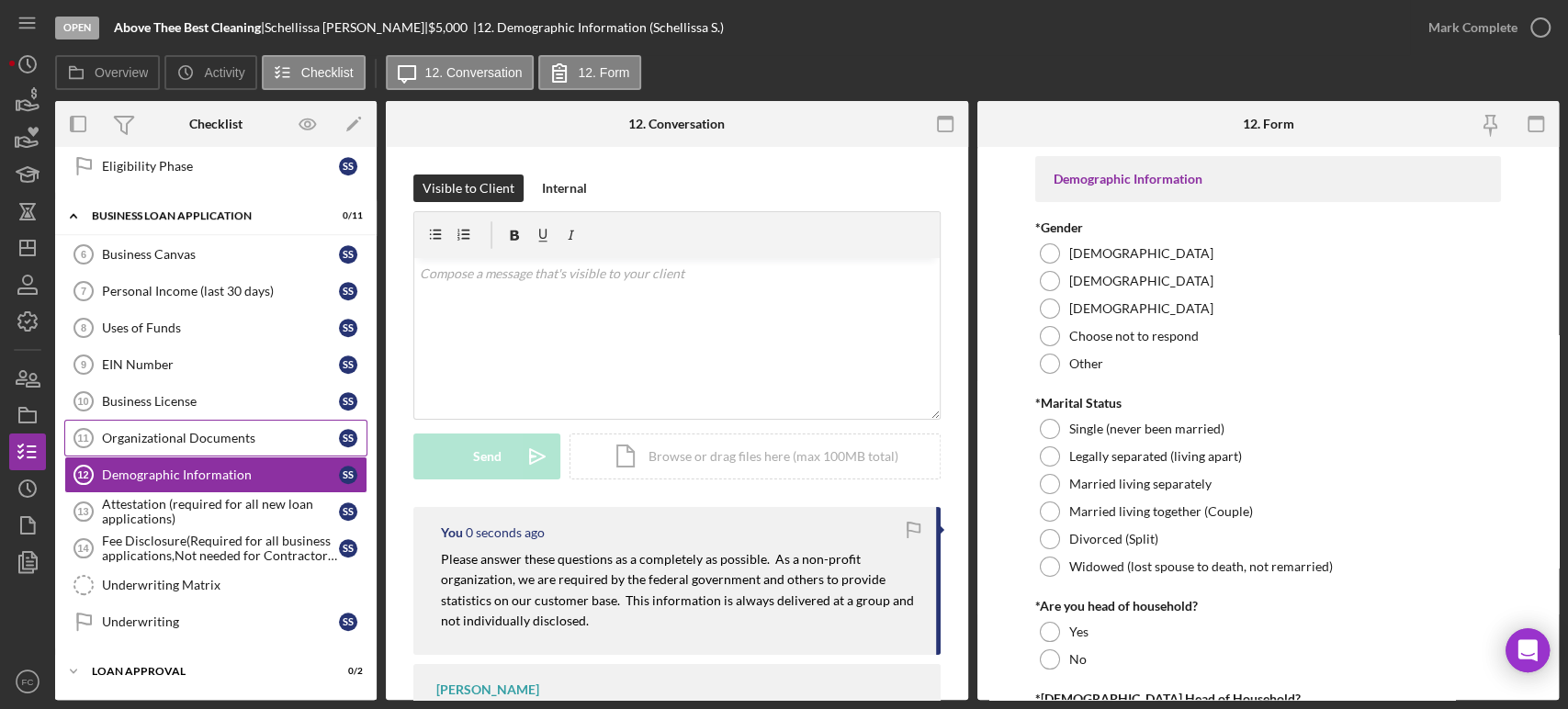
click at [205, 432] on div "Organizational Documents" at bounding box center [220, 437] width 237 height 14
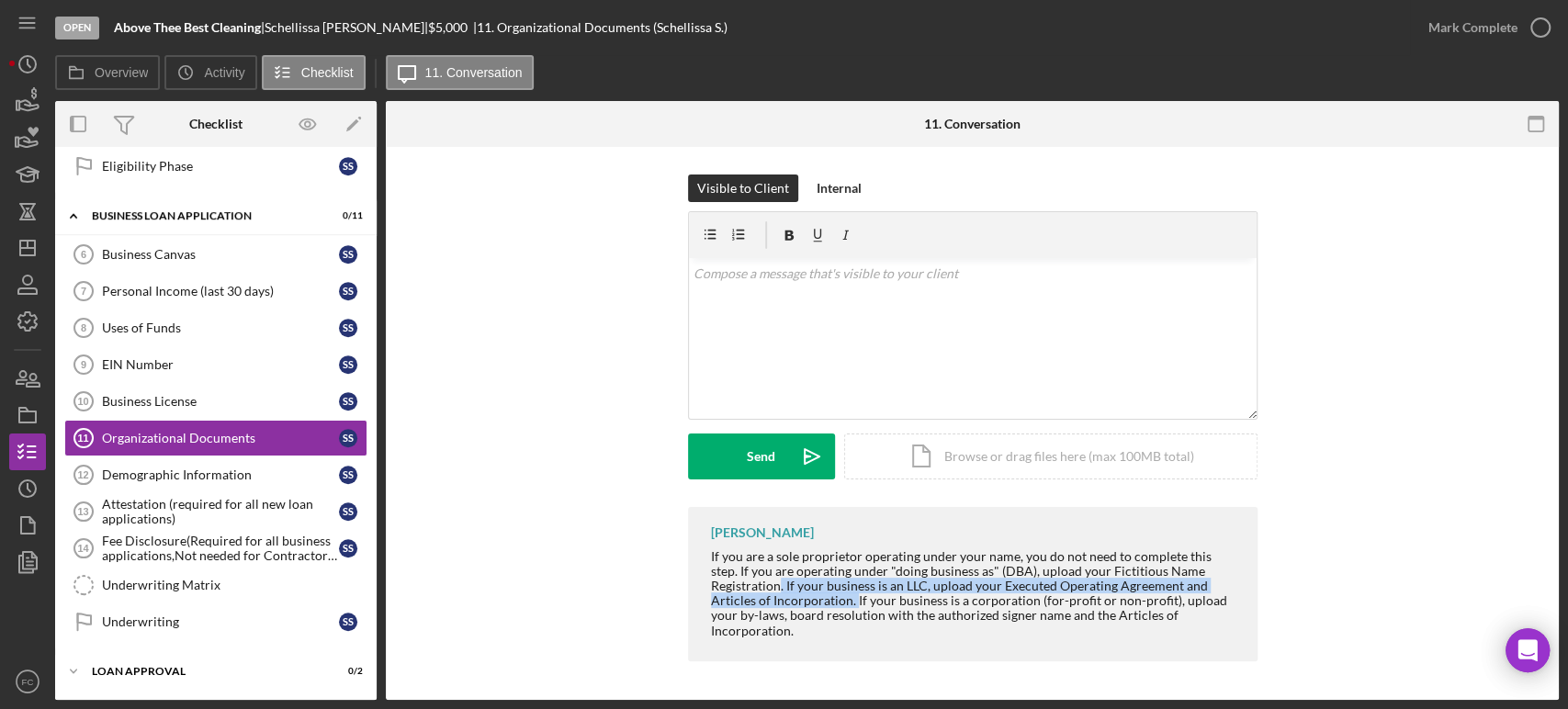
drag, startPoint x: 780, startPoint y: 581, endPoint x: 839, endPoint y: 591, distance: 59.8
click at [854, 598] on div "If you are a sole proprietor operating under your name, you do not need to comp…" at bounding box center [975, 594] width 528 height 89
copy div ". If your business is an LLC, upload your Executed Operating Agreement and Arti…"
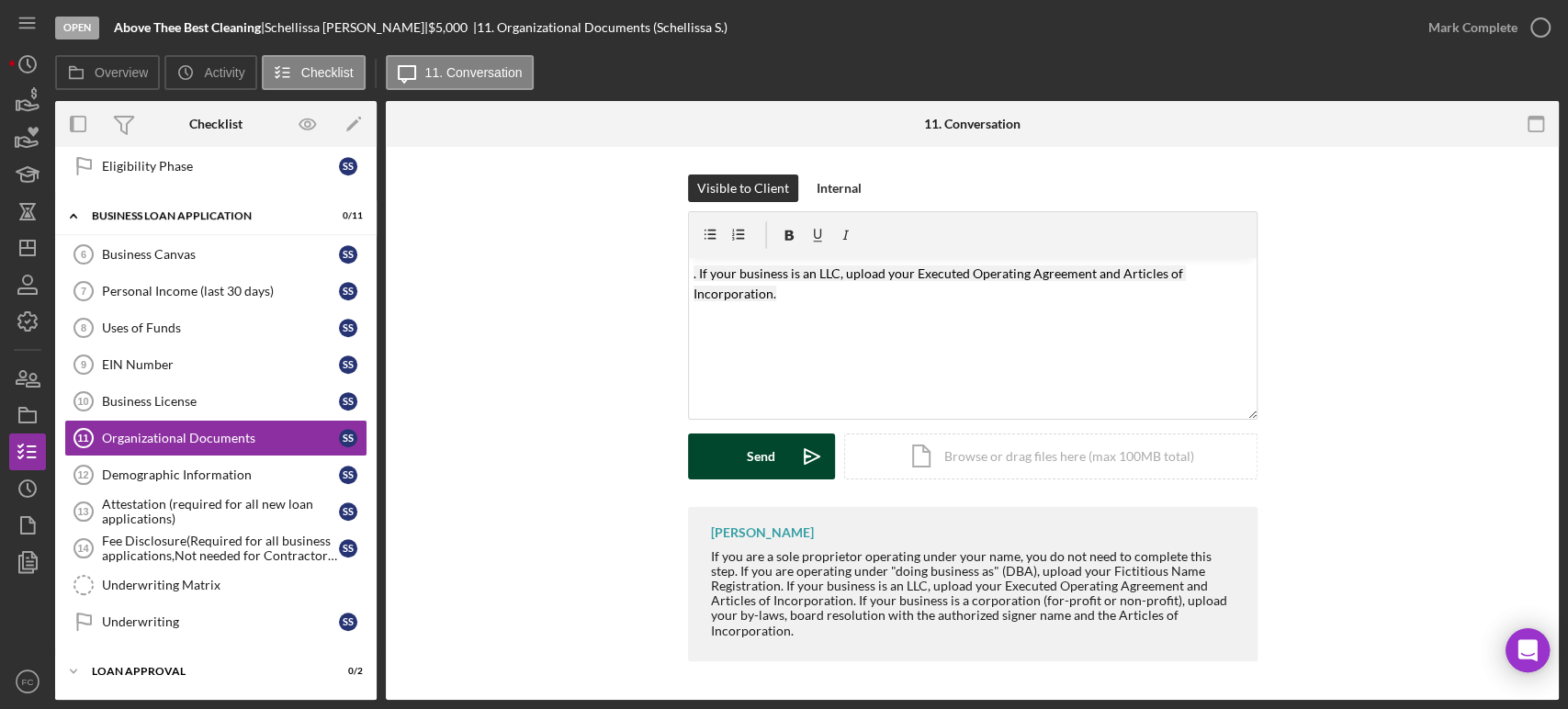
click at [708, 459] on button "Send Icon/icon-invite-send" at bounding box center [761, 456] width 147 height 46
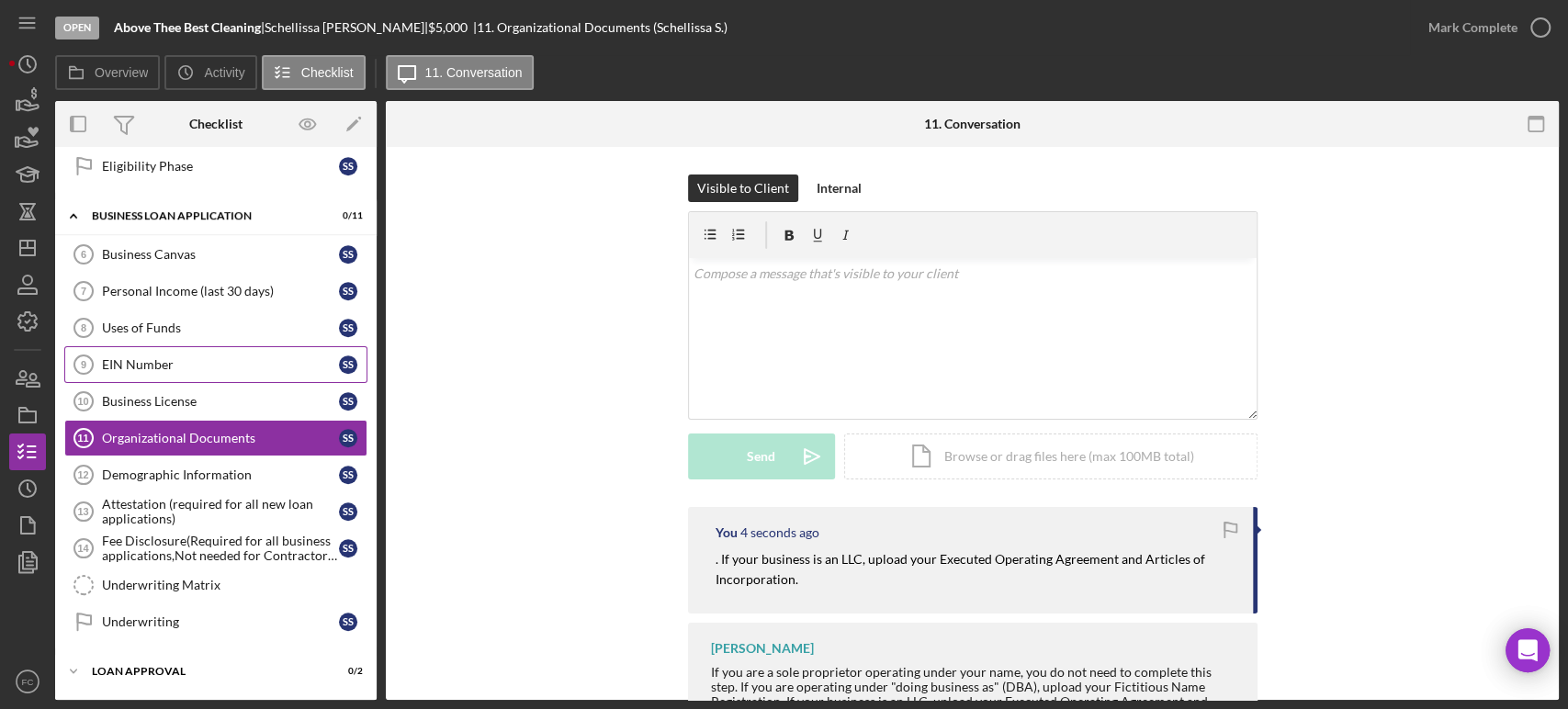
click at [181, 363] on div "EIN Number" at bounding box center [220, 364] width 237 height 14
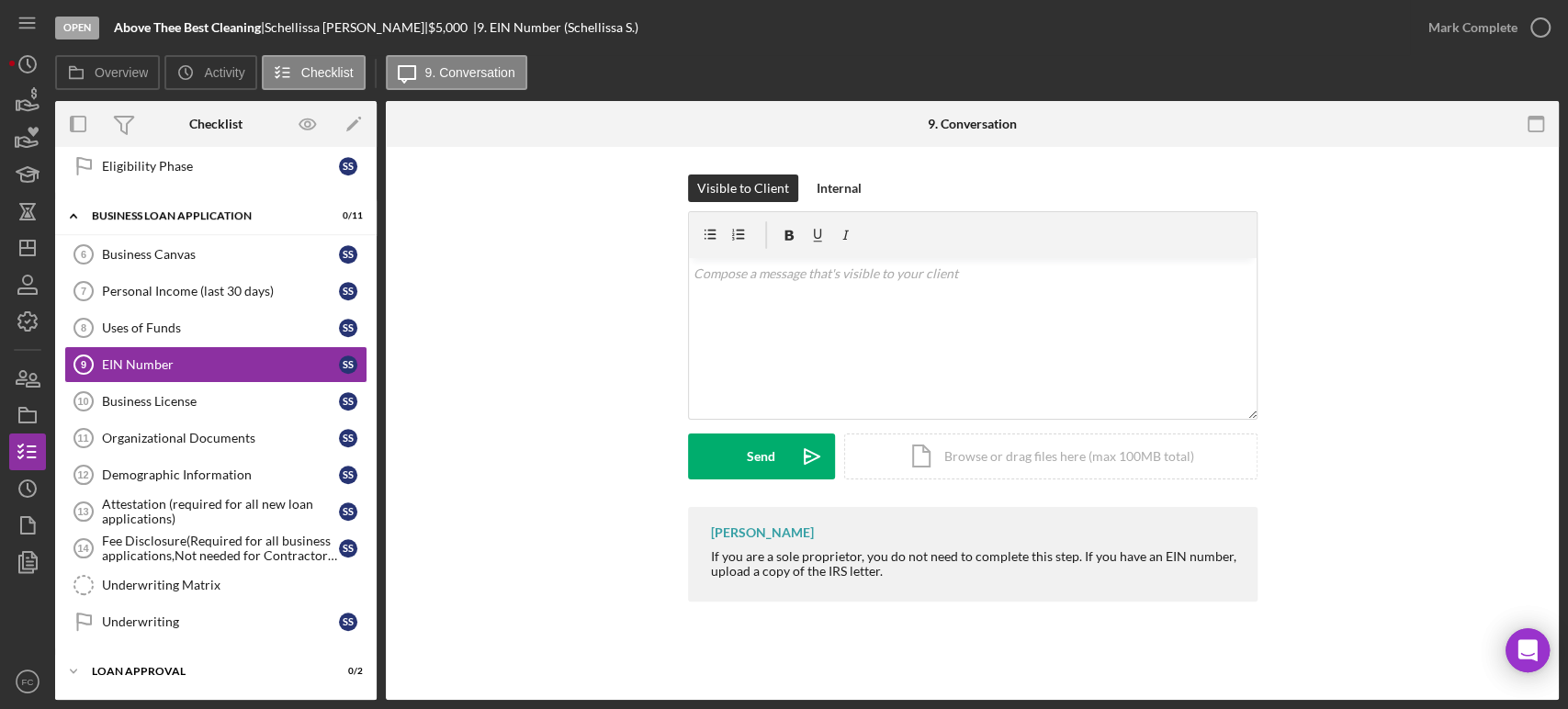
drag, startPoint x: 1077, startPoint y: 554, endPoint x: 1185, endPoint y: 565, distance: 108.6
click at [1191, 574] on div "If you are a sole proprietor, you do not need to complete this step. If you hav…" at bounding box center [975, 564] width 528 height 29
copy div "If you have an EIN number, upload a copy of the IRS letter."
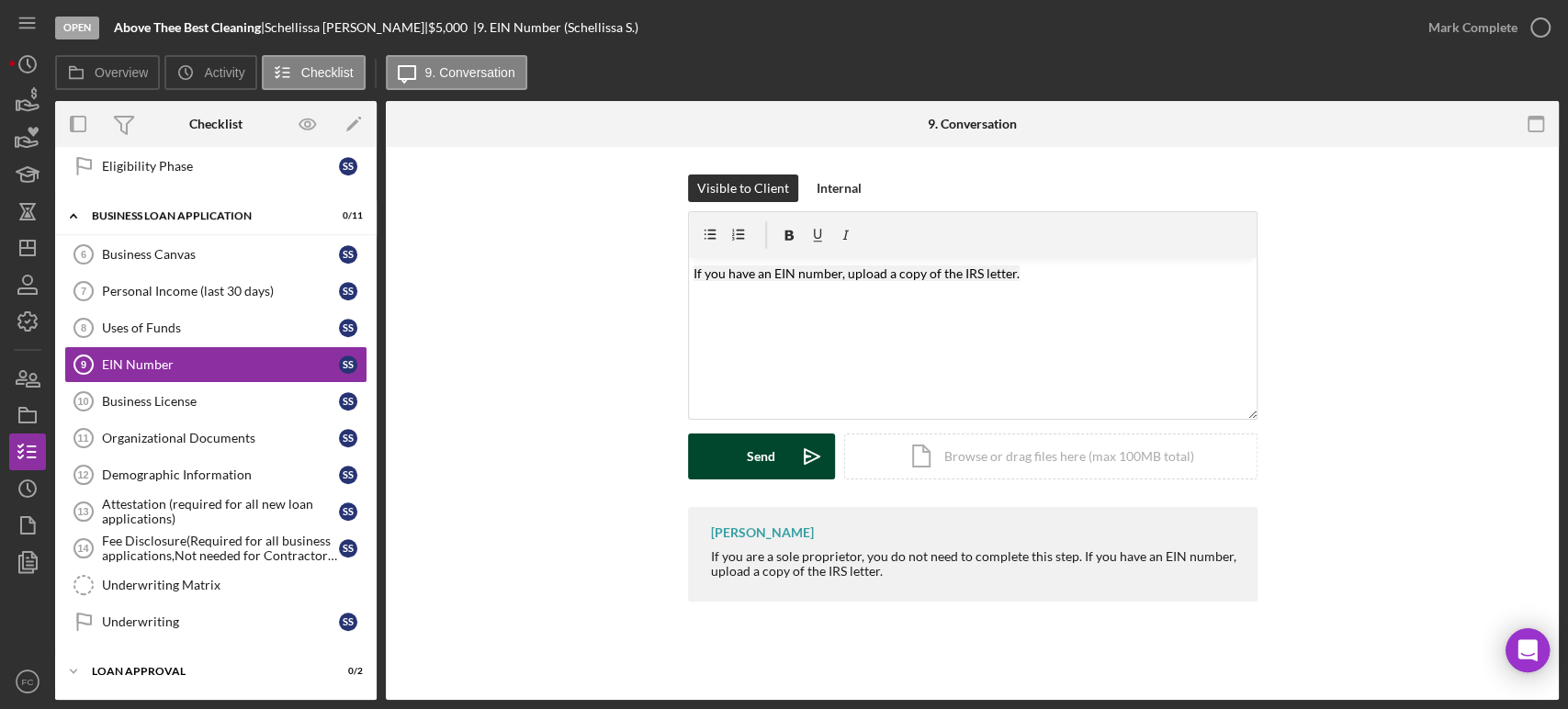
click at [767, 460] on div "Send" at bounding box center [761, 456] width 29 height 46
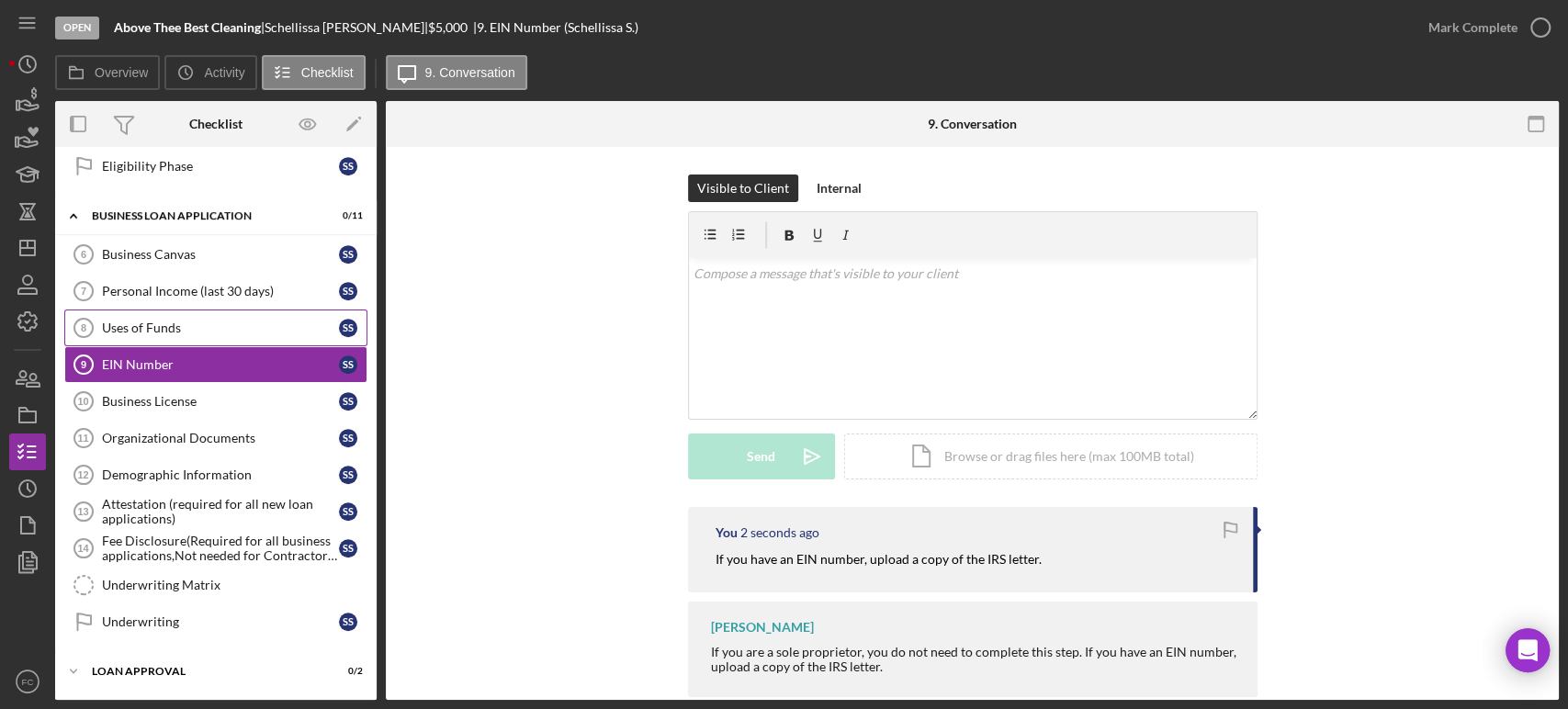
click at [144, 314] on link "Uses of Funds 8 Uses of Funds S S" at bounding box center [216, 327] width 303 height 37
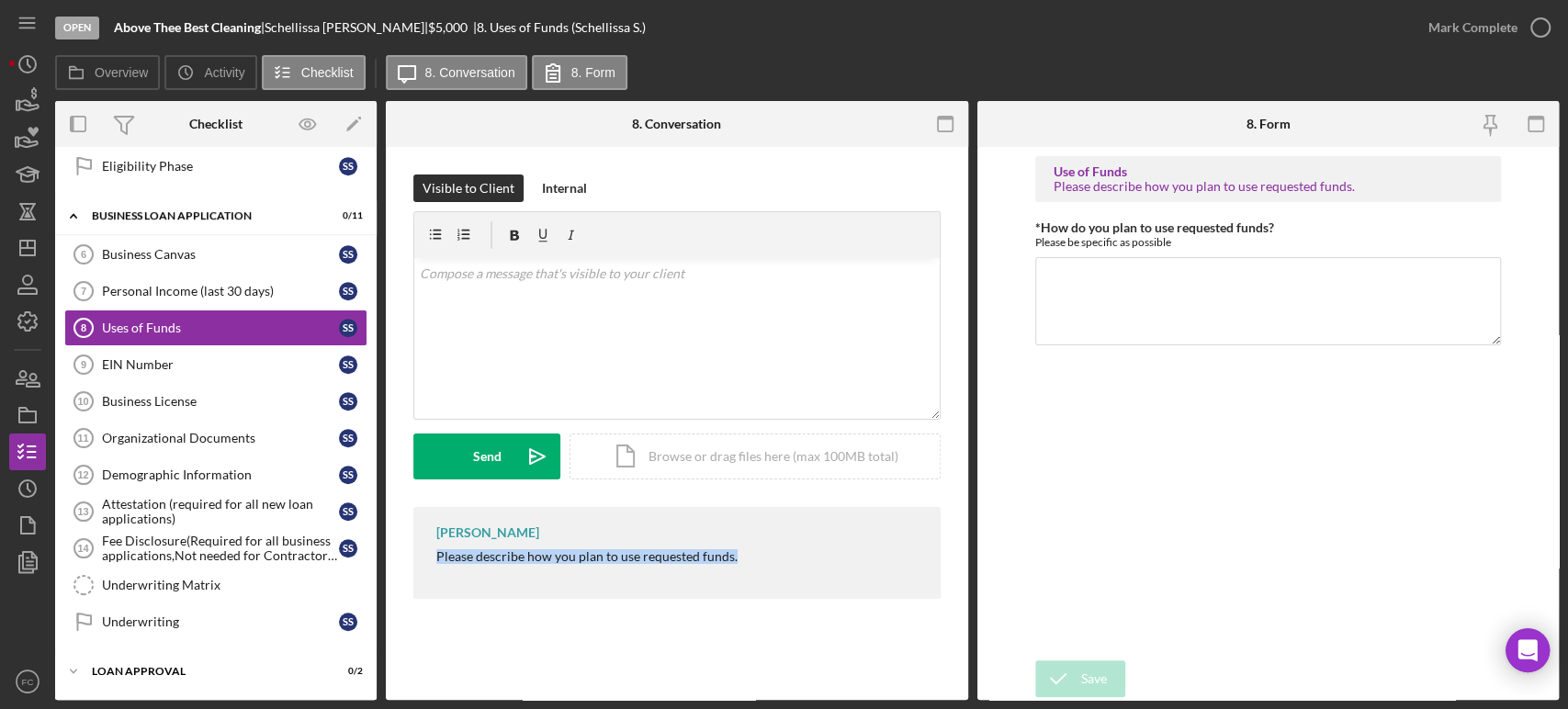
drag, startPoint x: 433, startPoint y: 555, endPoint x: 749, endPoint y: 567, distance: 316.2
click at [749, 567] on div "[PERSON_NAME] Please describe how you plan to use requested funds." at bounding box center [677, 552] width 527 height 92
copy div "Please describe how you plan to use requested funds."
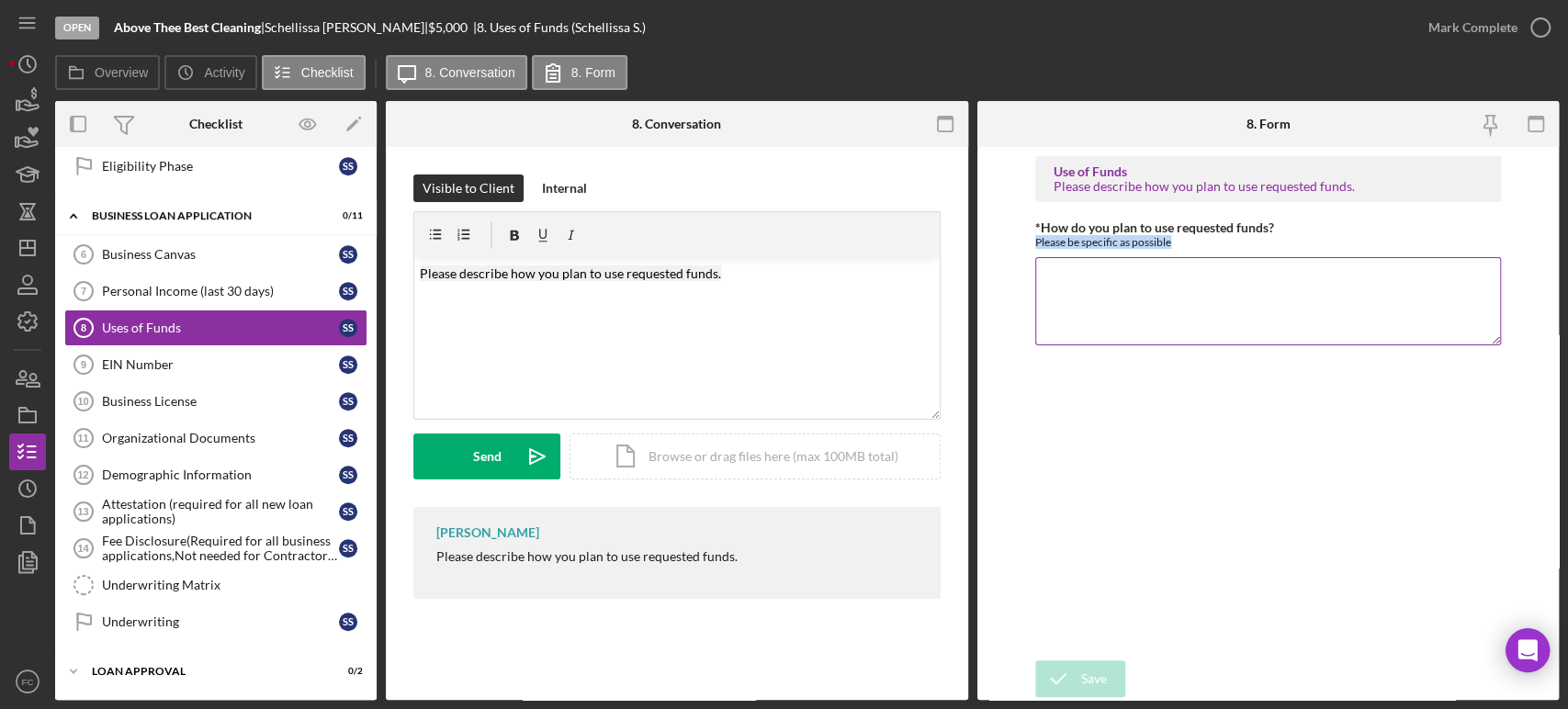
drag, startPoint x: 1033, startPoint y: 236, endPoint x: 1180, endPoint y: 241, distance: 147.1
click at [1180, 241] on form "Use of Funds Please describe how you plan to use requested funds. *How do you p…" at bounding box center [1268, 423] width 582 height 552
copy div "Please be specific as possible"
click at [762, 270] on p "Please describe how you plan to use requested funds." at bounding box center [676, 273] width 514 height 20
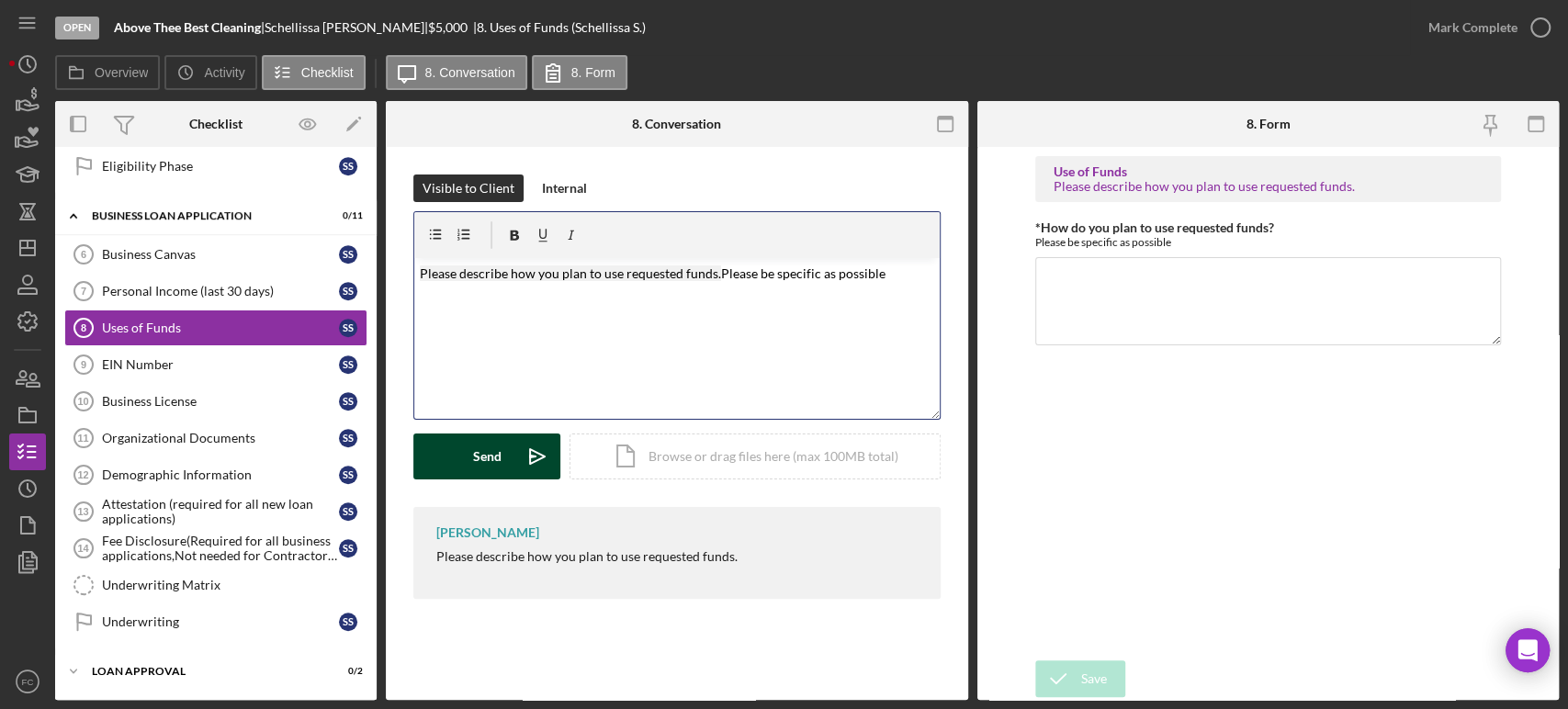
click at [488, 469] on div "Send" at bounding box center [487, 456] width 29 height 46
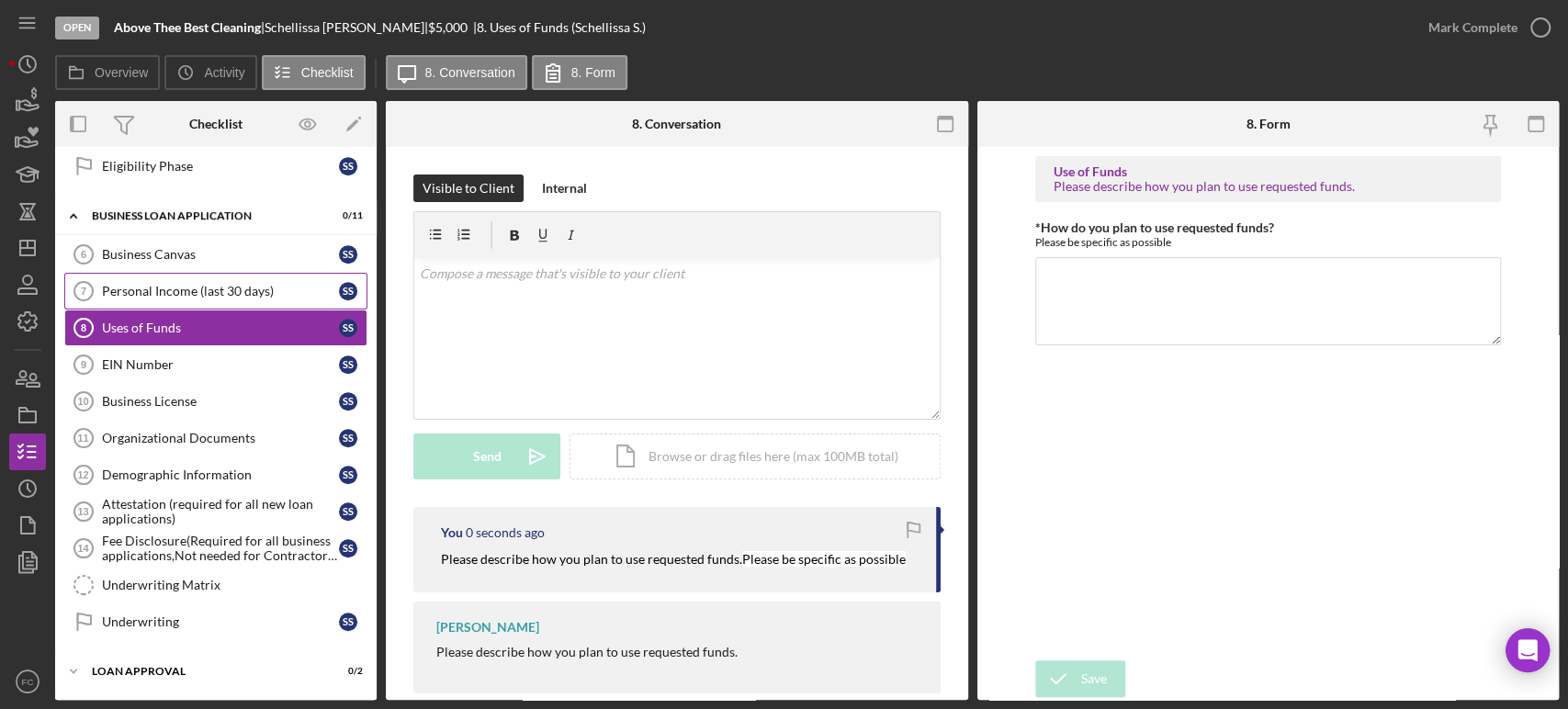
click at [197, 291] on div "Personal Income (last 30 days)" at bounding box center [220, 290] width 237 height 14
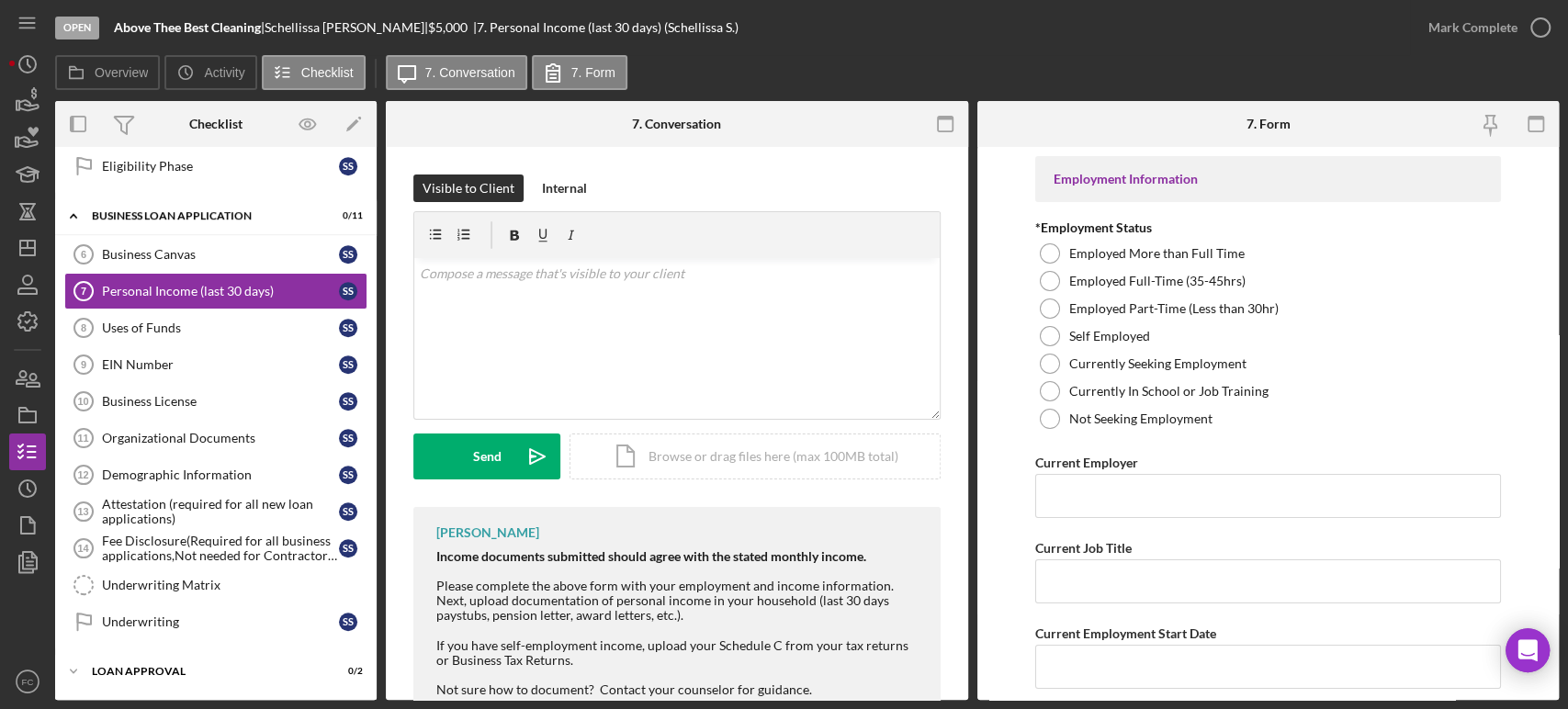
drag, startPoint x: 438, startPoint y: 584, endPoint x: 586, endPoint y: 584, distance: 148.0
click at [629, 604] on div "Please complete the above form with your employment and income information. Nex…" at bounding box center [679, 600] width 486 height 44
drag, startPoint x: 683, startPoint y: 623, endPoint x: 626, endPoint y: 594, distance: 64.0
click at [681, 623] on div at bounding box center [679, 630] width 486 height 14
drag, startPoint x: 428, startPoint y: 583, endPoint x: 634, endPoint y: 613, distance: 208.2
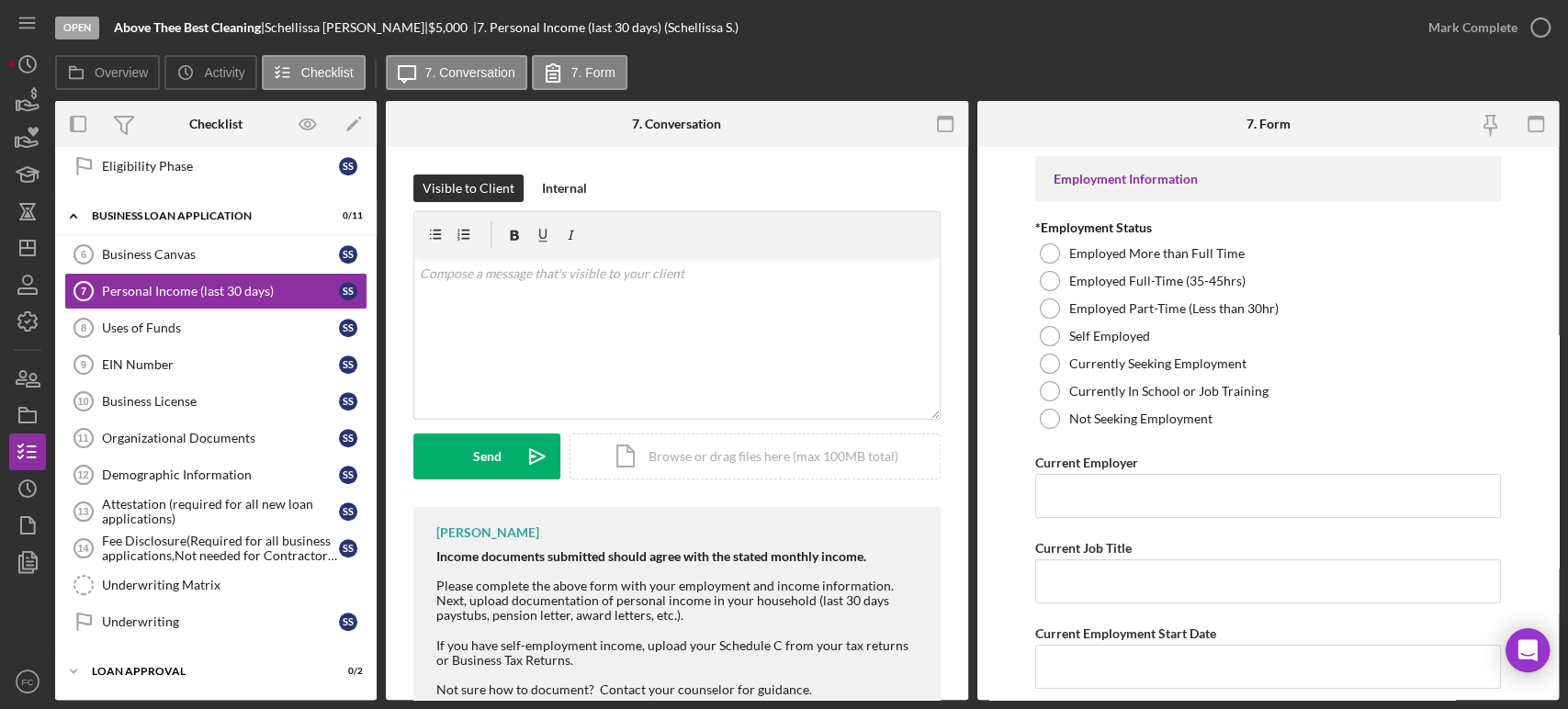
click at [634, 613] on div "[PERSON_NAME] Income documents submitted should agree with the stated monthly i…" at bounding box center [677, 613] width 527 height 213
copy div "Please complete the above form with your employment and income information. Nex…"
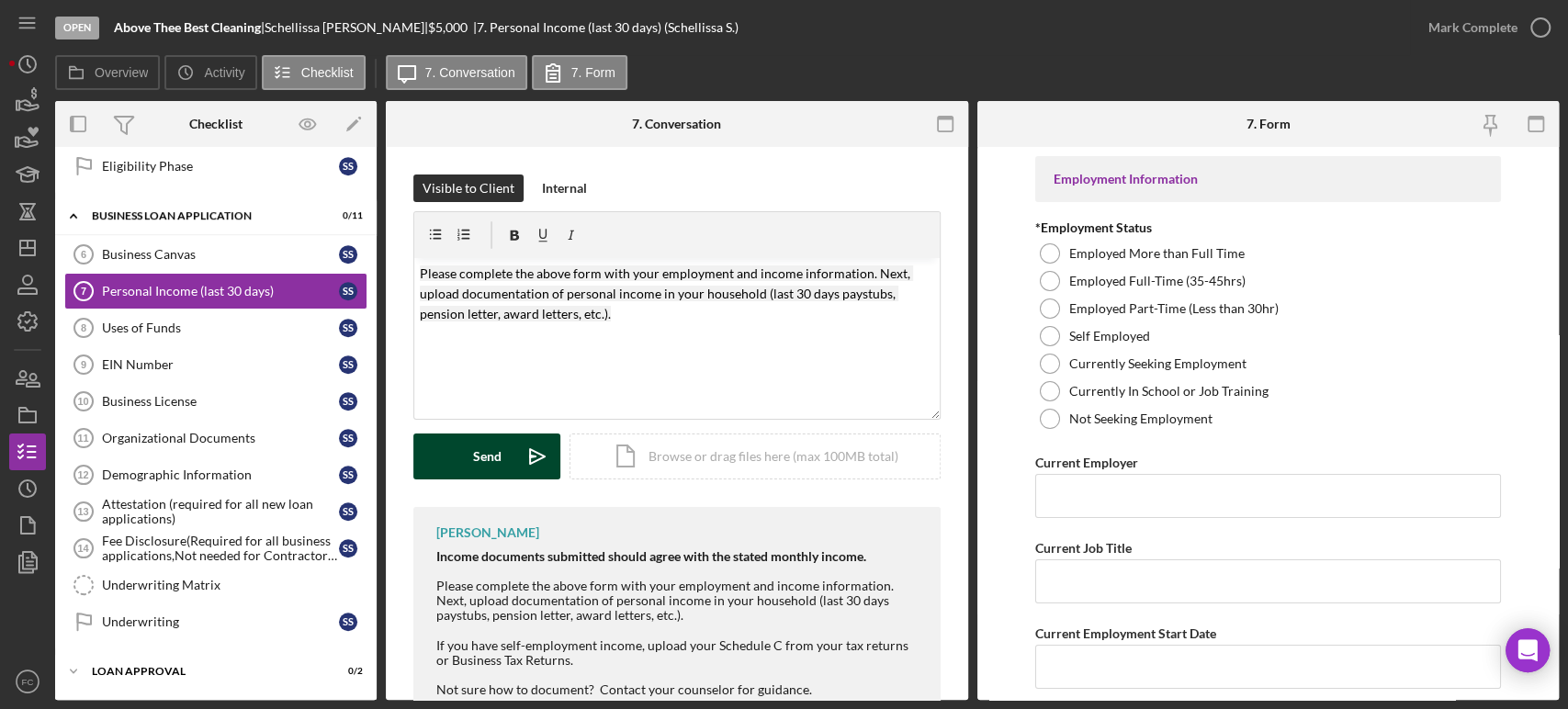
click at [460, 456] on button "Send Icon/icon-invite-send" at bounding box center [487, 456] width 147 height 46
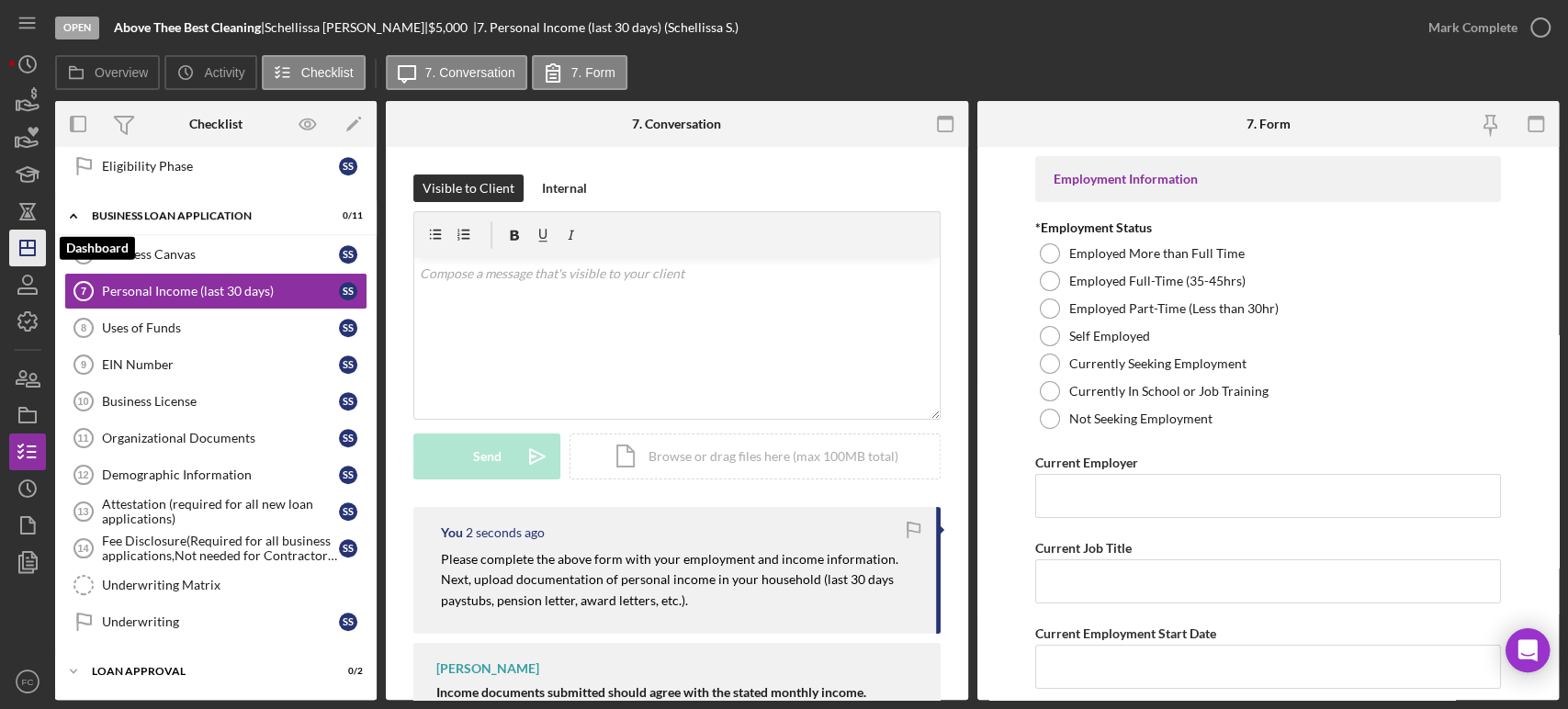
click at [29, 240] on polygon "button" at bounding box center [27, 247] width 14 height 14
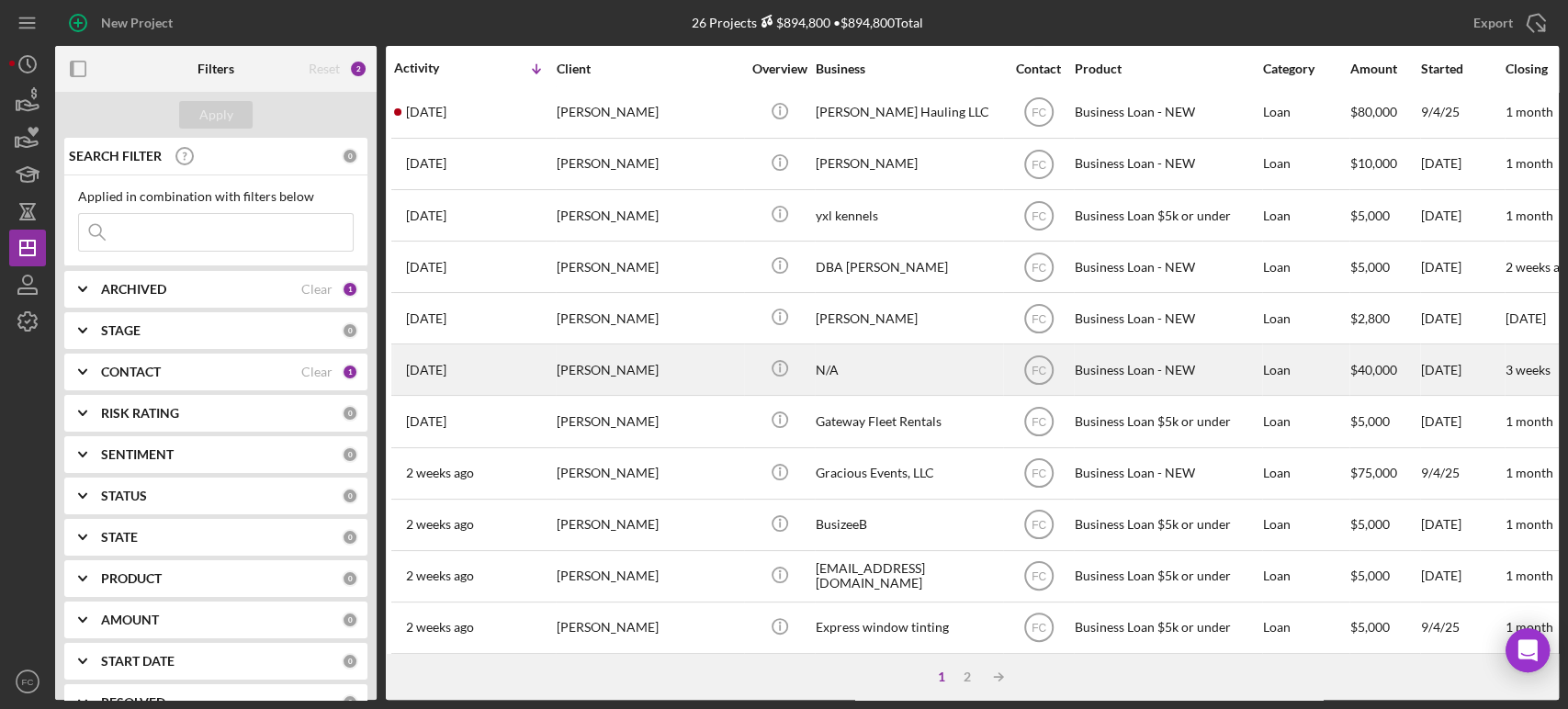
scroll to position [211, 6]
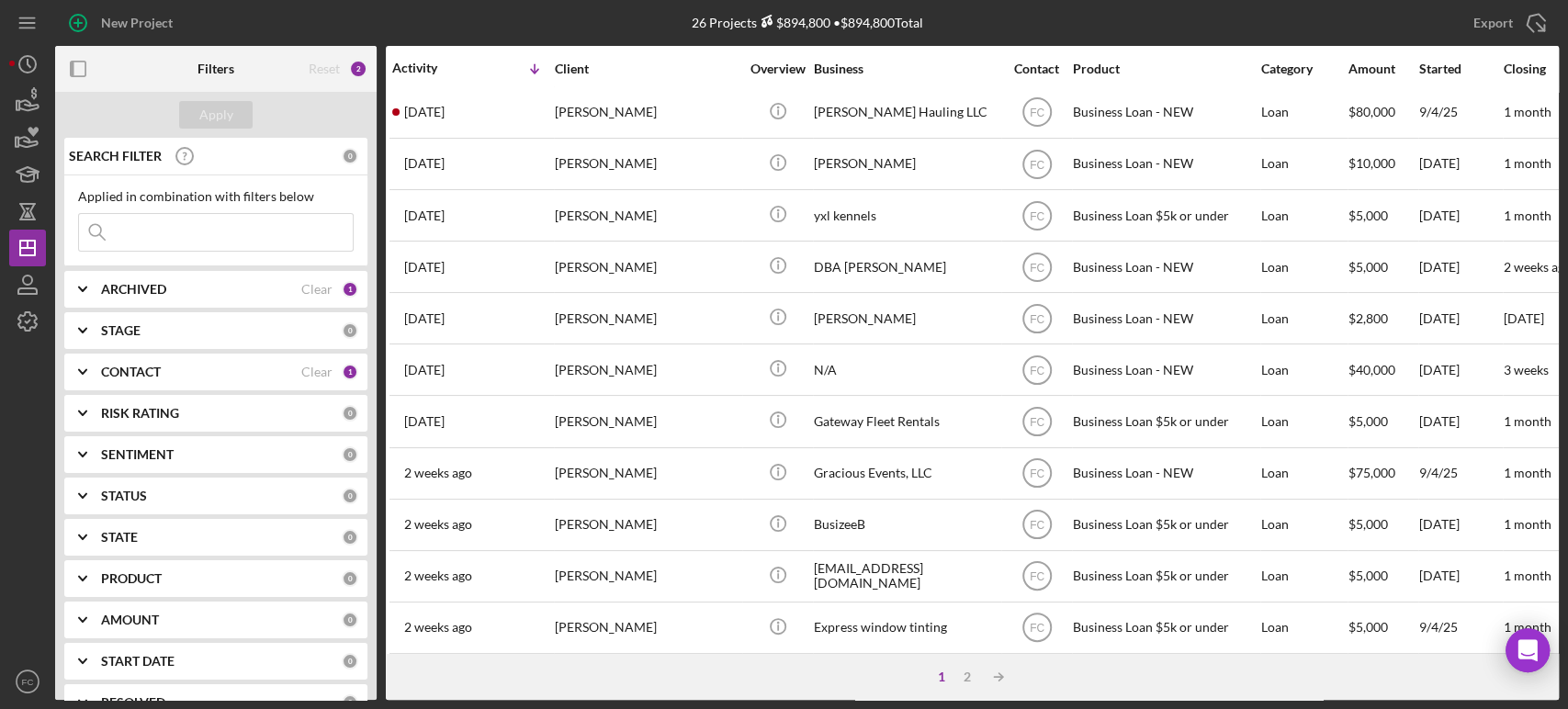
drag, startPoint x: 0, startPoint y: 360, endPoint x: 0, endPoint y: 706, distance: 346.0
click at [0, 355] on div "New Project 26 Projects $894,800 • $894,800 Total Export Icon/Export Filters Re…" at bounding box center [784, 354] width 1568 height 709
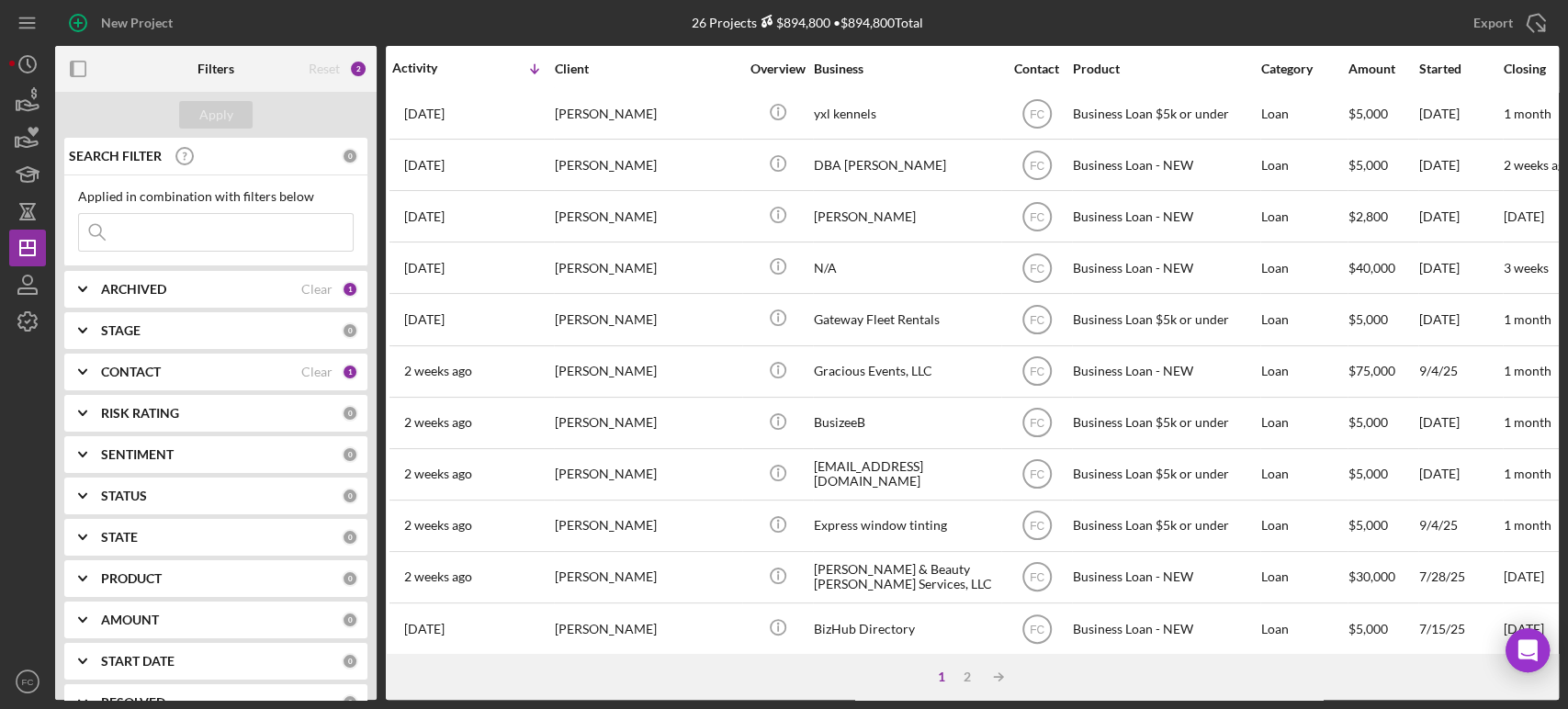
scroll to position [0, 6]
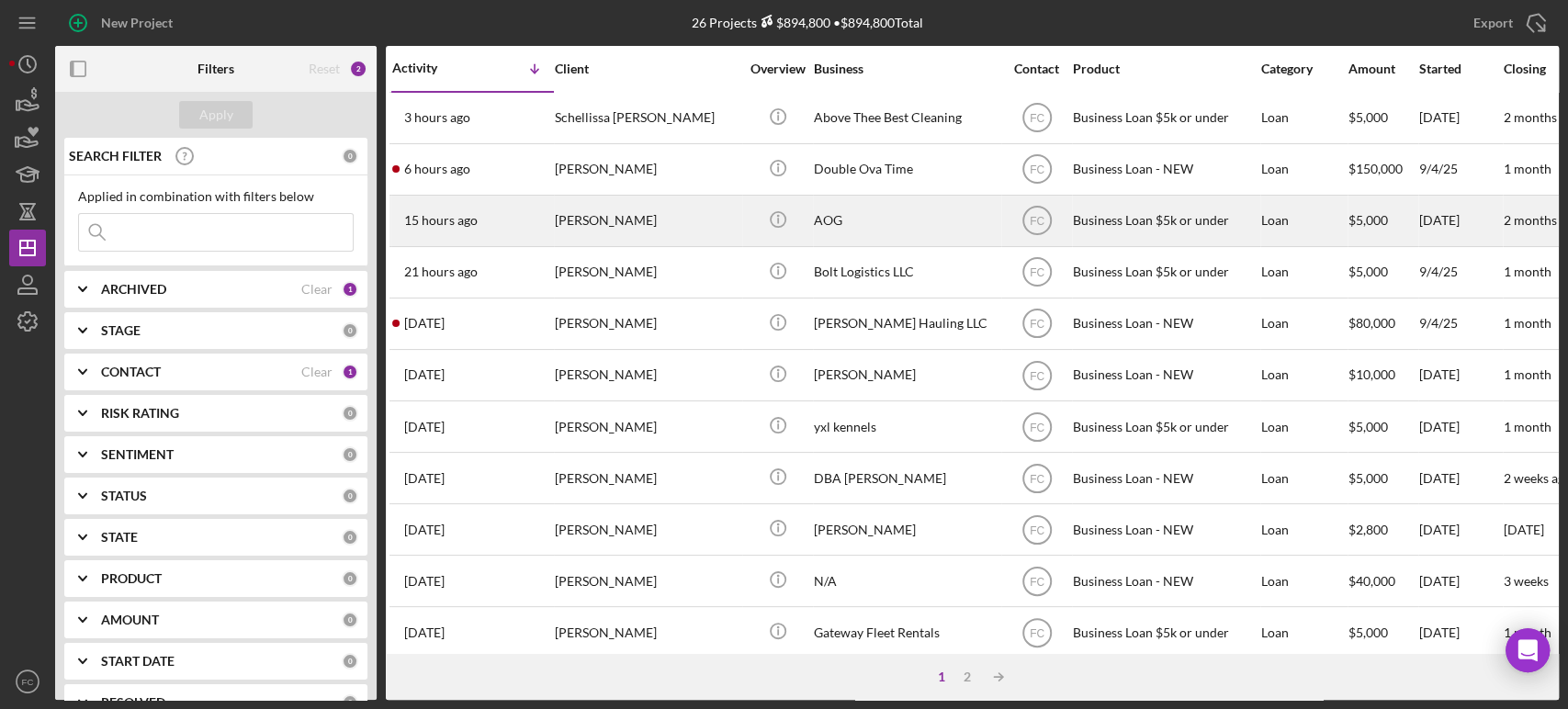
click at [659, 225] on div "[PERSON_NAME]" at bounding box center [646, 220] width 184 height 48
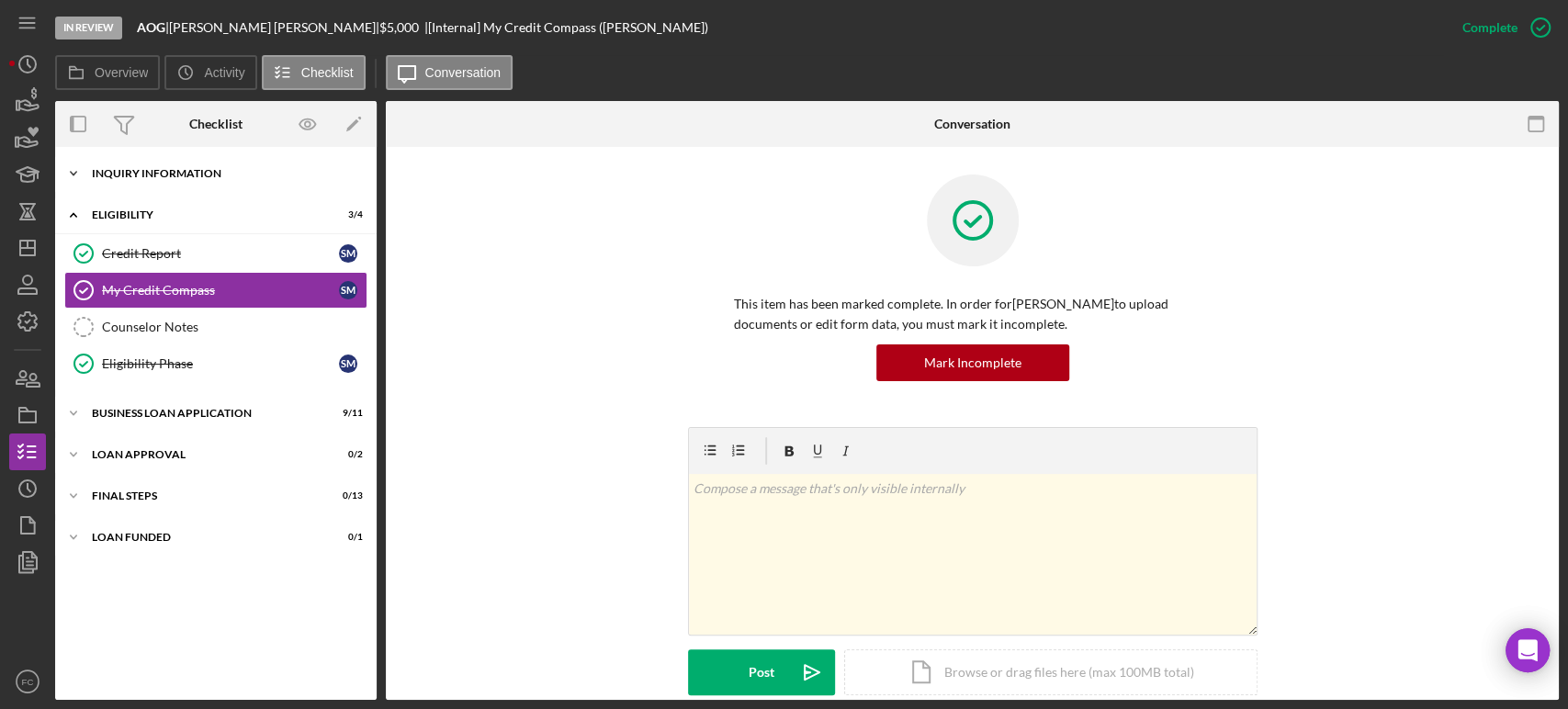
click at [173, 175] on div "INQUIRY INFORMATION" at bounding box center [223, 174] width 261 height 11
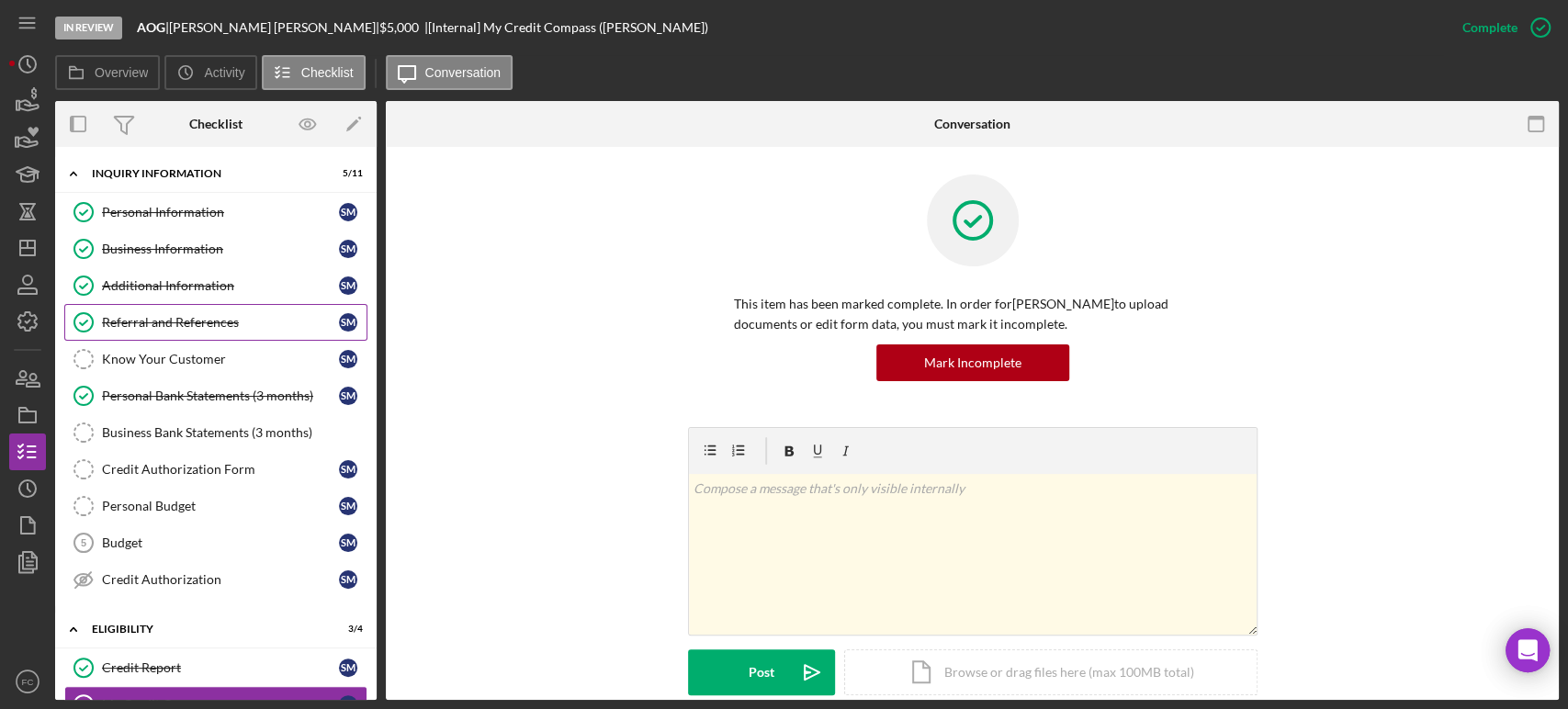
click at [173, 316] on div "Referral and References" at bounding box center [220, 321] width 237 height 14
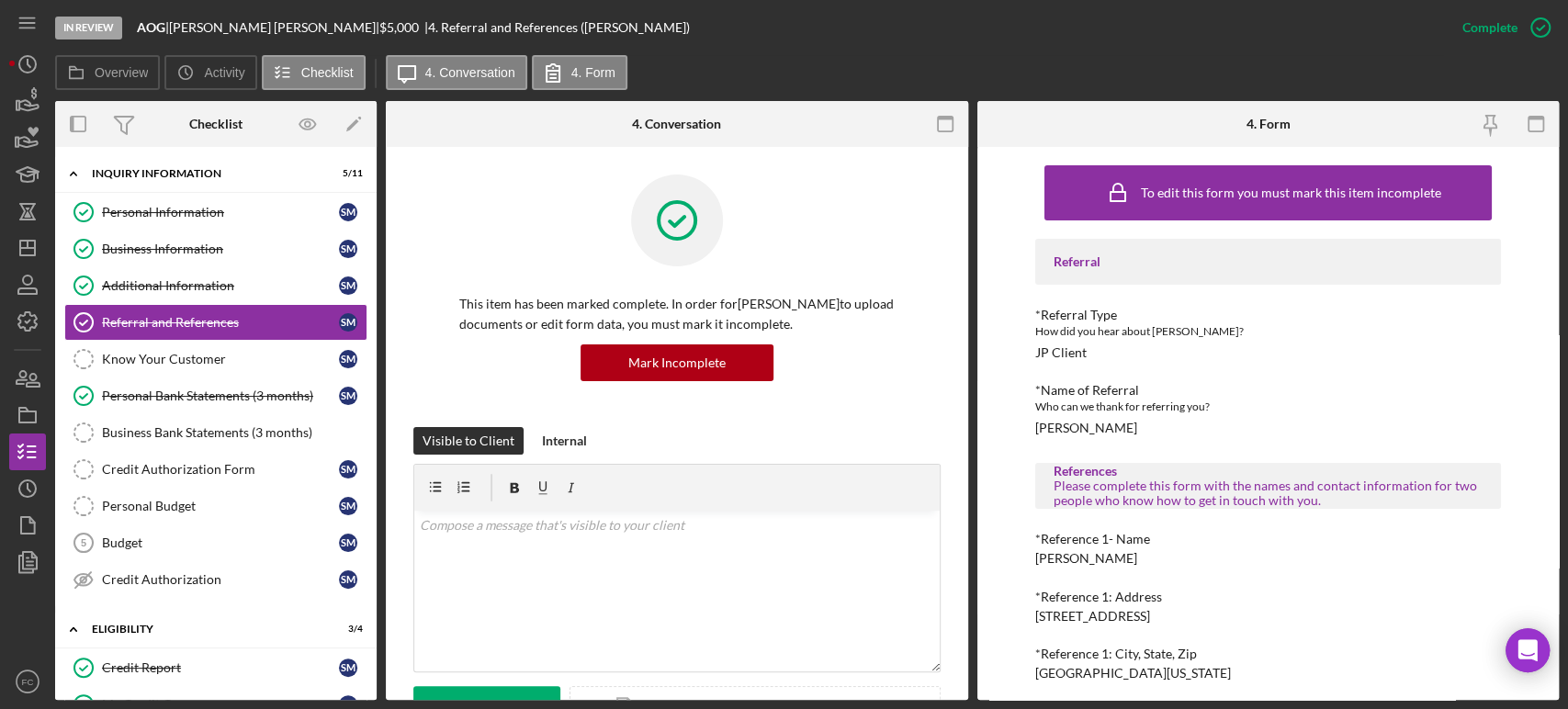
drag, startPoint x: 1032, startPoint y: 428, endPoint x: 1173, endPoint y: 424, distance: 141.1
click at [1173, 424] on div "To edit this form you must mark this item incomplete Referral *Referral Type Ho…" at bounding box center [1268, 423] width 582 height 552
copy div "[PERSON_NAME]"
click at [175, 538] on div "Budget" at bounding box center [220, 542] width 237 height 14
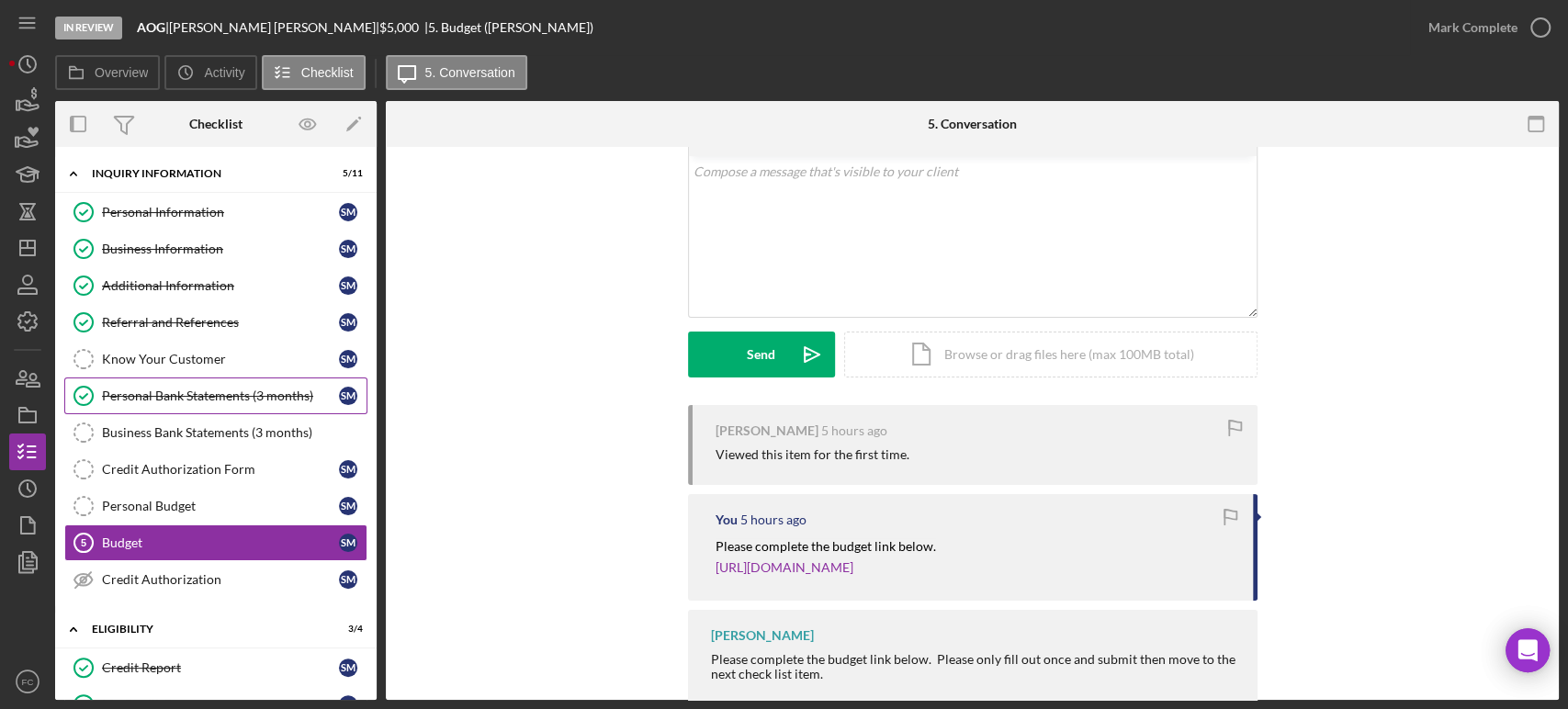
scroll to position [276, 0]
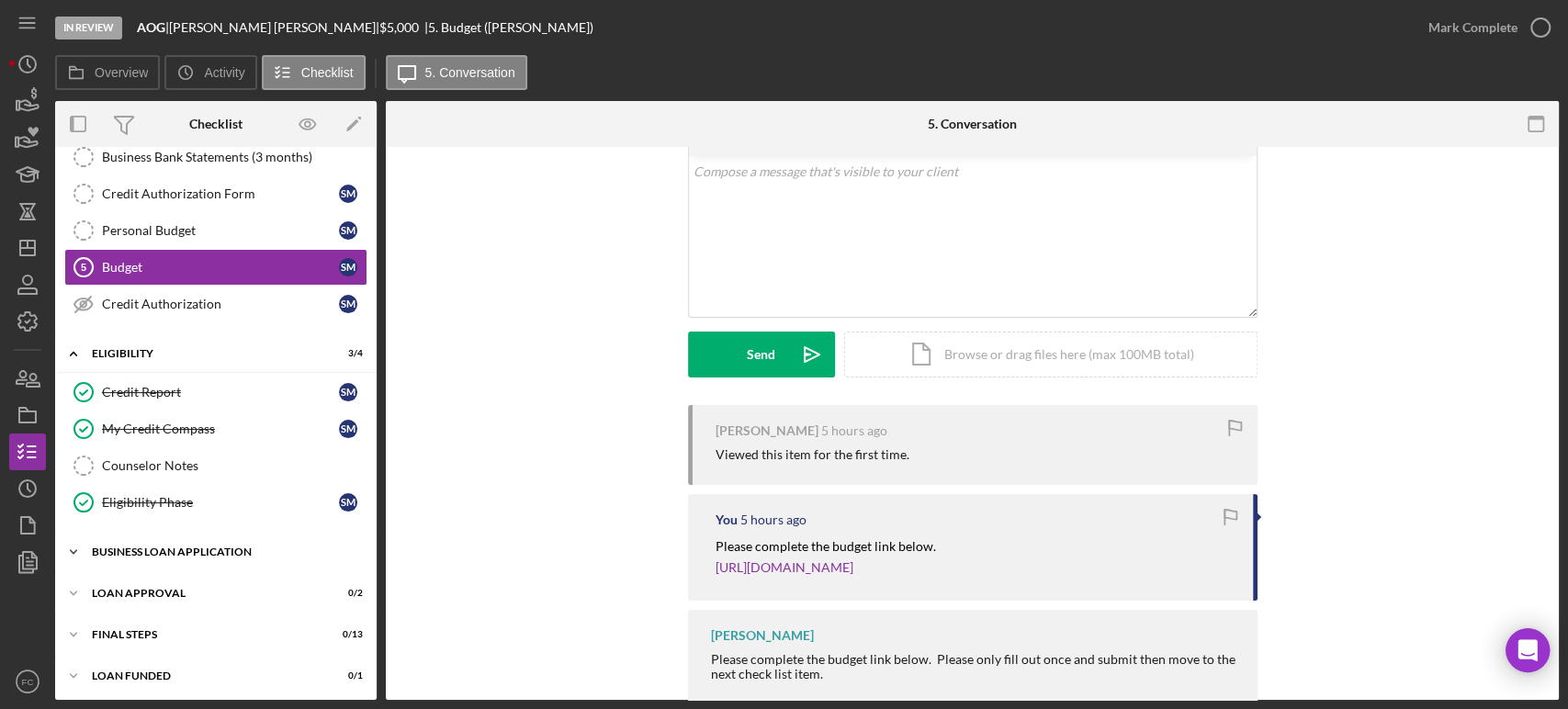
click at [125, 552] on div "BUSINESS LOAN APPLICATION" at bounding box center [223, 552] width 261 height 11
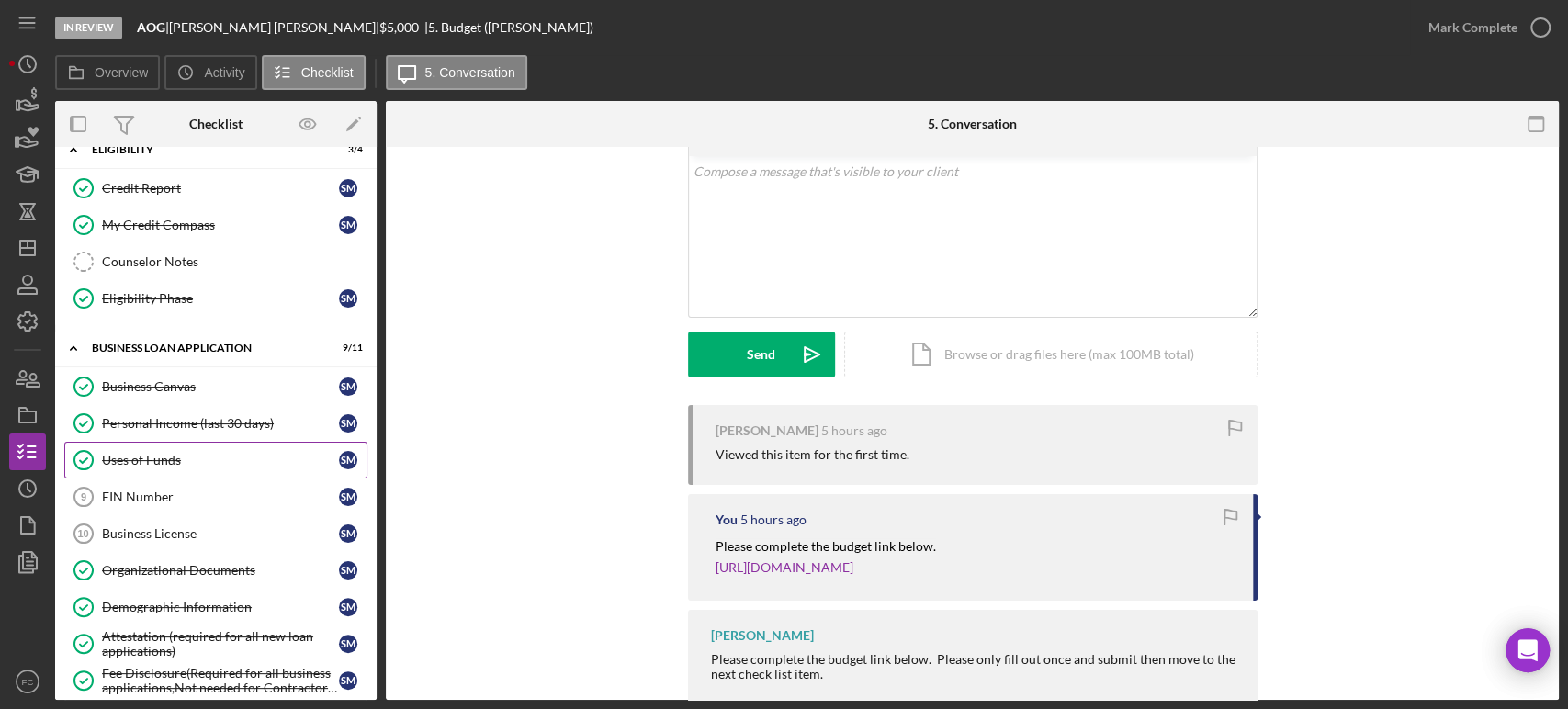
click at [199, 460] on div "Uses of Funds" at bounding box center [220, 459] width 237 height 14
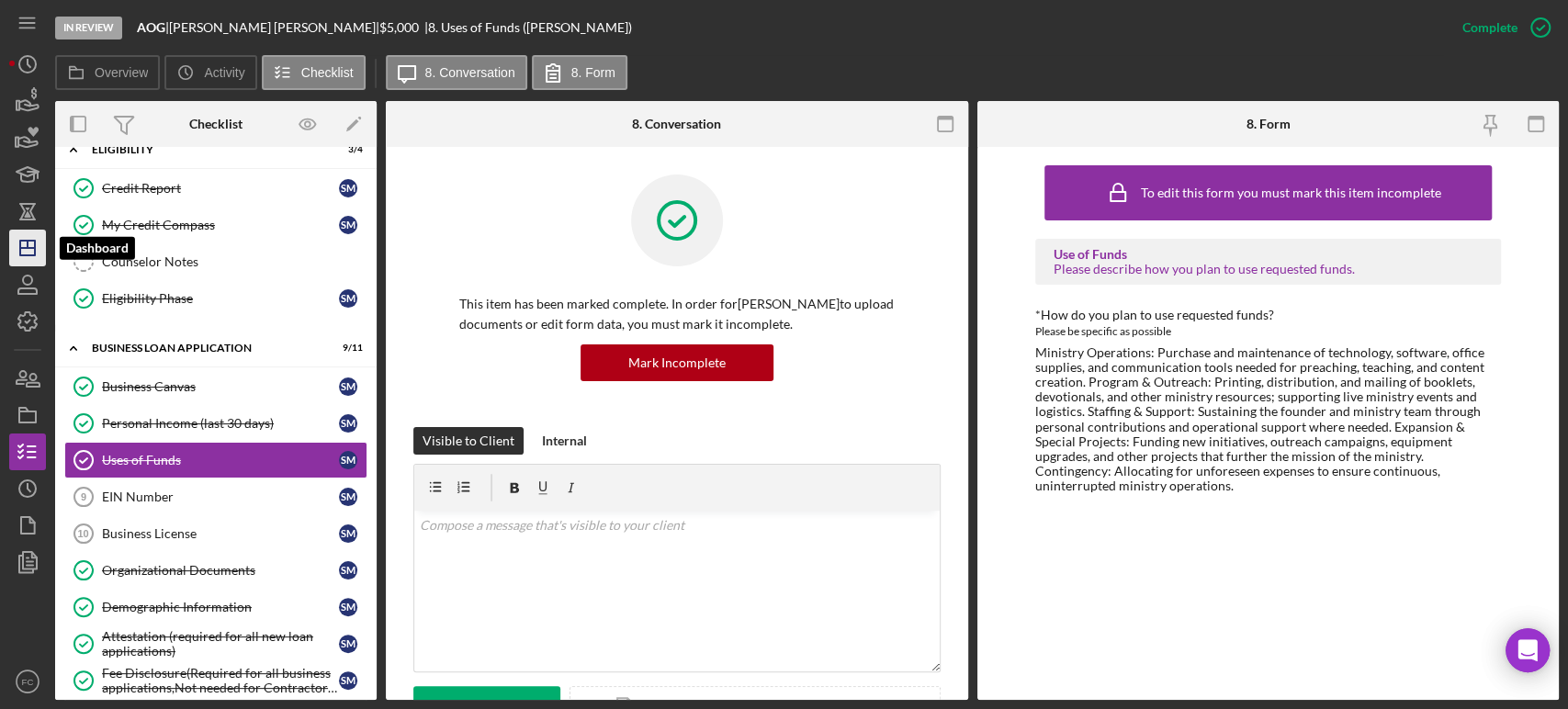
click at [32, 235] on icon "Icon/Dashboard" at bounding box center [28, 248] width 46 height 46
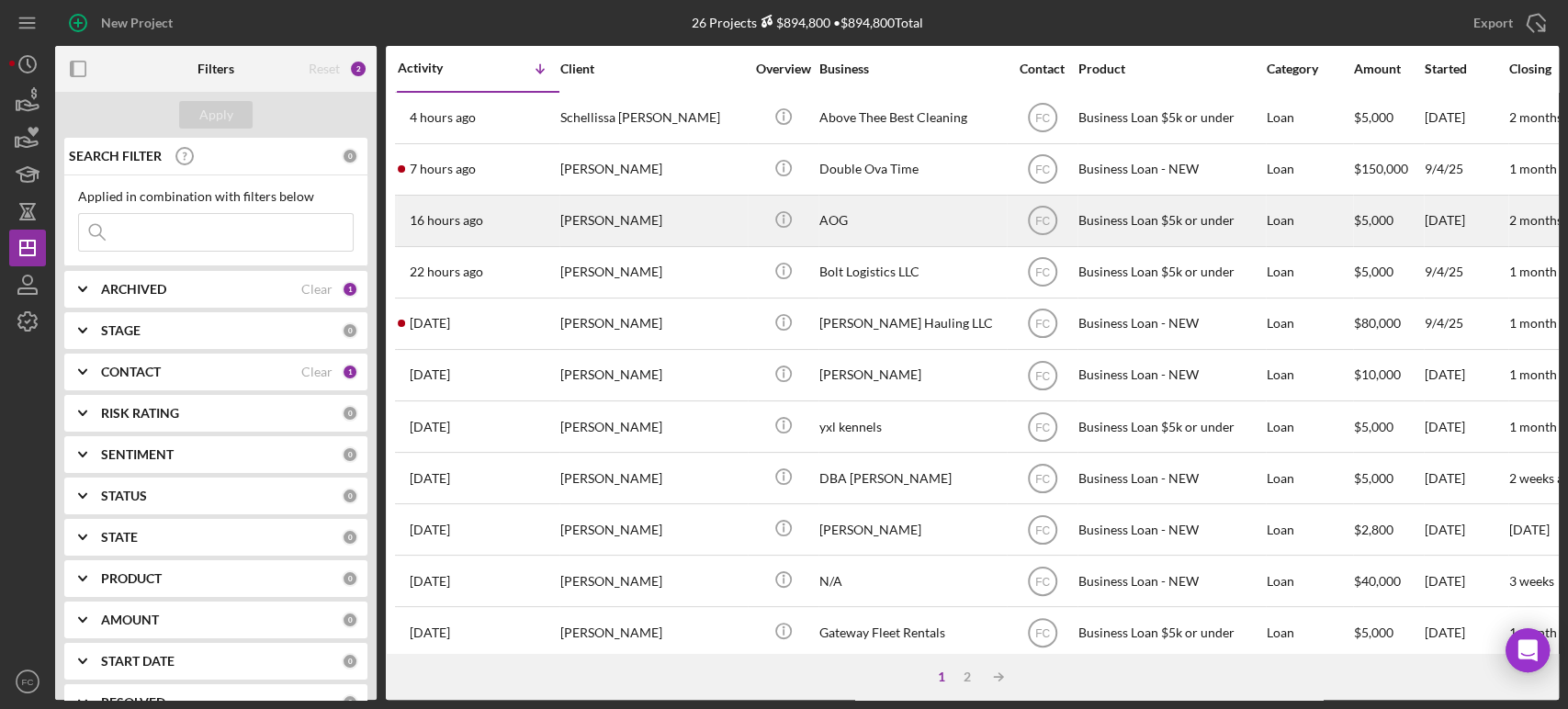
click at [688, 217] on div "[PERSON_NAME]" at bounding box center [651, 220] width 184 height 48
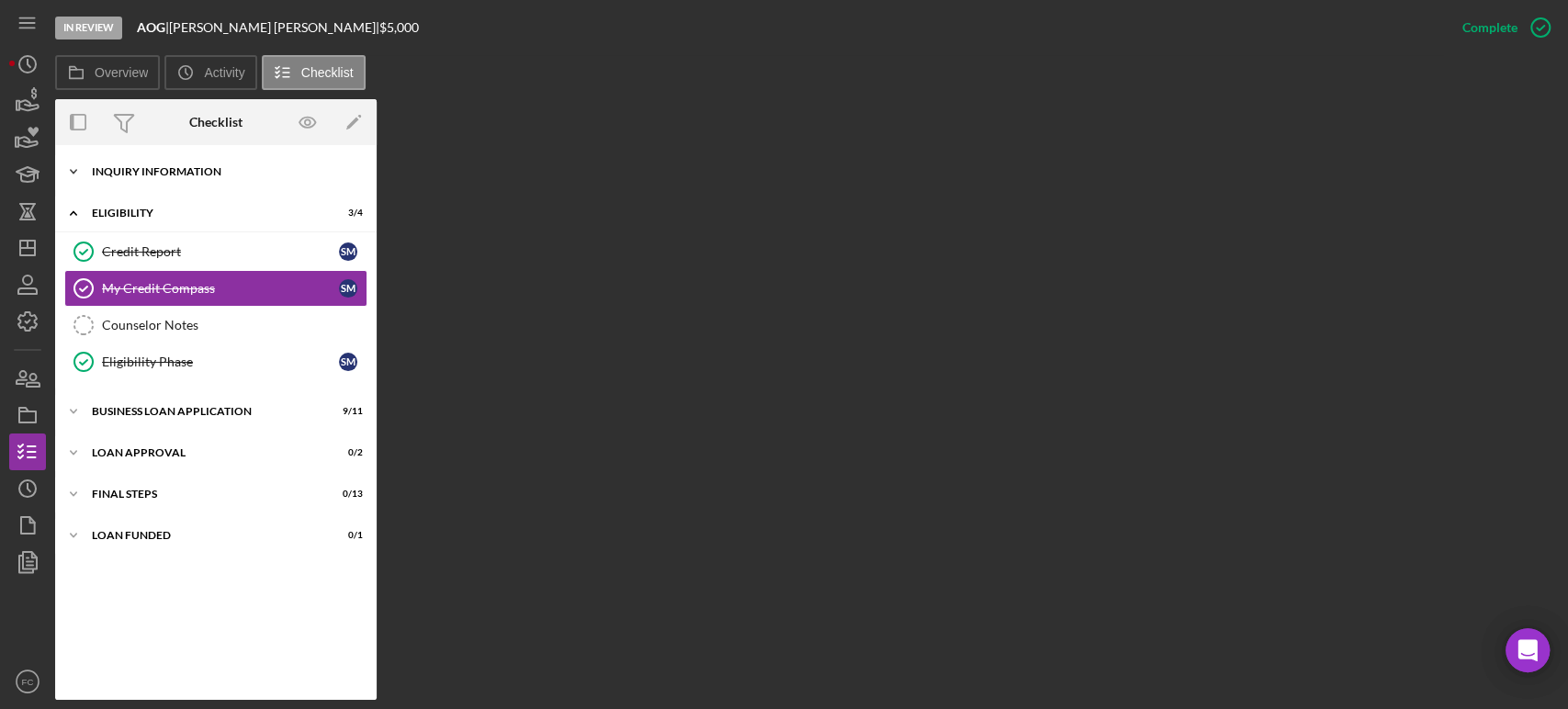
click at [165, 163] on div "Icon/Expander INQUIRY INFORMATION 5 / 11" at bounding box center [216, 171] width 321 height 37
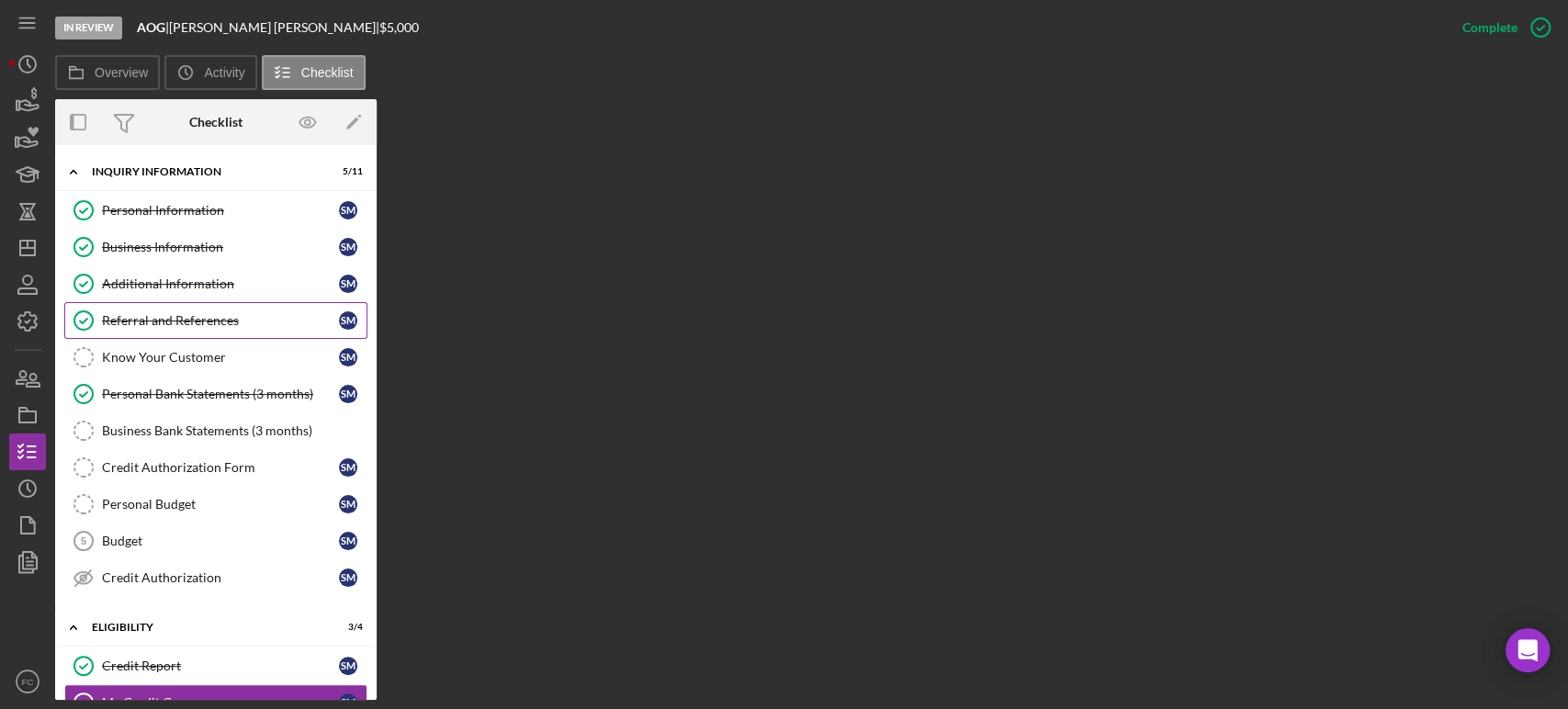
click at [173, 313] on div "Referral and References" at bounding box center [220, 319] width 237 height 14
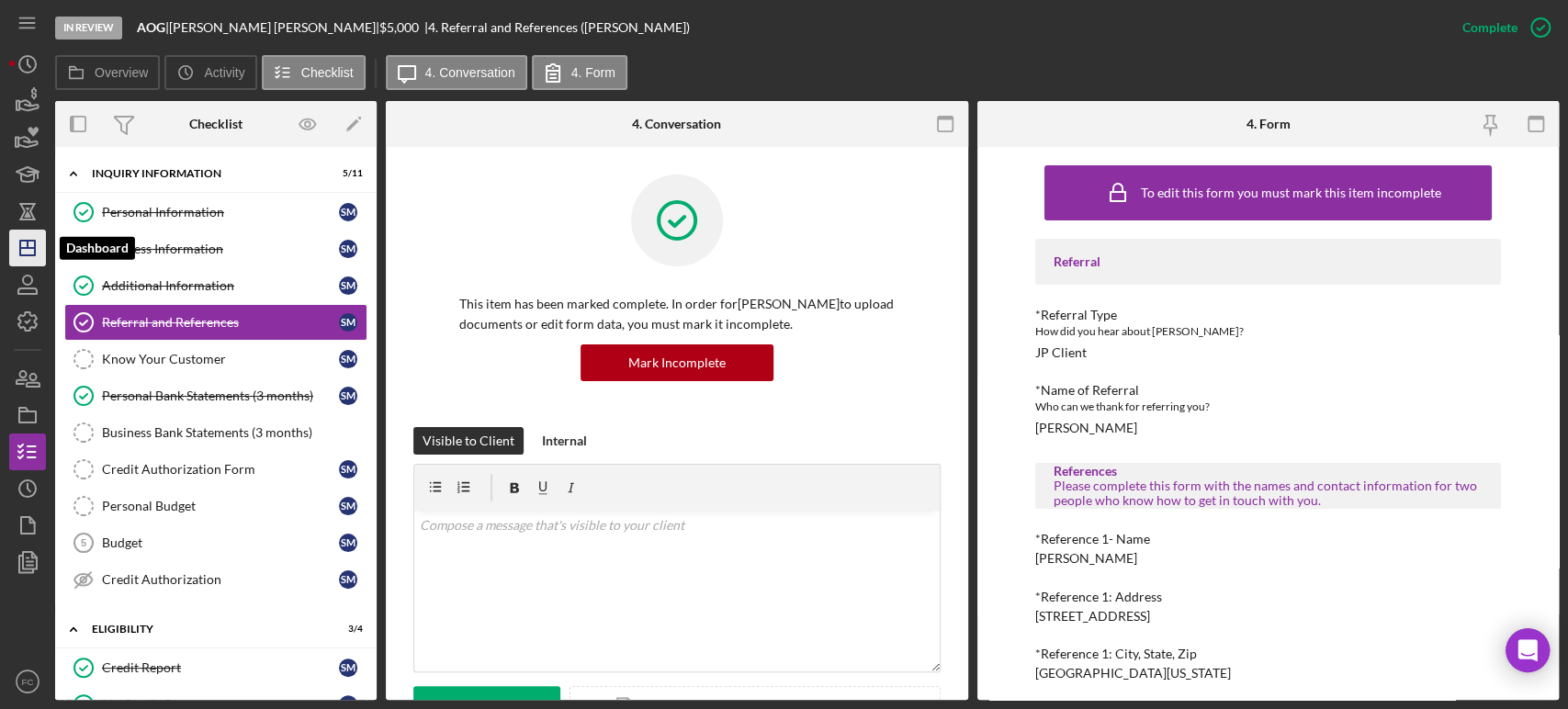
click at [34, 254] on polygon "button" at bounding box center [27, 247] width 14 height 14
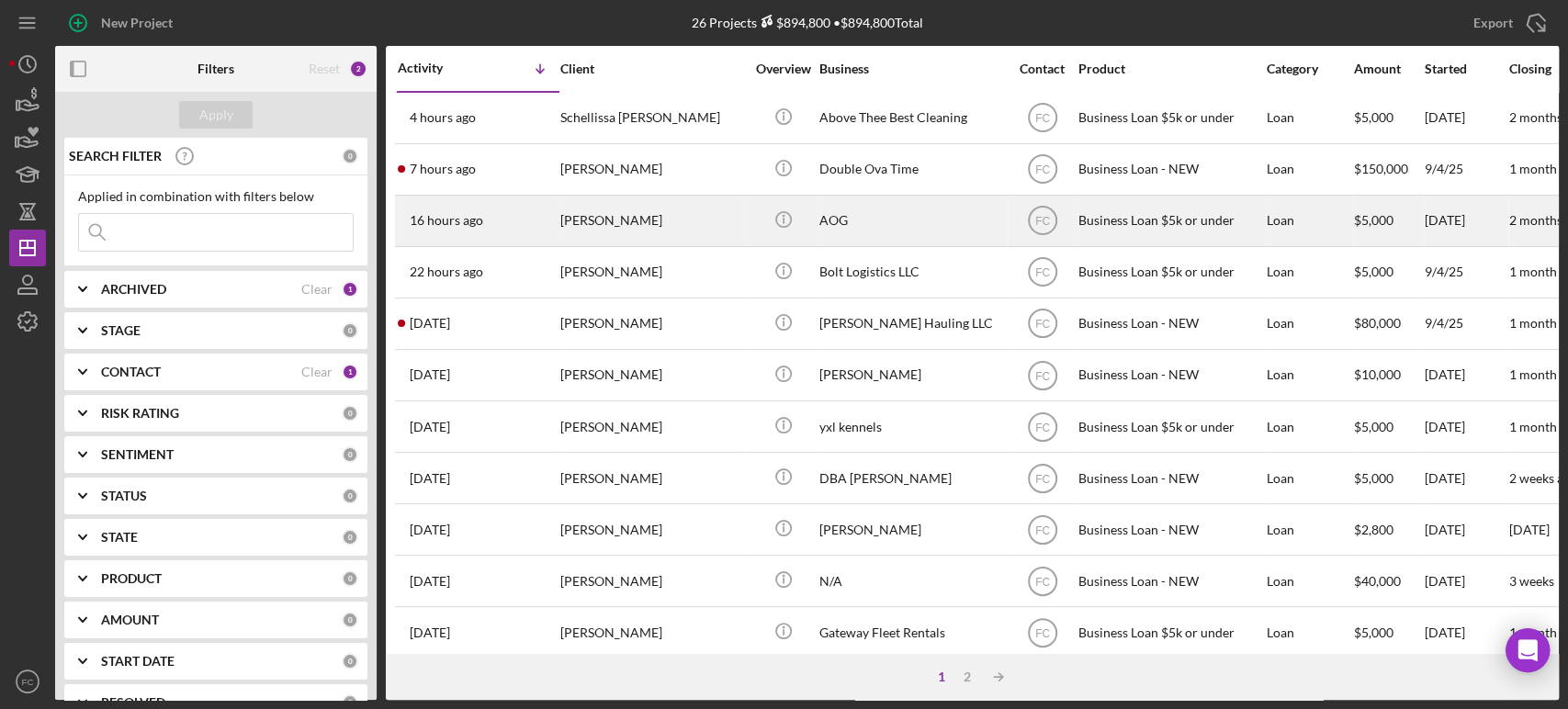
click at [666, 207] on div "[PERSON_NAME]" at bounding box center [651, 220] width 184 height 48
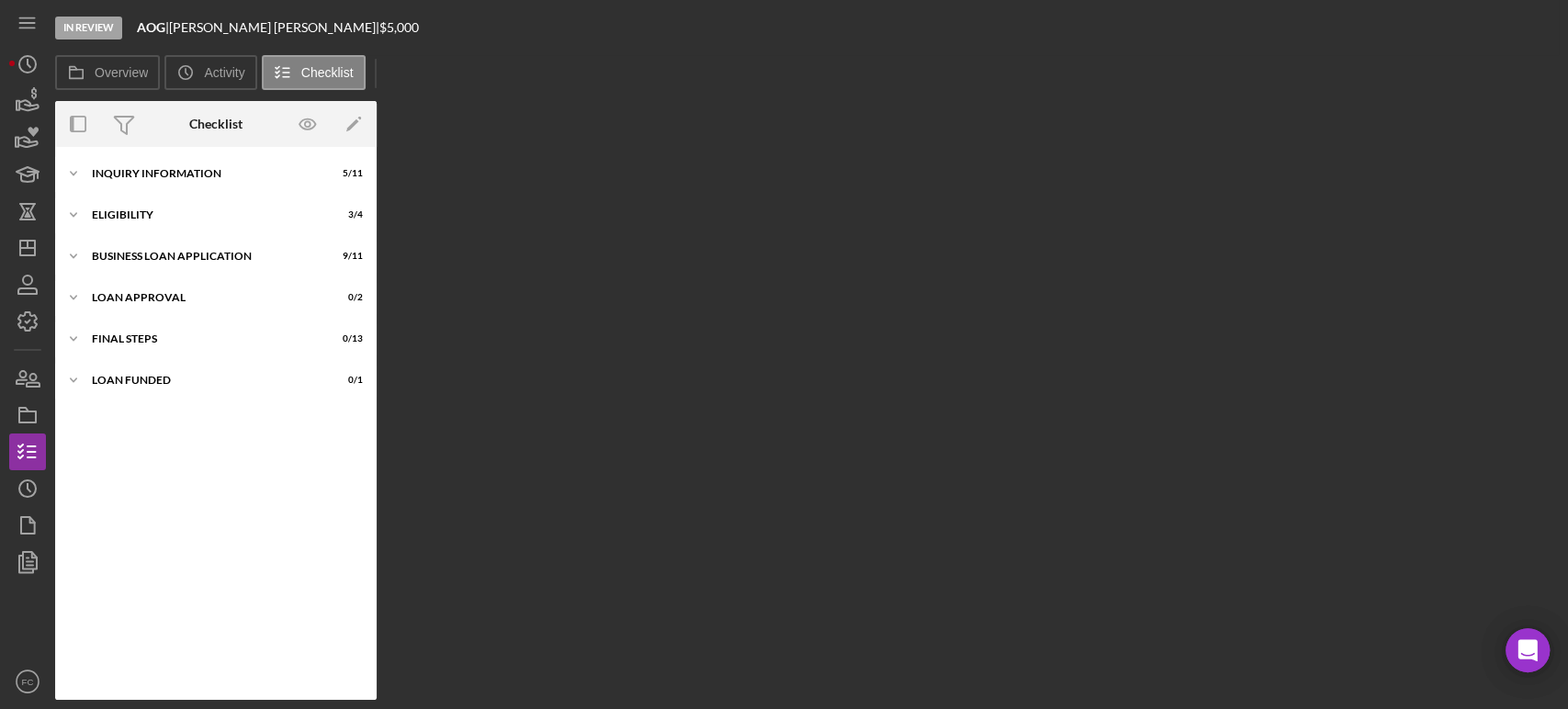
click at [666, 207] on div "Overview Internal Workflow Stage In Review Icon/Dropdown Arrow Archive (can una…" at bounding box center [806, 400] width 1503 height 599
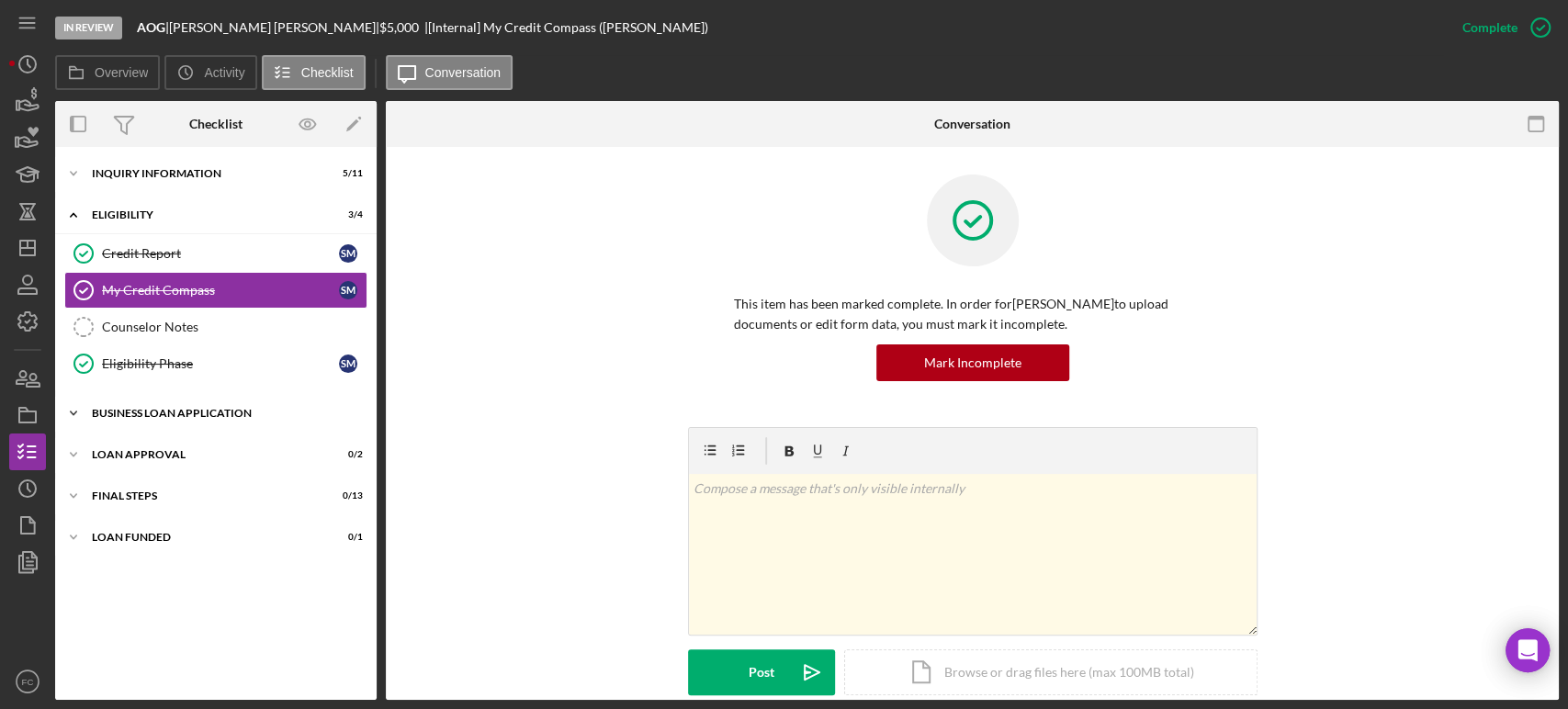
click at [136, 410] on div "BUSINESS LOAN APPLICATION" at bounding box center [223, 413] width 261 height 11
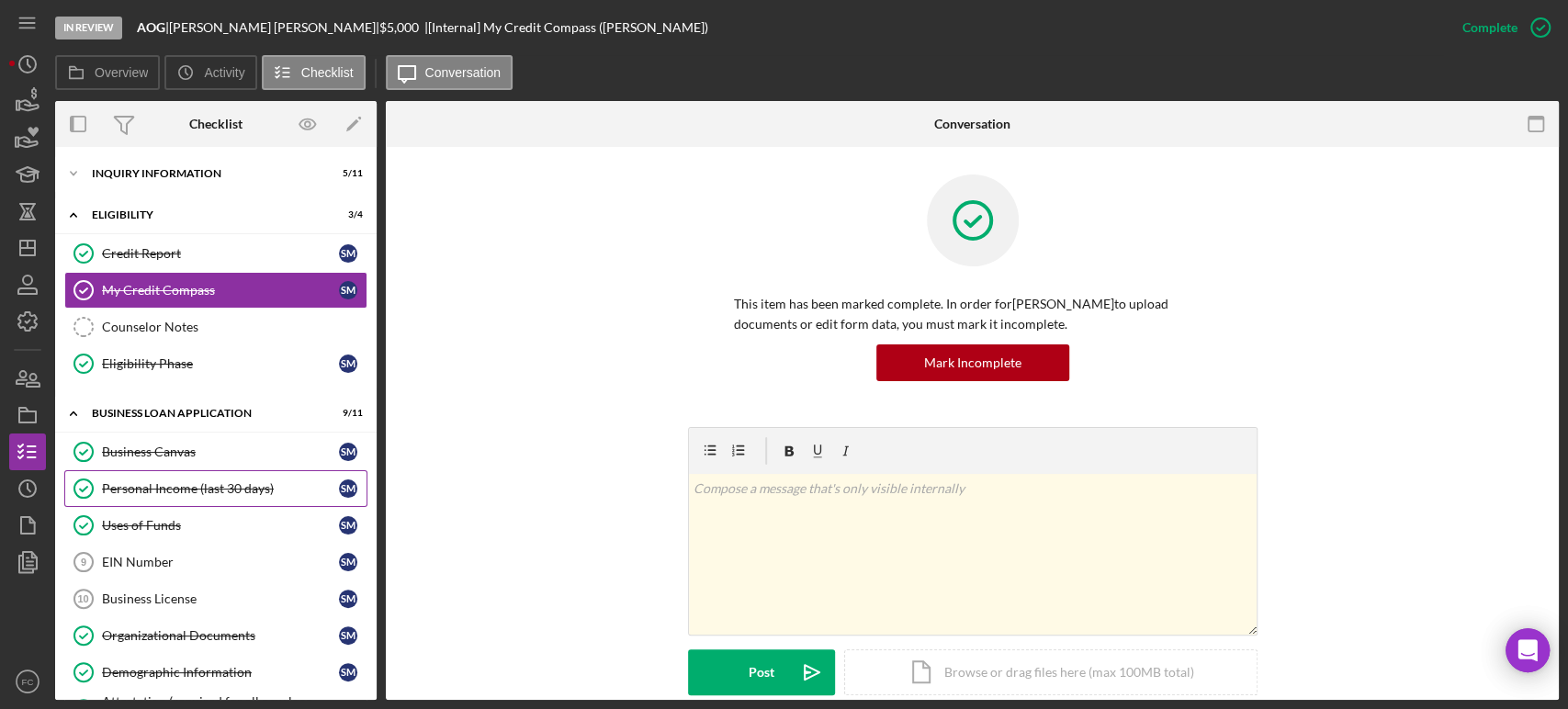
click at [136, 490] on div "Personal Income (last 30 days)" at bounding box center [220, 488] width 237 height 14
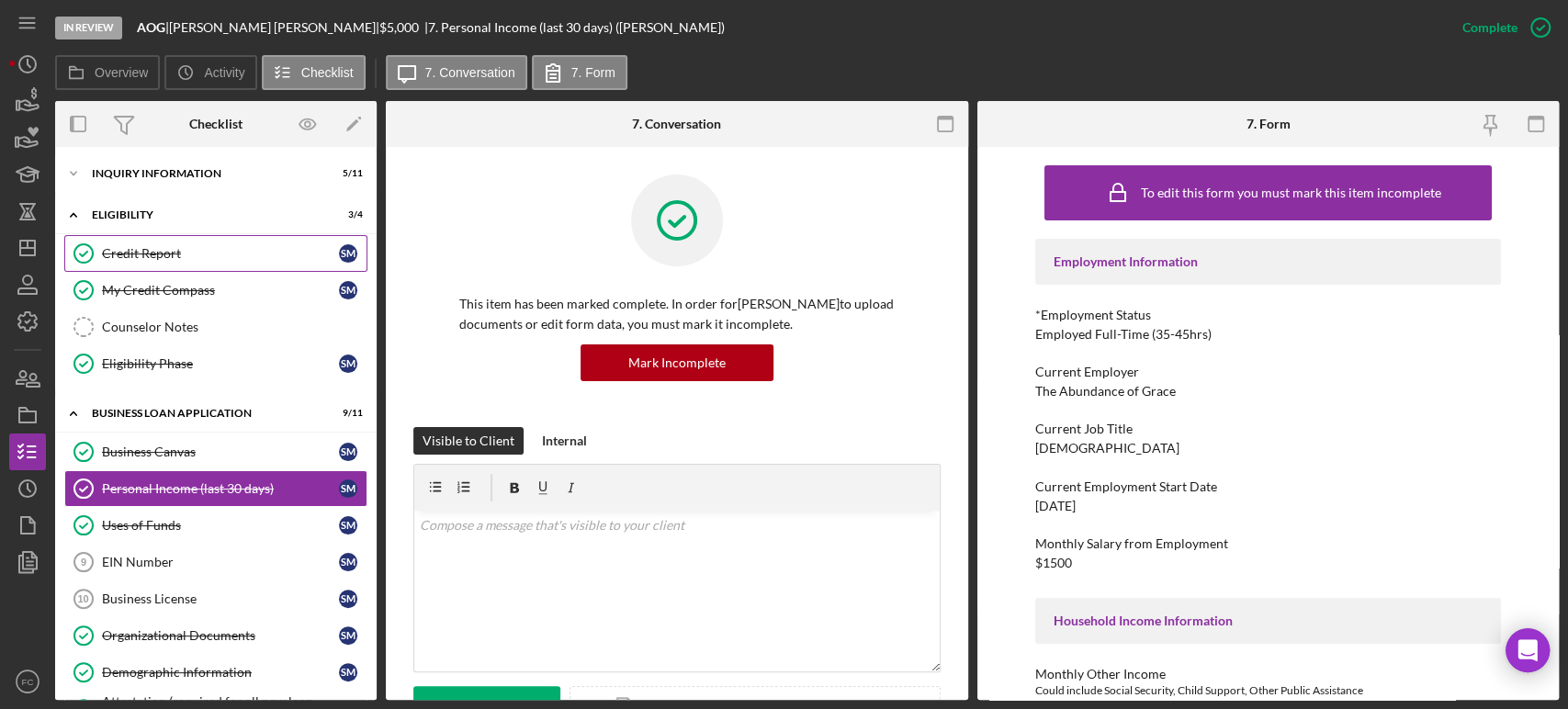
click at [184, 249] on div "Credit Report" at bounding box center [220, 253] width 237 height 14
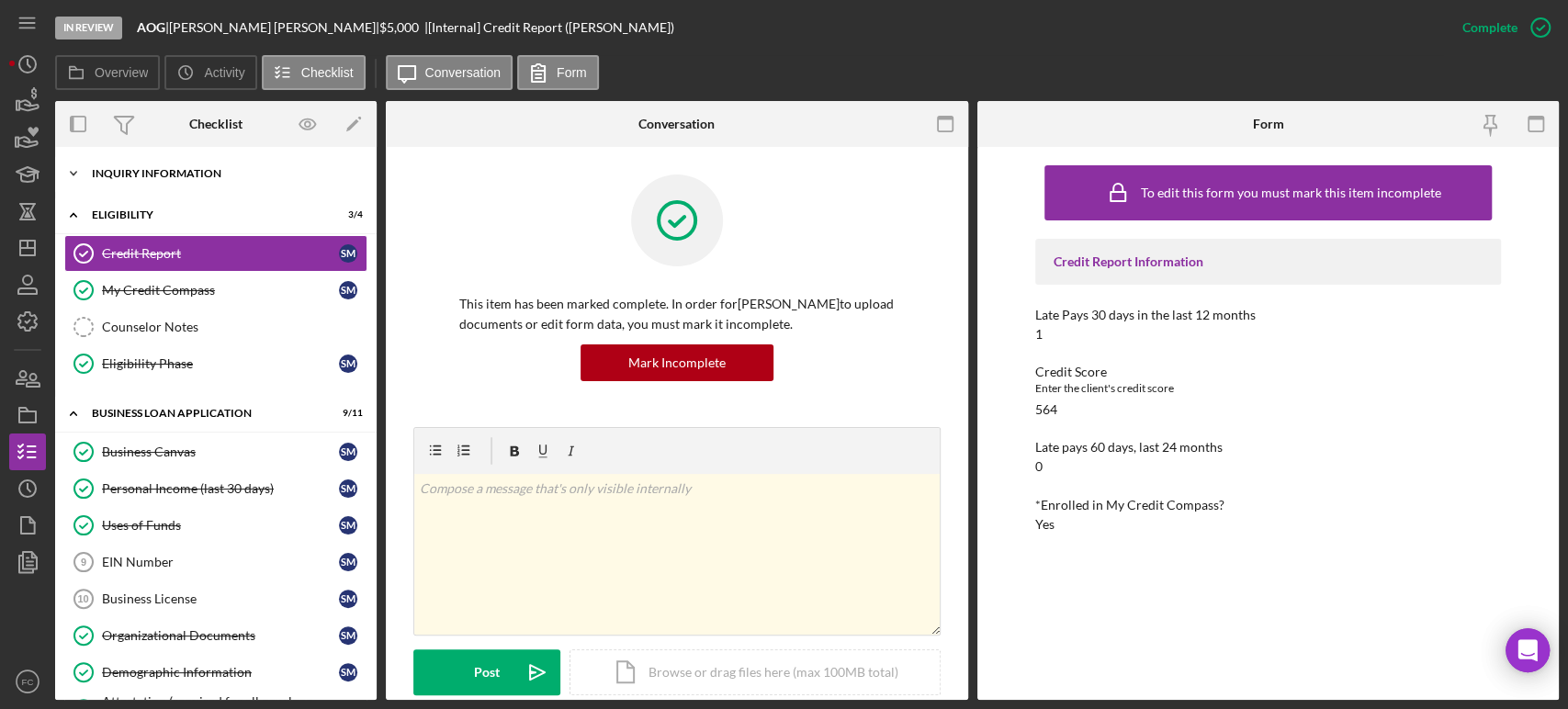
click at [147, 182] on div "Icon/Expander INQUIRY INFORMATION 5 / 11" at bounding box center [216, 173] width 321 height 37
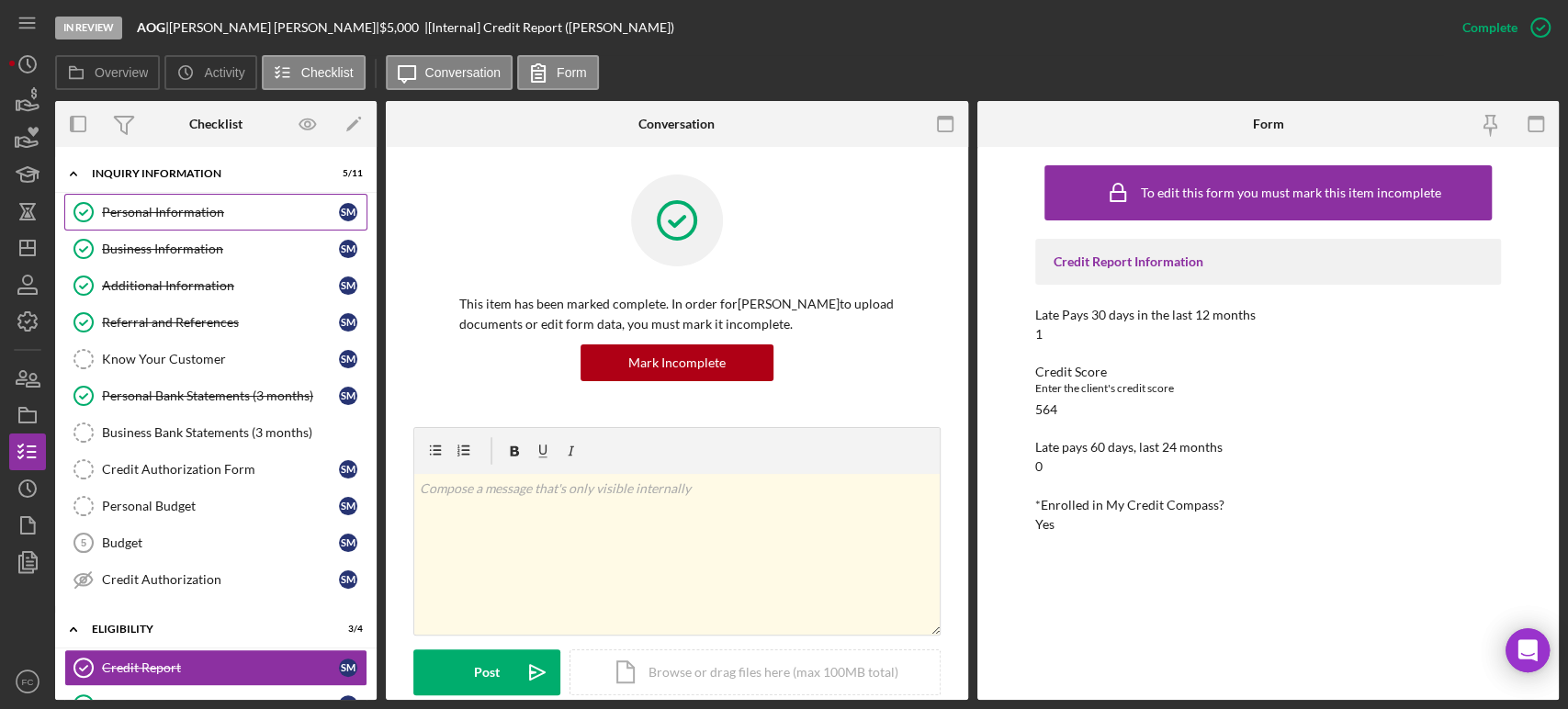
click at [165, 213] on div "Personal Information" at bounding box center [220, 211] width 237 height 14
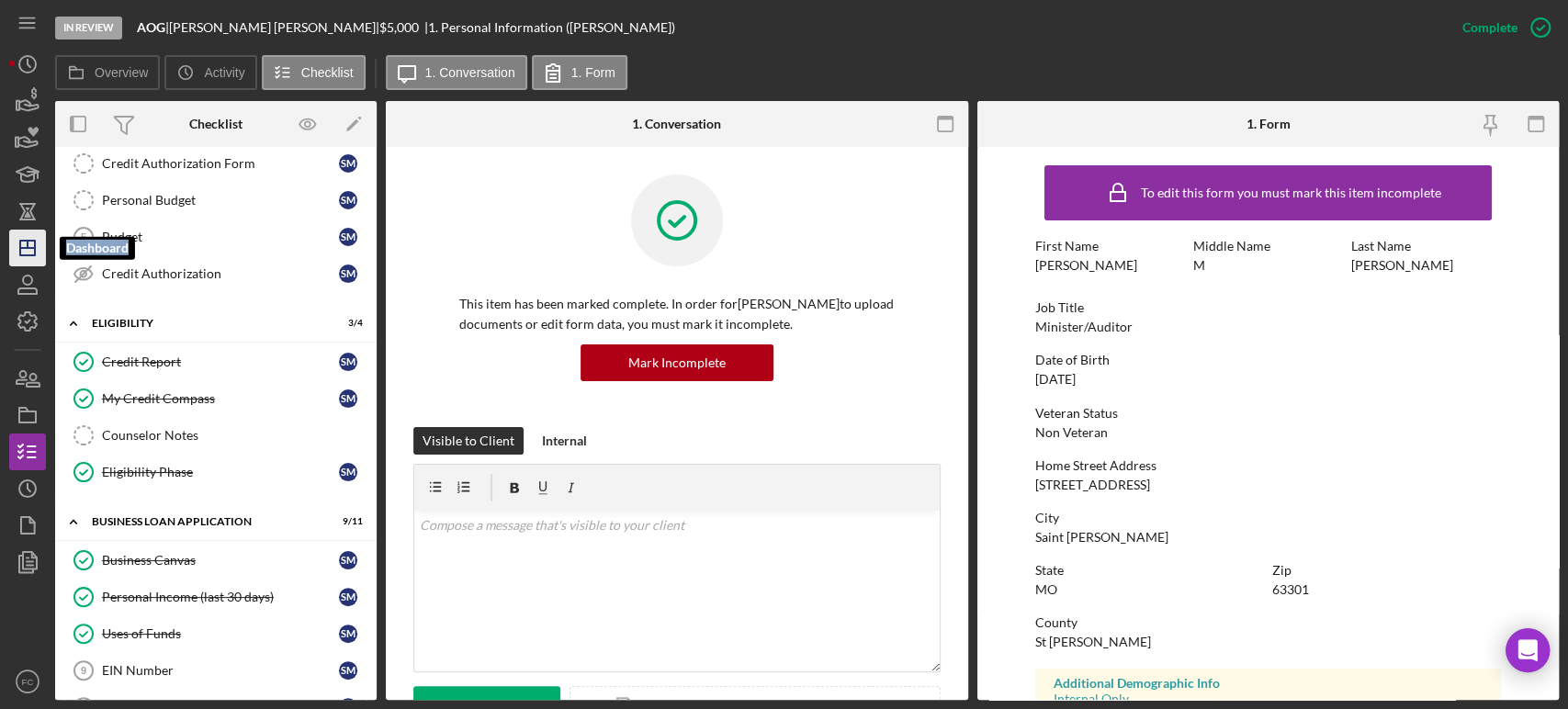
click at [36, 255] on icon "Icon/Dashboard" at bounding box center [28, 248] width 46 height 46
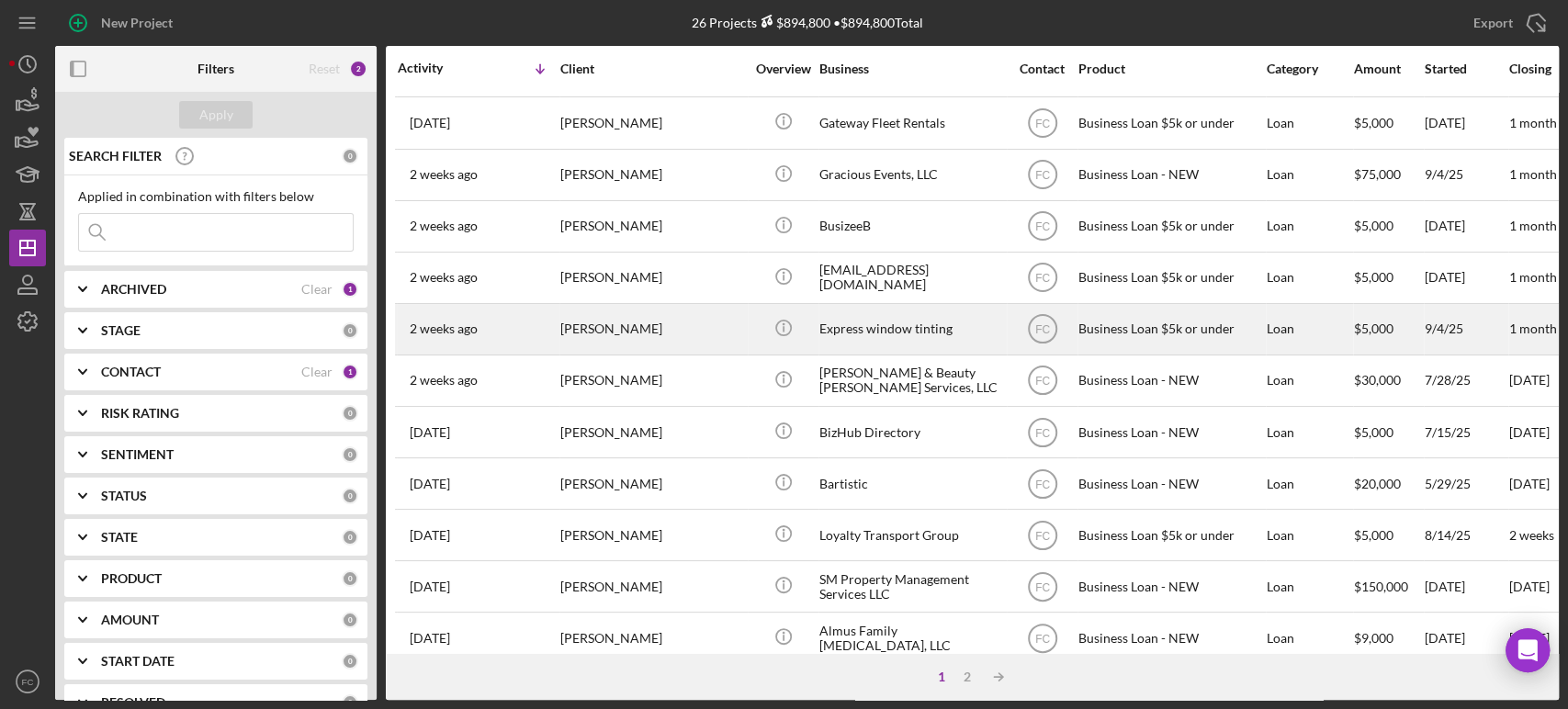
scroll to position [611, 0]
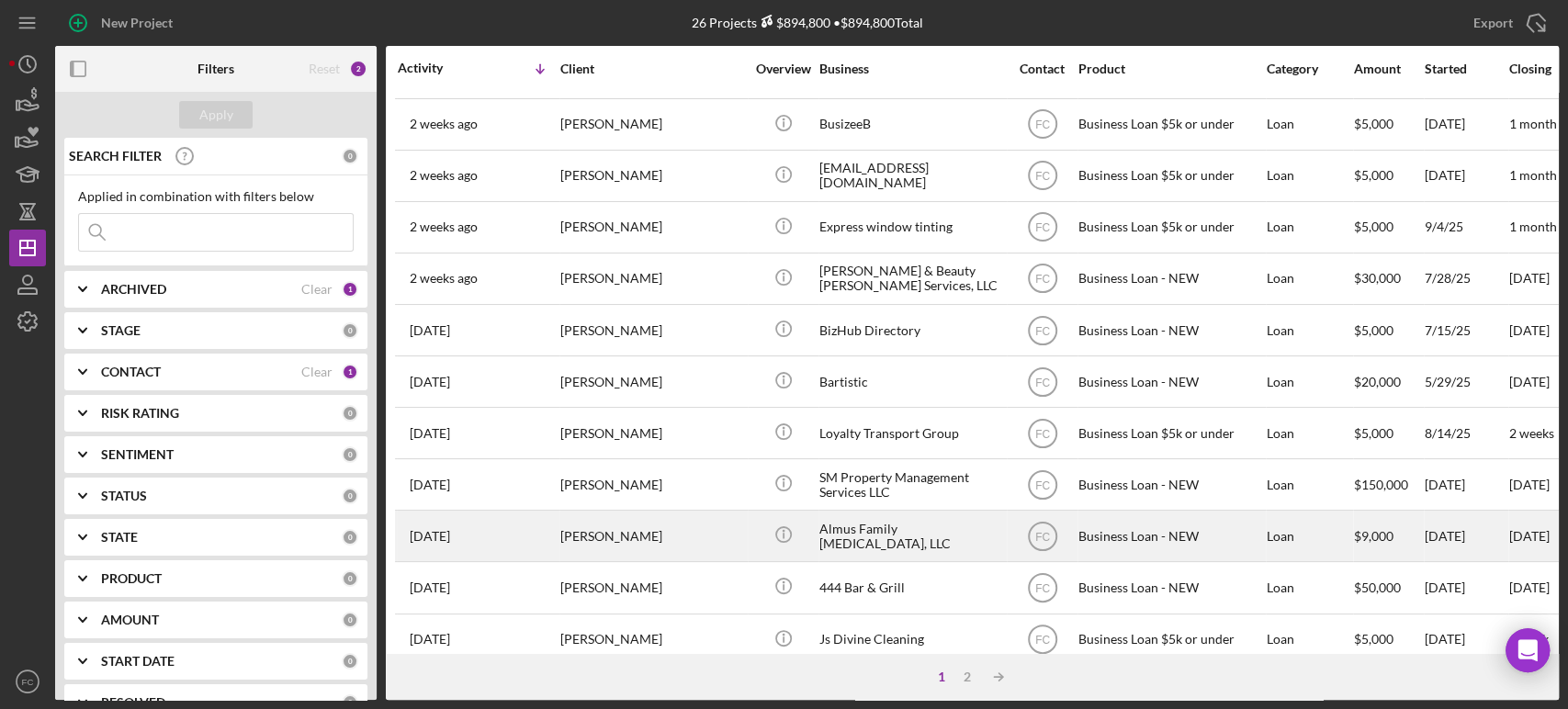
click at [544, 548] on div "[DATE] [PERSON_NAME]" at bounding box center [477, 535] width 161 height 48
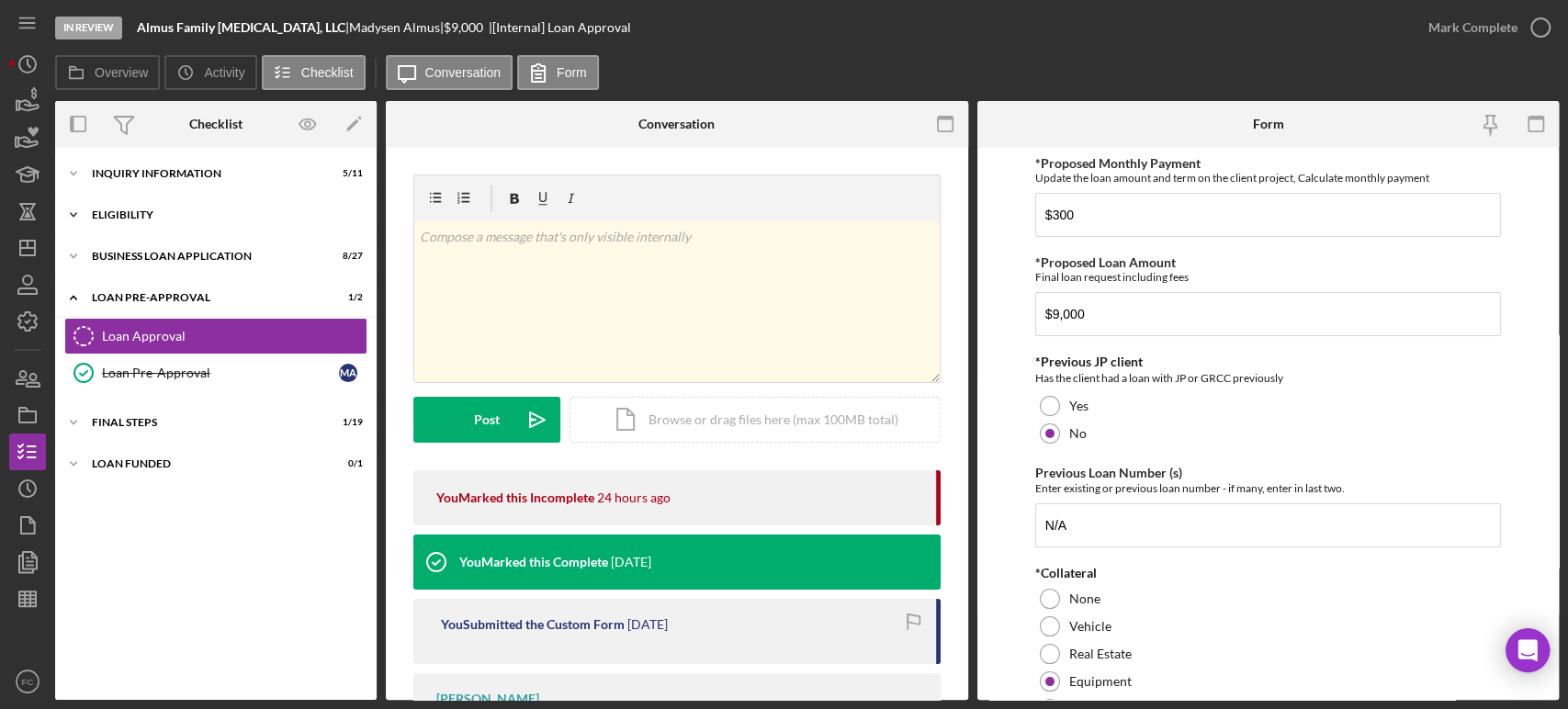
click at [170, 219] on div "ELIGIBILITY" at bounding box center [223, 215] width 261 height 11
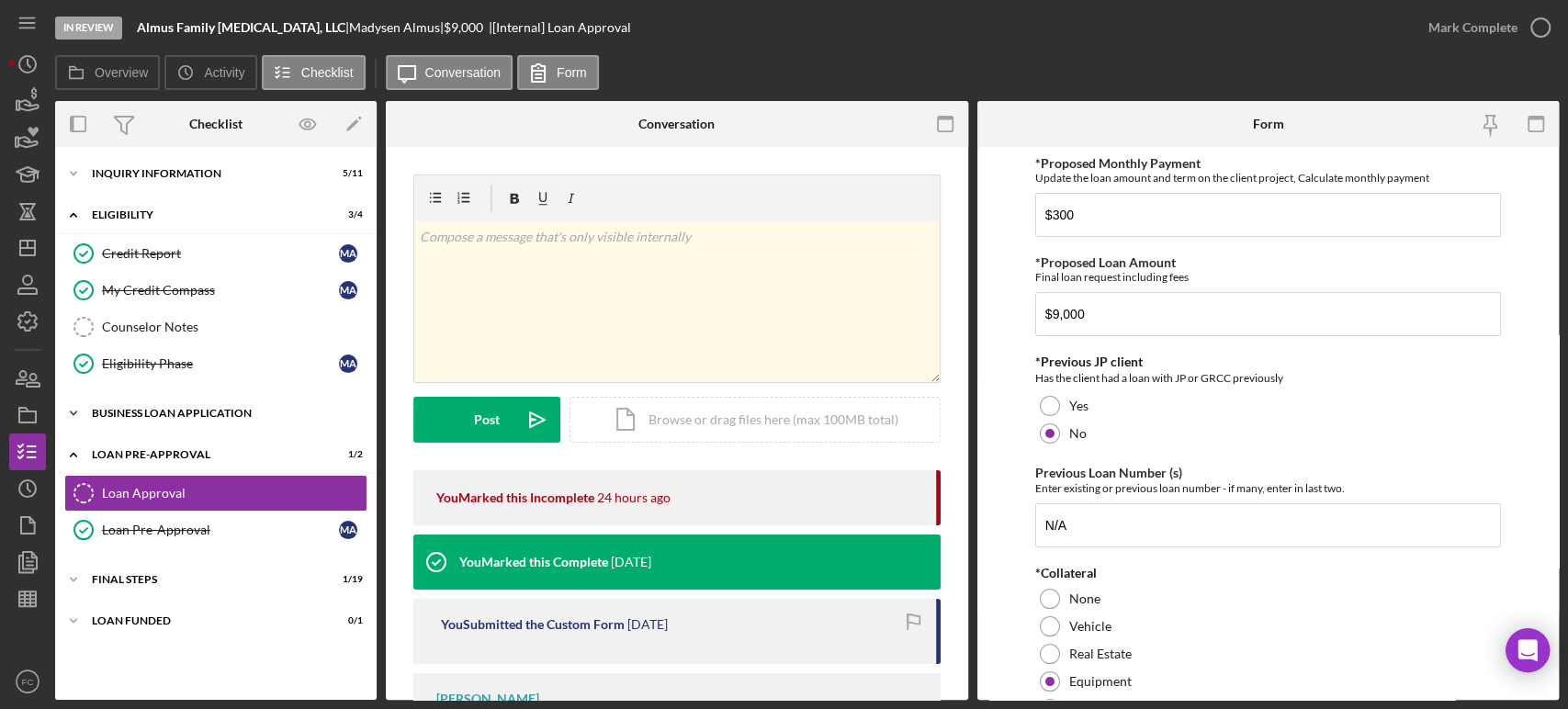
click at [171, 424] on div "Icon/Expander BUSINESS LOAN APPLICATION 8 / 27" at bounding box center [216, 412] width 321 height 37
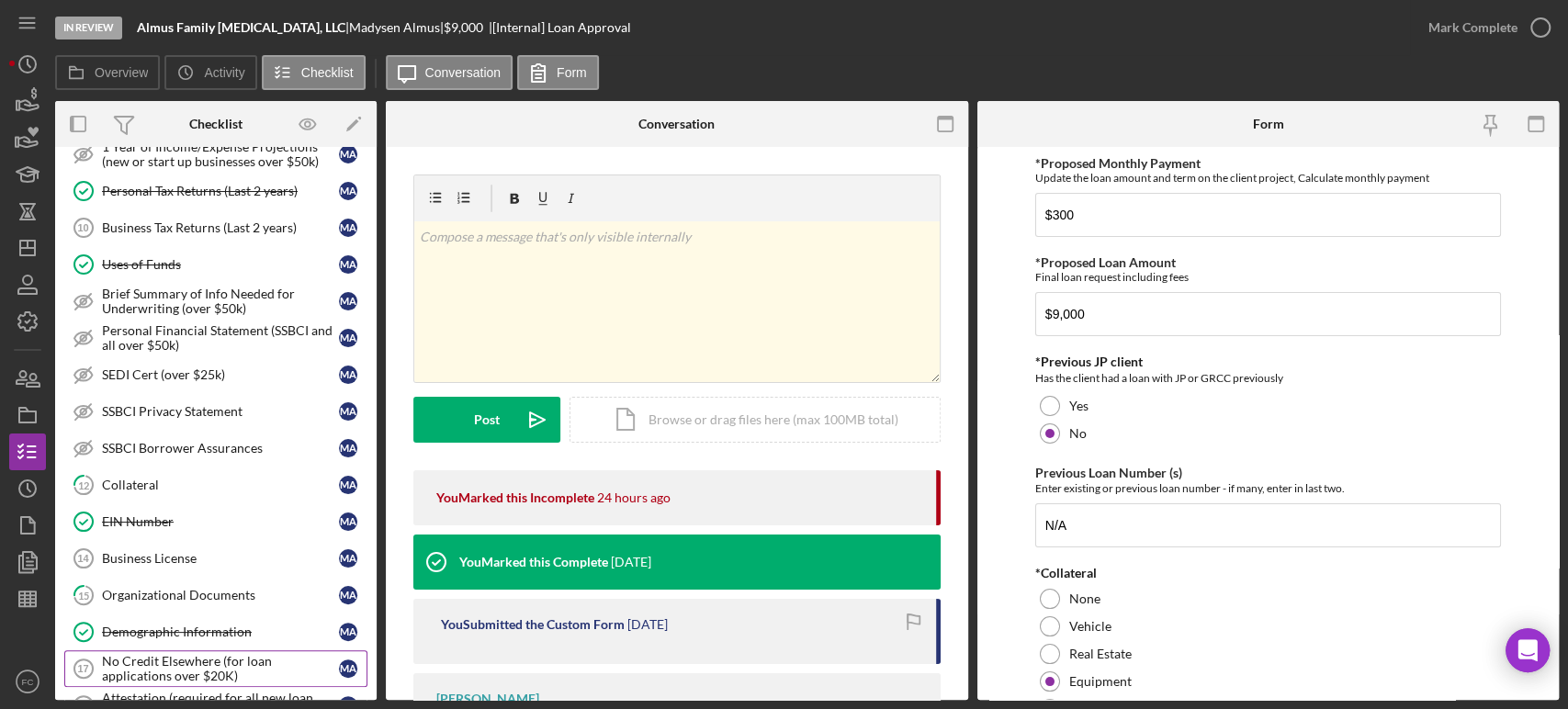
click at [97, 669] on icon "No Credit Elsewhere (for loan applications over $20K) 17" at bounding box center [84, 668] width 46 height 46
